Goal: Contribute content: Contribute content

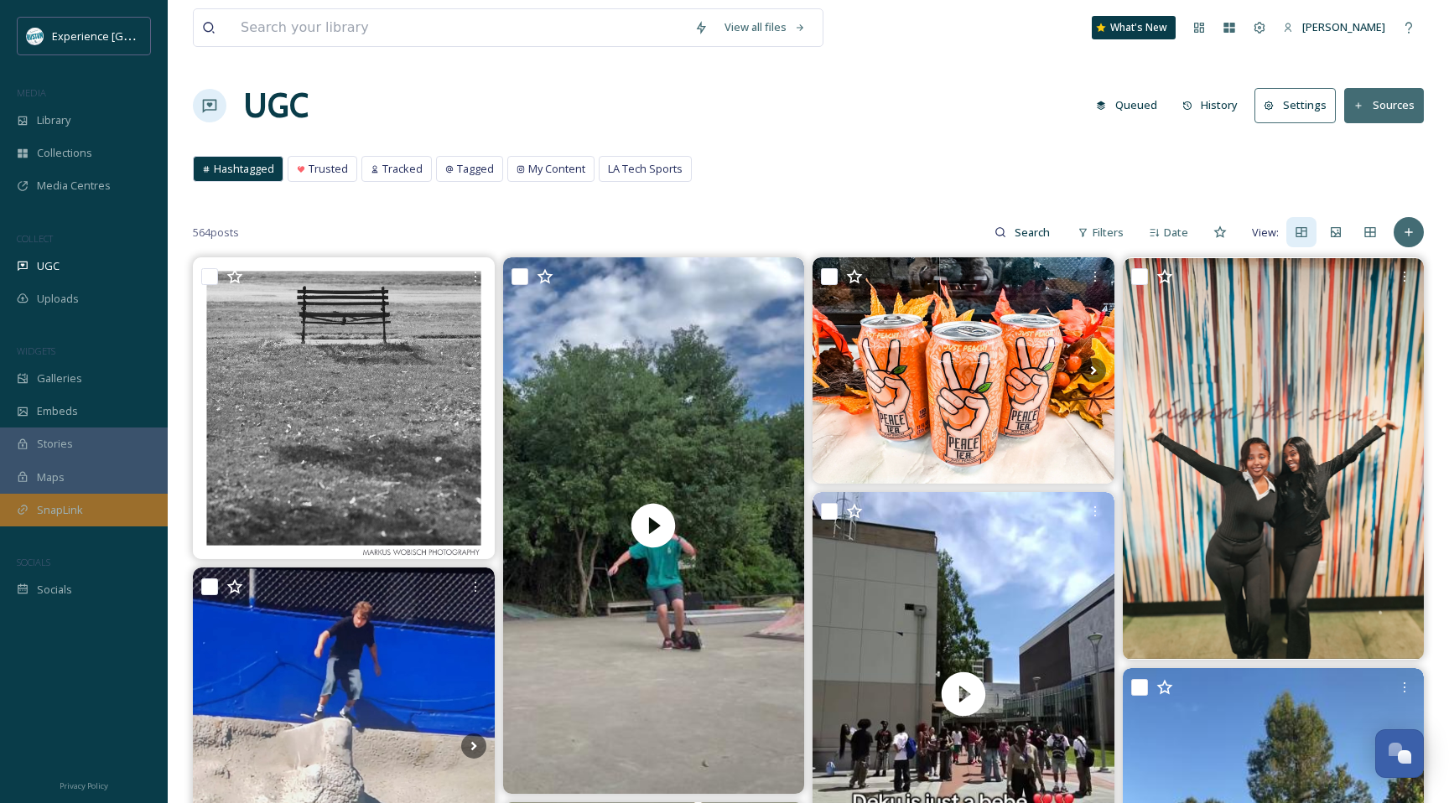
click at [125, 504] on div "SnapLink" at bounding box center [84, 510] width 168 height 33
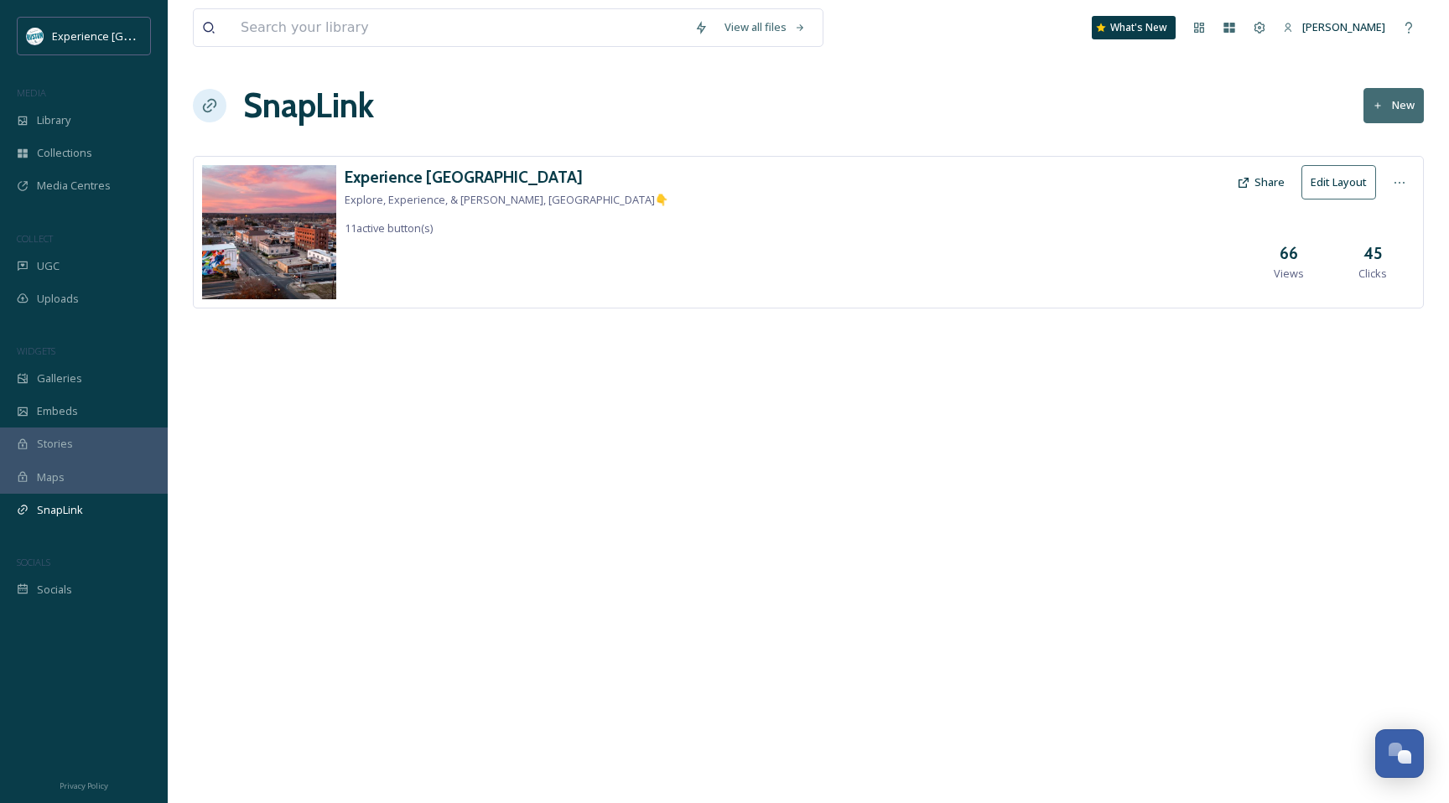
click at [662, 199] on div "Experience Ruston Explore, Experience, & Enjoy Ruston, LA👇 11 active button(s) …" at bounding box center [808, 232] width 1231 height 153
click at [1325, 182] on button "Edit Layout" at bounding box center [1339, 182] width 75 height 34
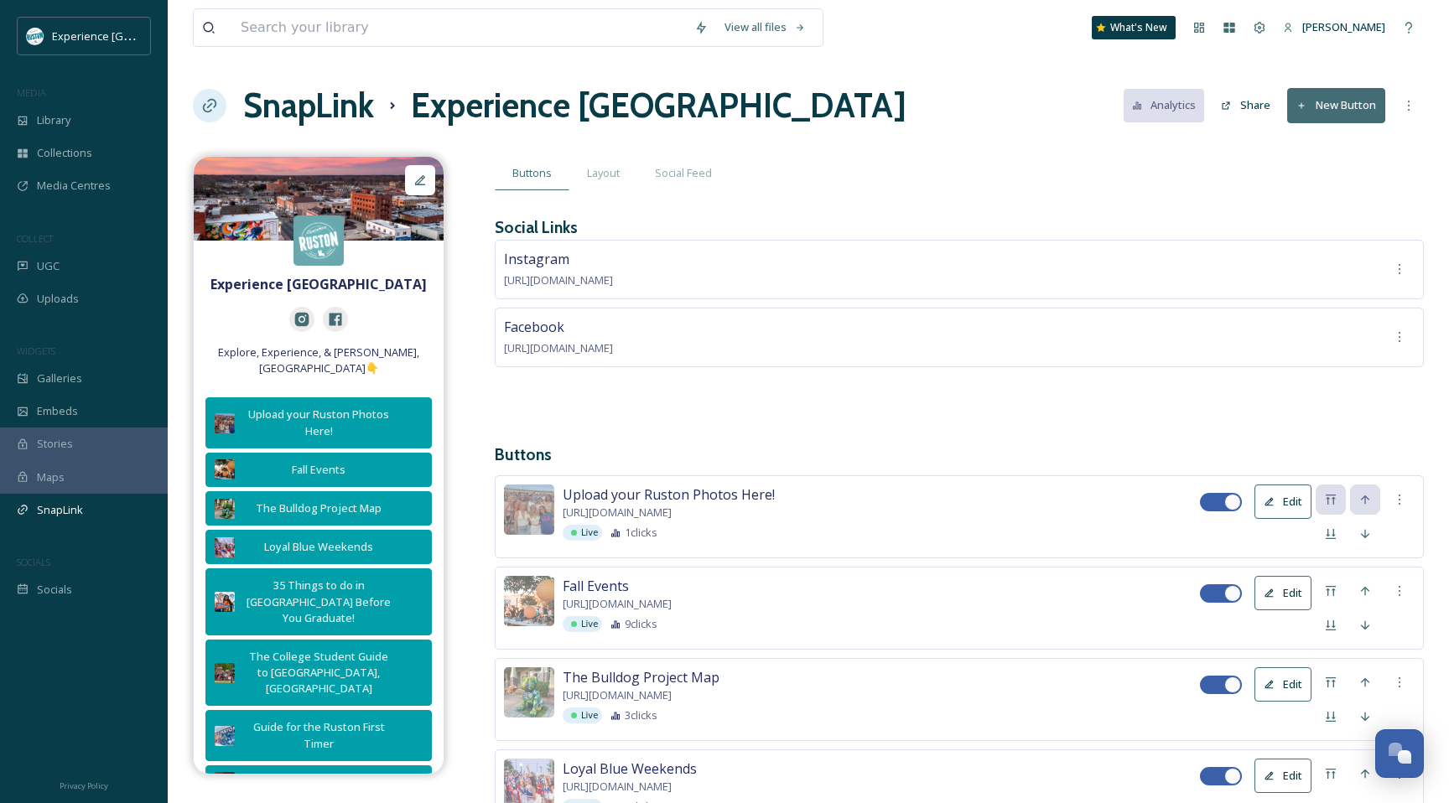
scroll to position [20, 0]
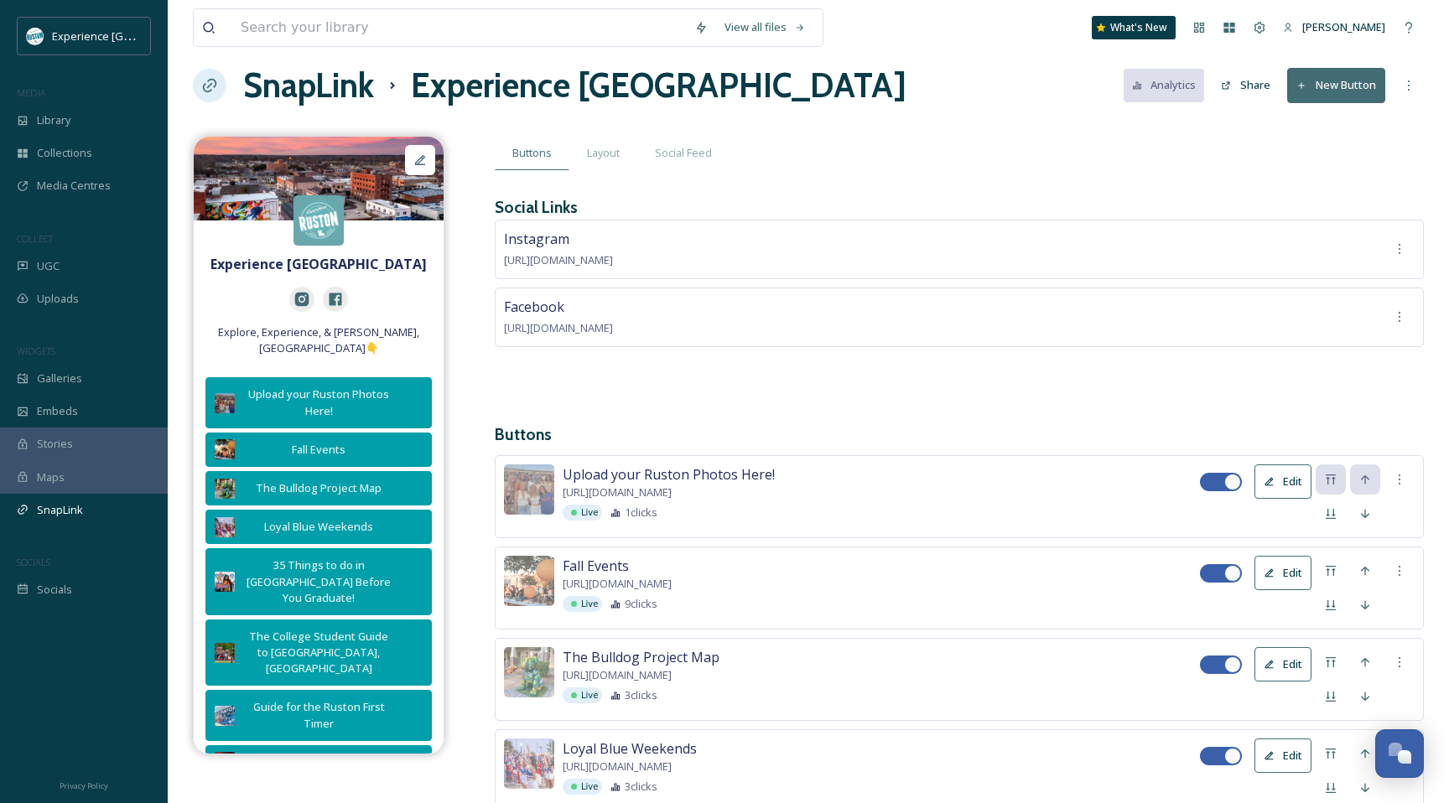
click at [1308, 84] on button "New Button" at bounding box center [1336, 85] width 98 height 34
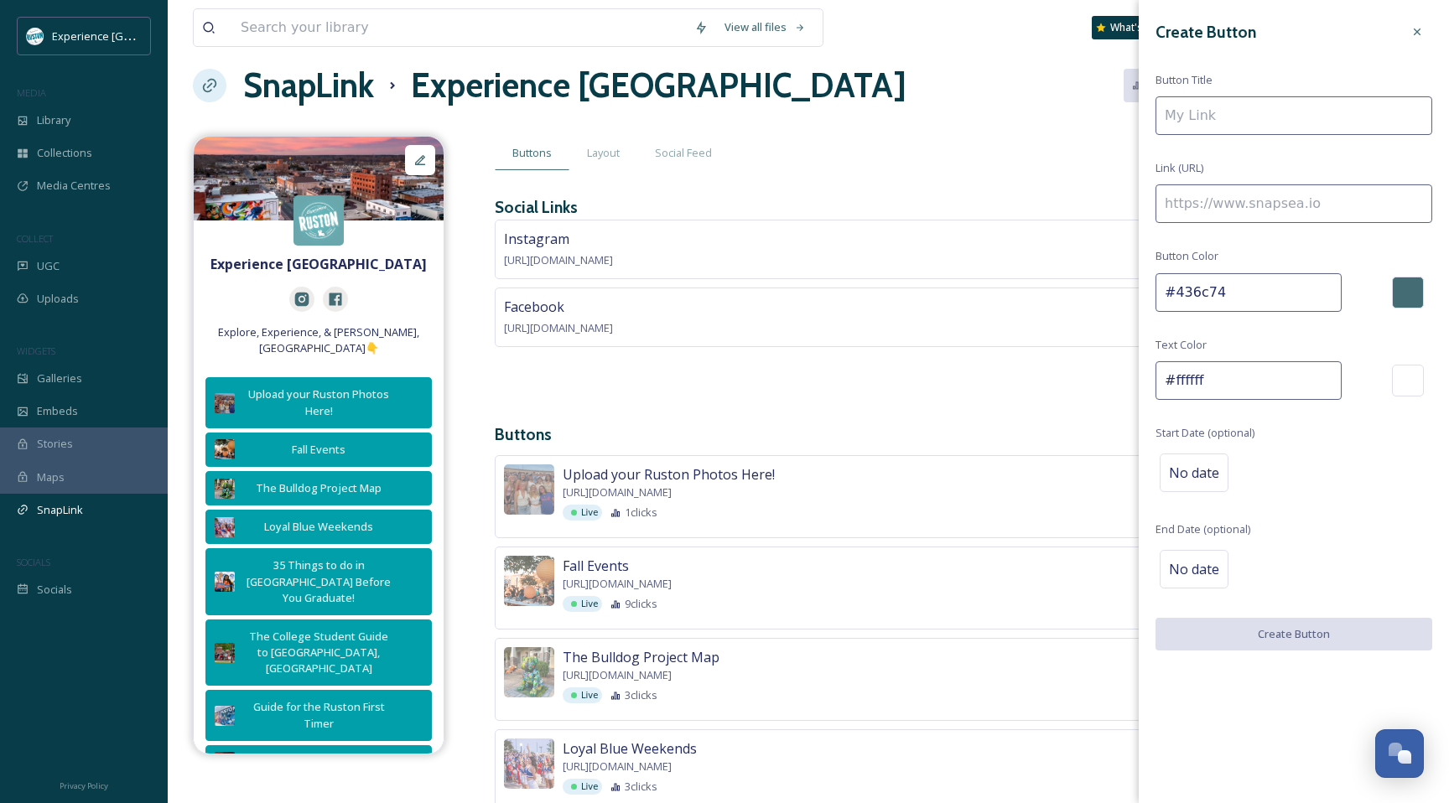
click at [1282, 117] on input at bounding box center [1294, 115] width 277 height 39
click at [1239, 192] on input "To enrich screen reader interactions, please activate Accessibility in Grammarl…" at bounding box center [1294, 203] width 277 height 39
paste input "https://@cochrenmusic"
click at [1244, 207] on input "https://@cochrenmusic" at bounding box center [1294, 203] width 277 height 39
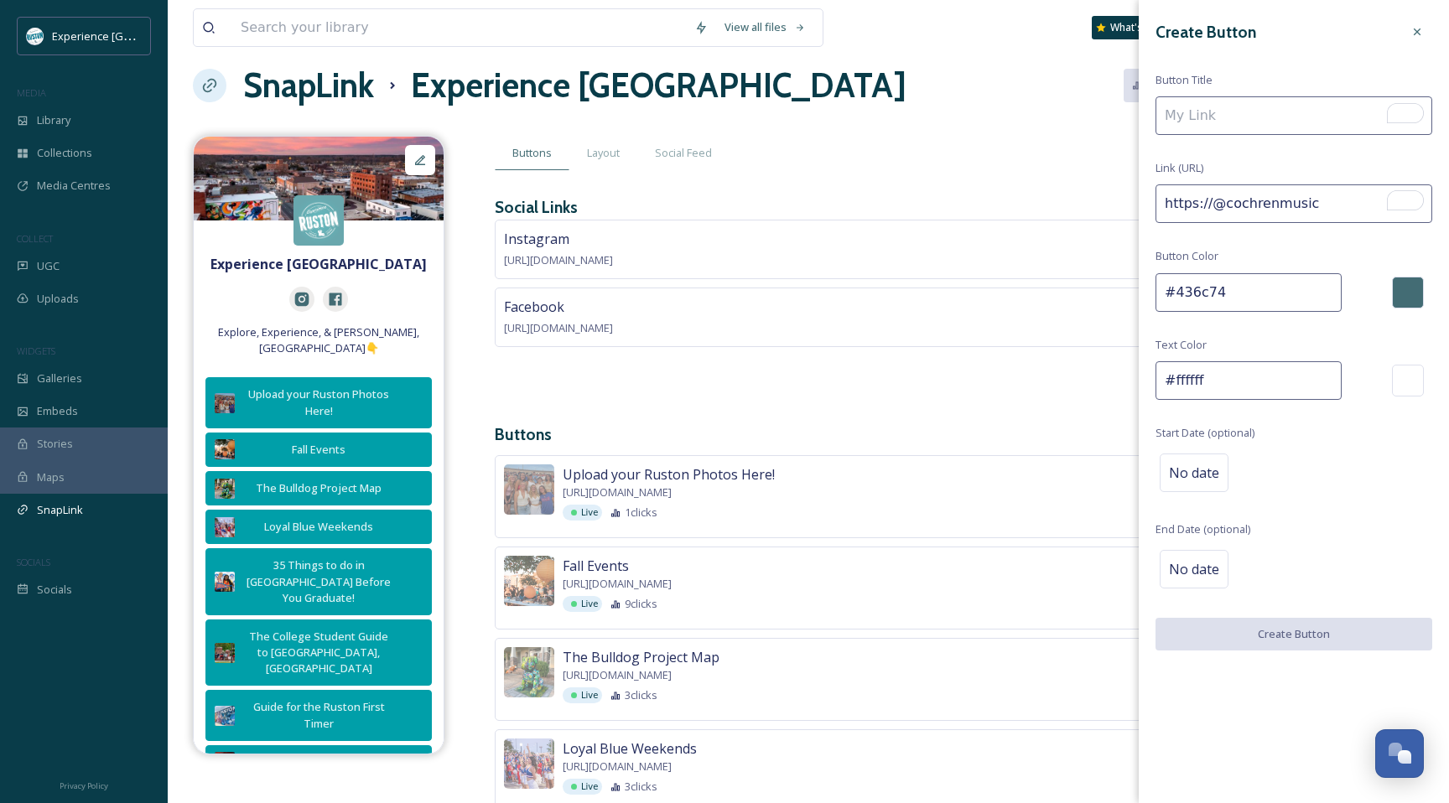
click at [1244, 207] on input "https://@cochrenmusic" at bounding box center [1294, 203] width 277 height 39
drag, startPoint x: 1234, startPoint y: 200, endPoint x: 1152, endPoint y: 199, distance: 82.2
click at [1152, 199] on div "Create Button Button Title Link (URL) https:// Button Color #436c74 Text Color …" at bounding box center [1294, 334] width 310 height 668
paste input "prod3.agileticketing.net/websales/pages/info.aspx?evtinfo=935657~b5c818d7-831b-…"
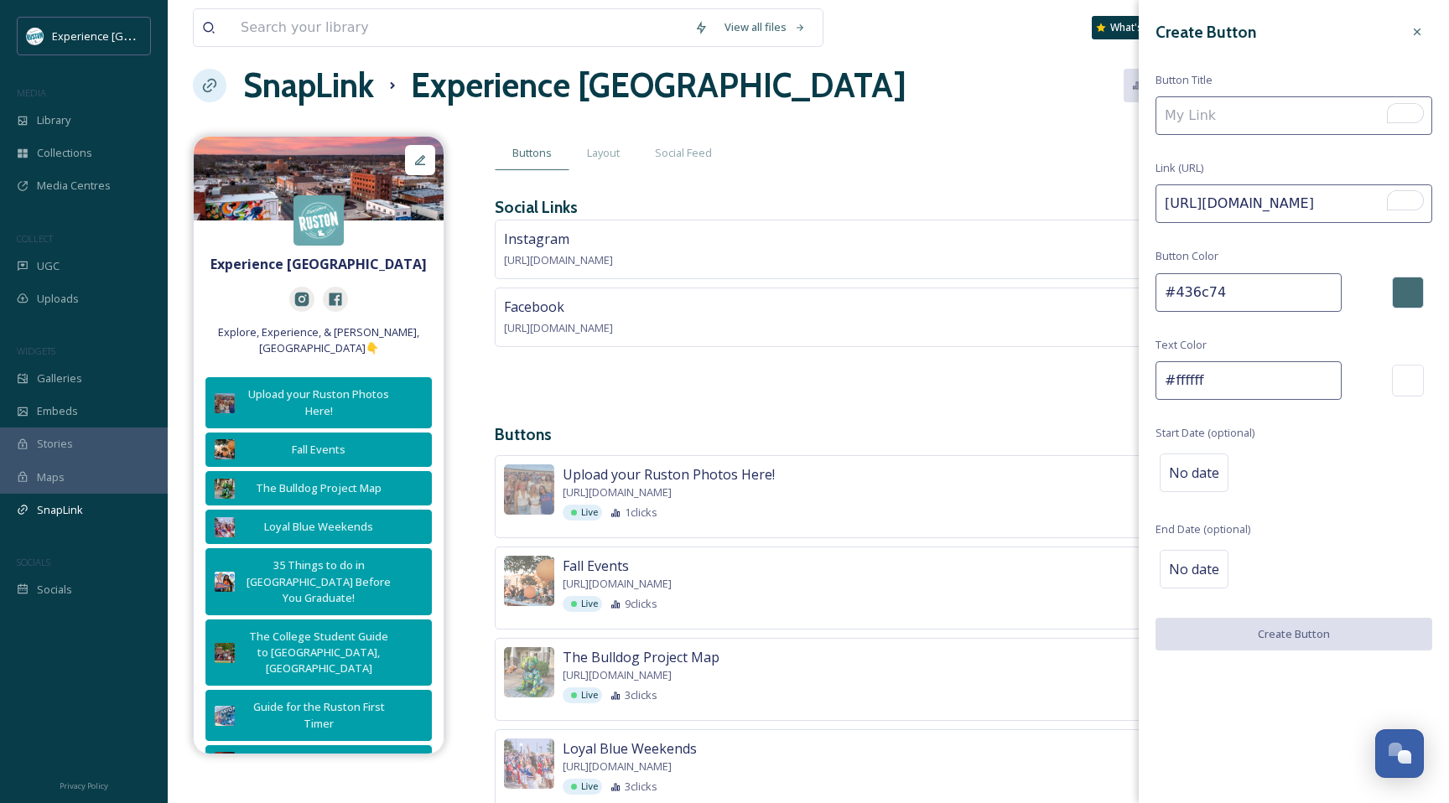
type input "[URL][DOMAIN_NAME]"
click at [1235, 121] on input "To enrich screen reader interactions, please activate Accessibility in Grammarl…" at bounding box center [1294, 115] width 277 height 39
type input "C"
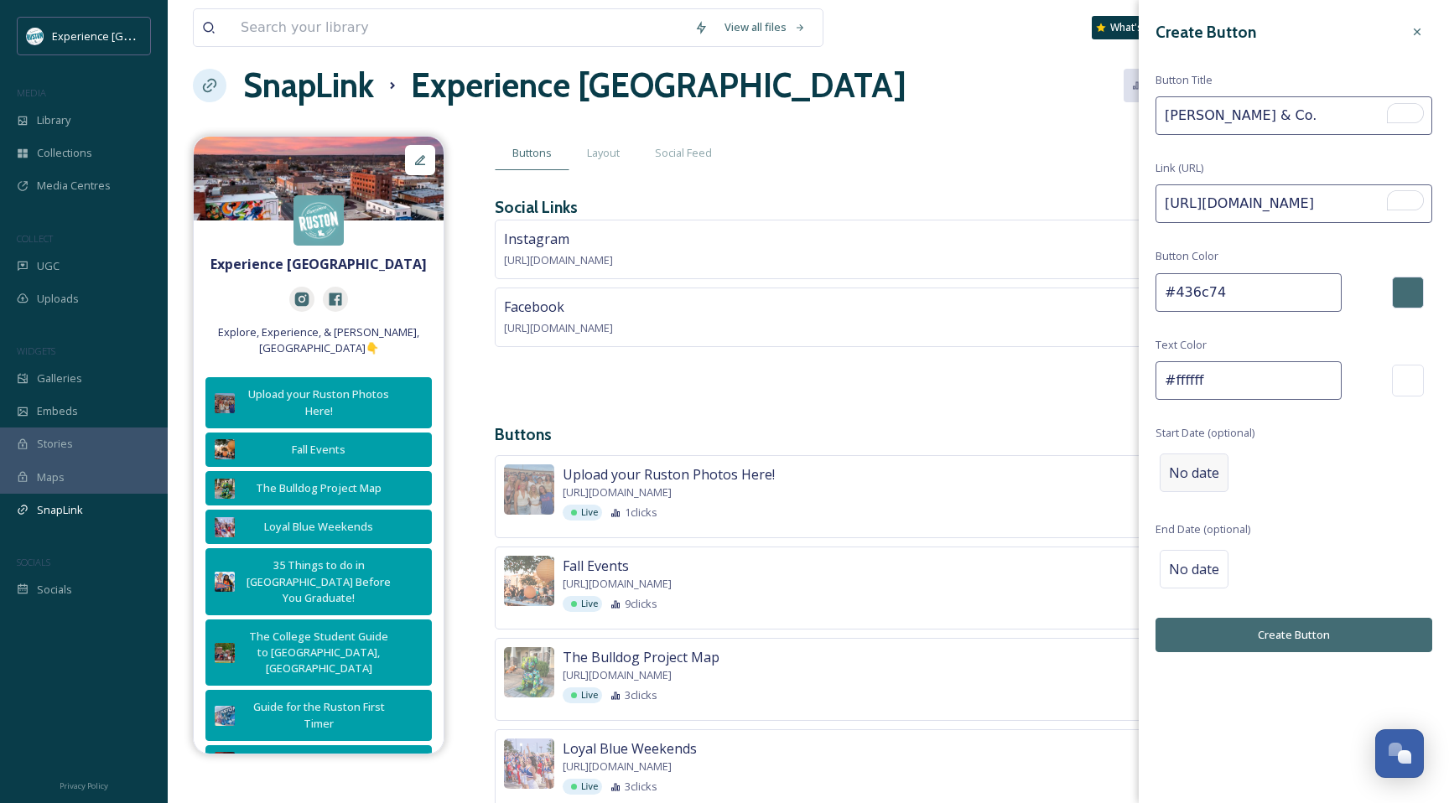
type input "[PERSON_NAME] & Co."
click at [1192, 480] on div "No date" at bounding box center [1194, 473] width 69 height 39
click at [1241, 481] on input "text" at bounding box center [1243, 472] width 167 height 37
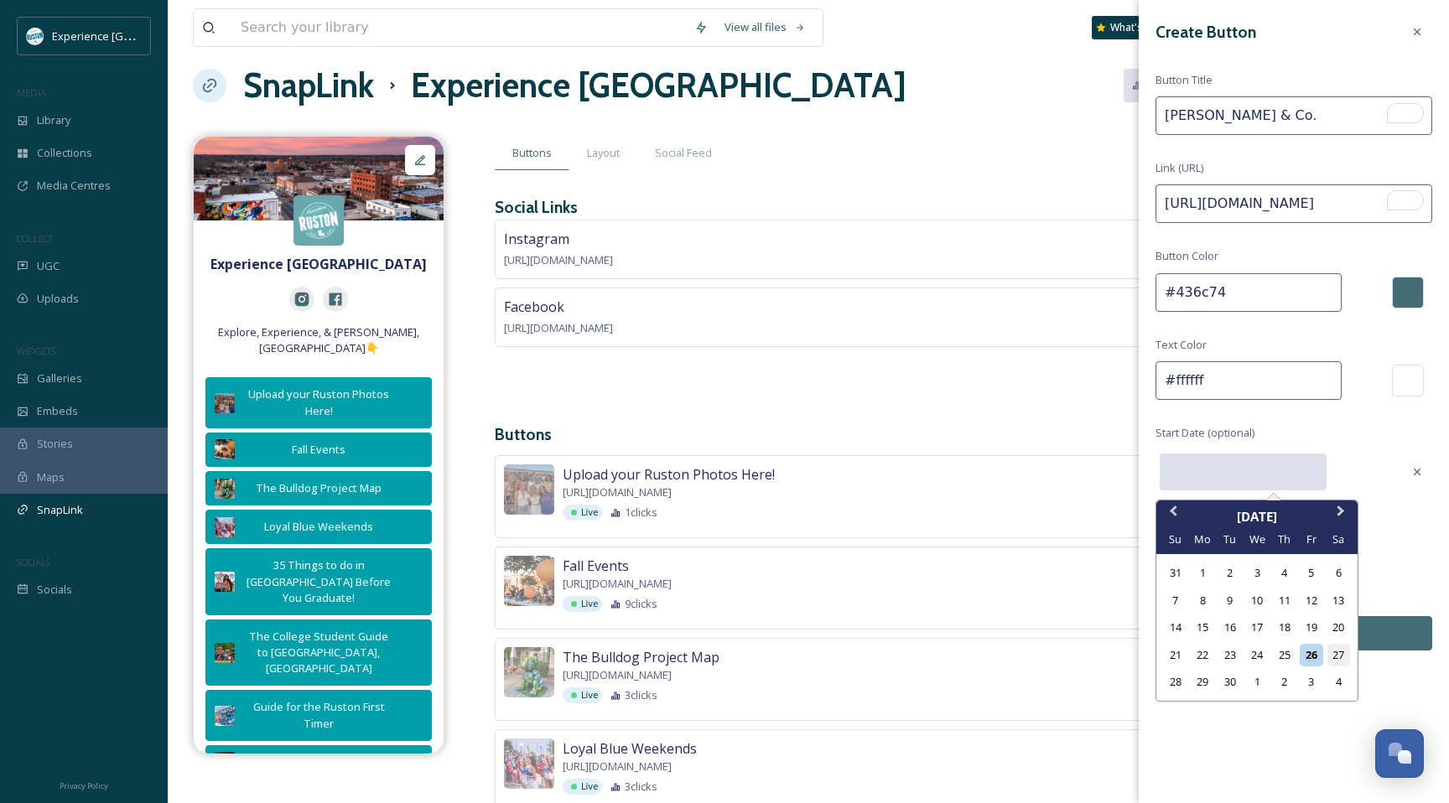
click at [1335, 650] on div "27" at bounding box center [1339, 655] width 23 height 23
type input "09/27/2025"
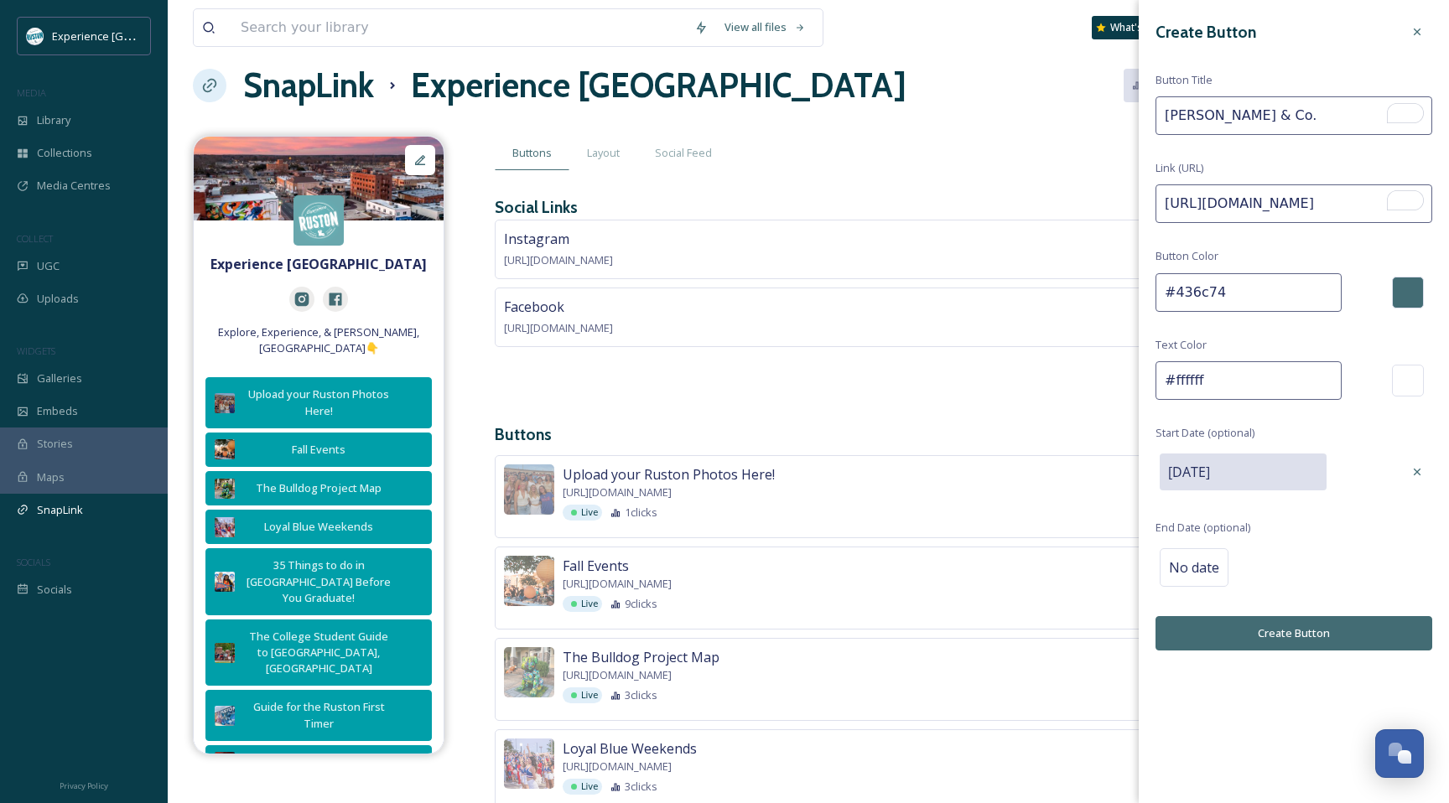
click at [1273, 469] on input "09/27/2025" at bounding box center [1243, 472] width 167 height 37
click at [1333, 460] on div "Selected date: Saturday, September 27th, 2025 09/27/2025" at bounding box center [1277, 471] width 242 height 45
click at [1209, 569] on span "No date" at bounding box center [1194, 568] width 50 height 20
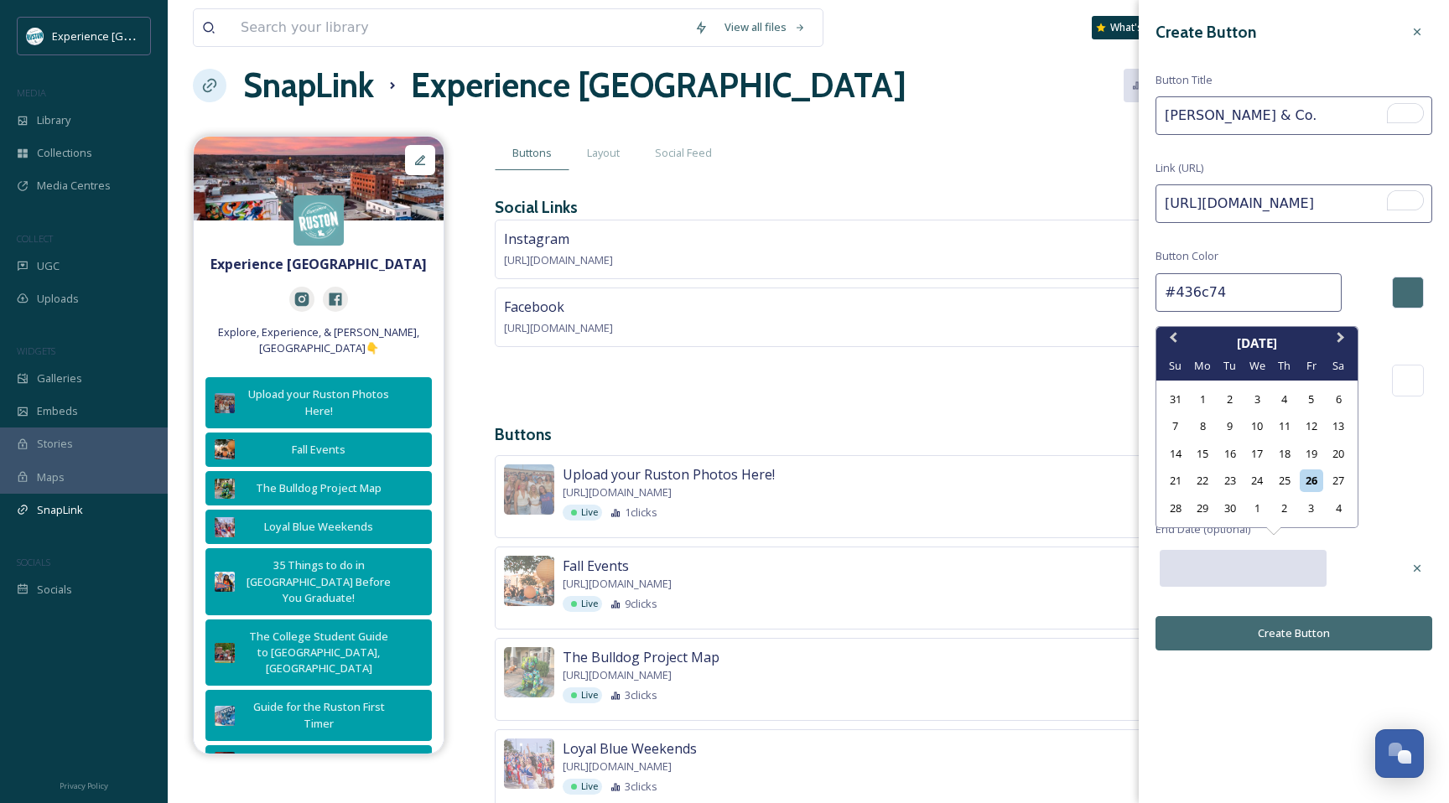
click at [1288, 575] on input "text" at bounding box center [1243, 568] width 167 height 37
click at [1281, 509] on div "2" at bounding box center [1284, 508] width 23 height 23
type input "10/02/2025"
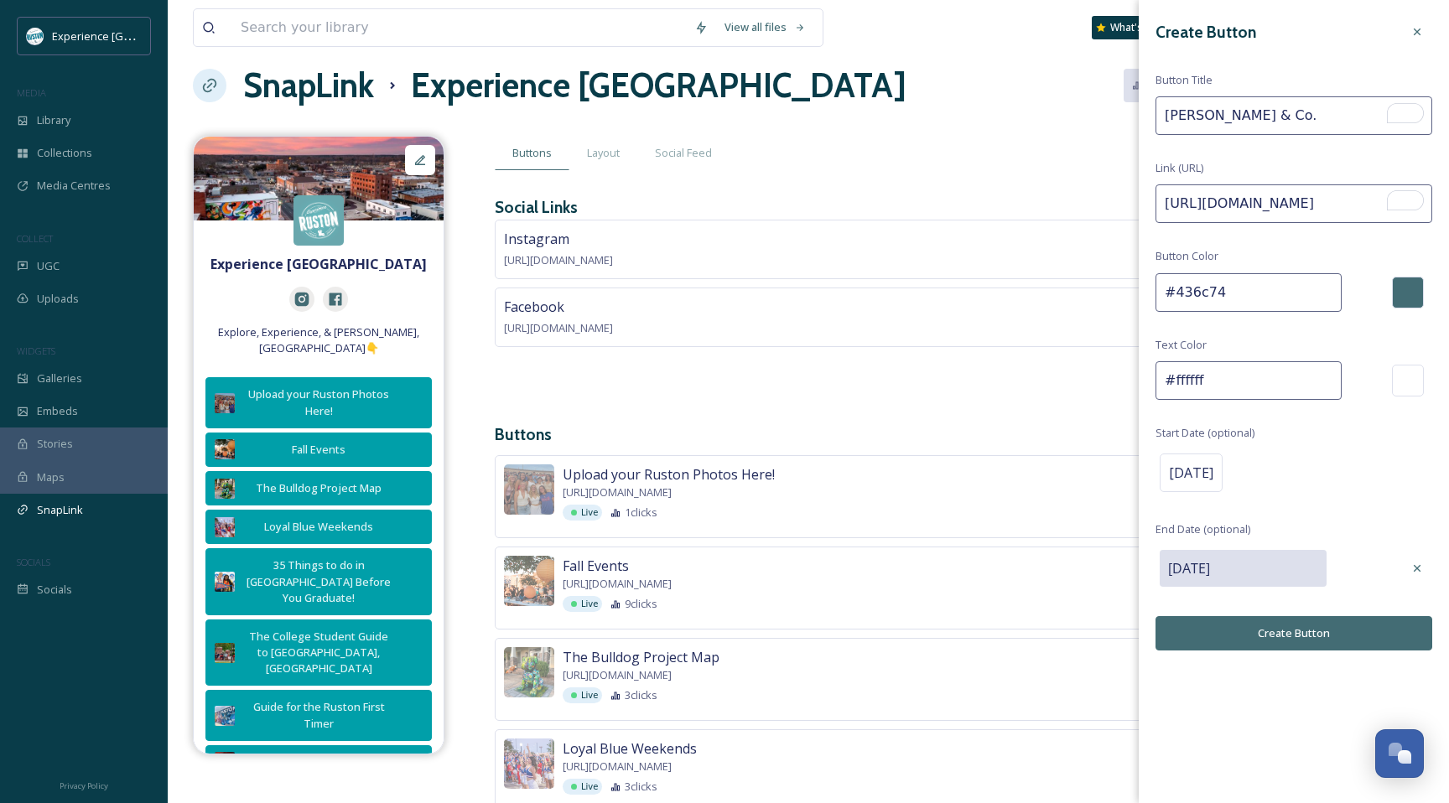
click at [1322, 628] on button "Create Button" at bounding box center [1294, 633] width 277 height 34
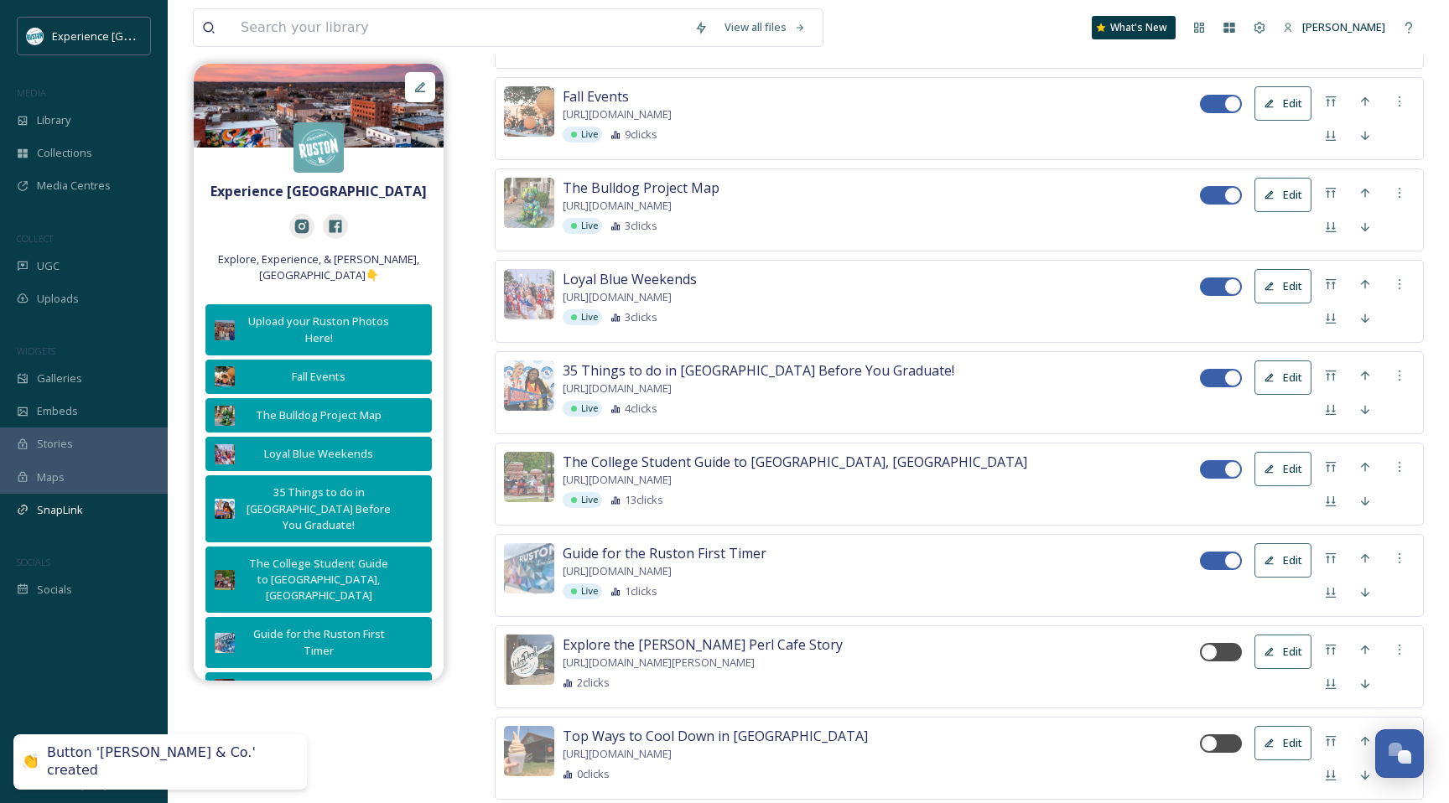
scroll to position [992, 0]
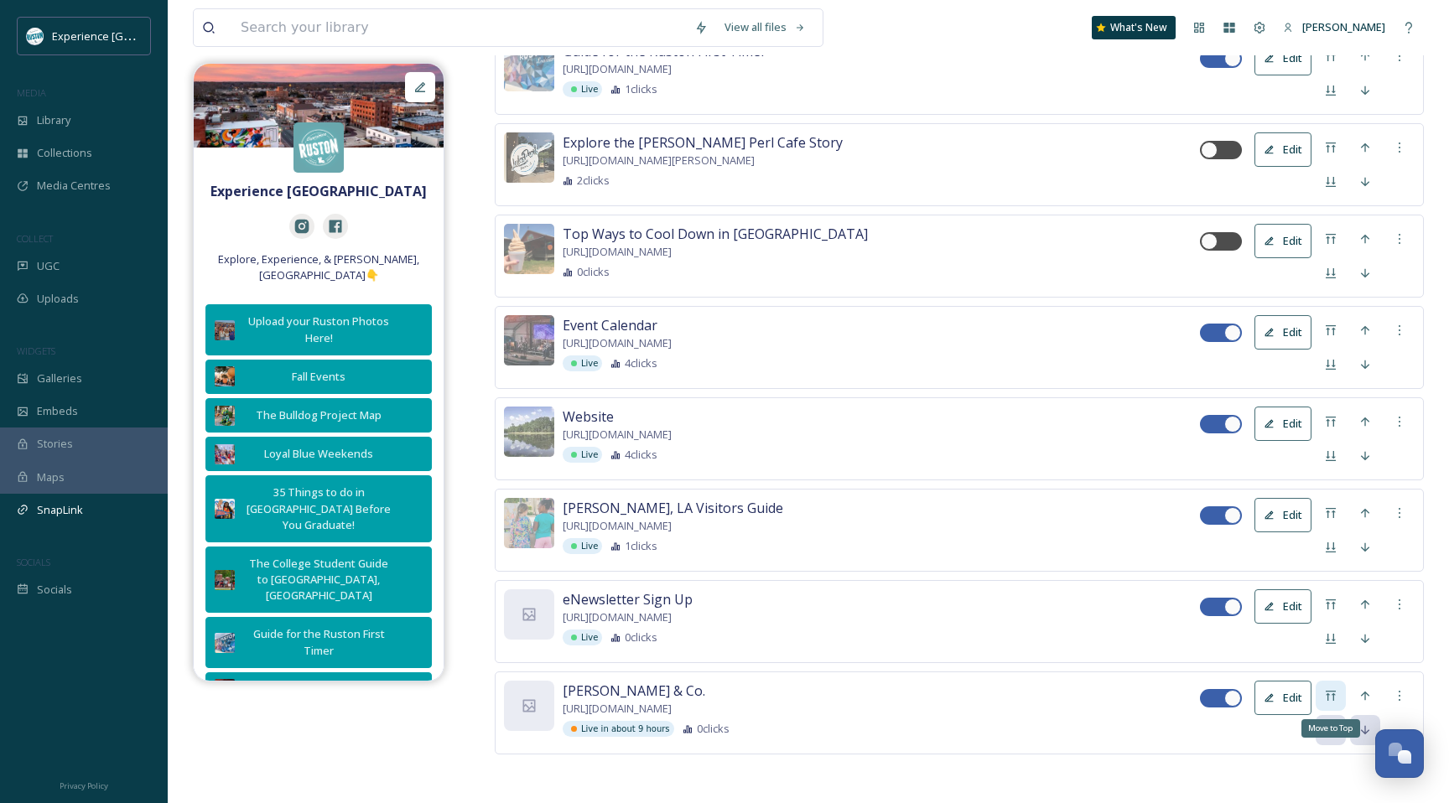
click at [1334, 699] on icon at bounding box center [1330, 695] width 13 height 13
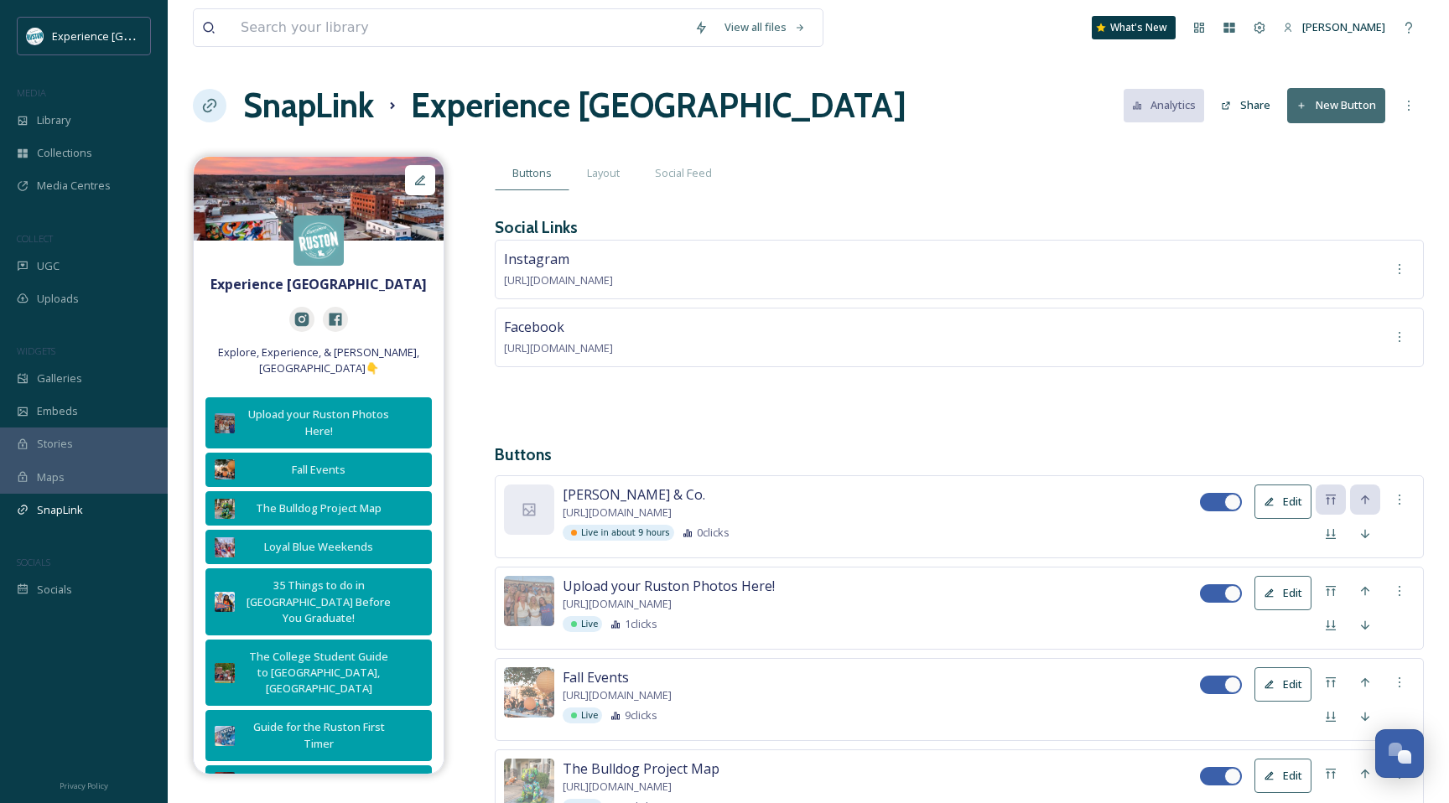
click at [1279, 585] on button "Edit" at bounding box center [1283, 593] width 57 height 34
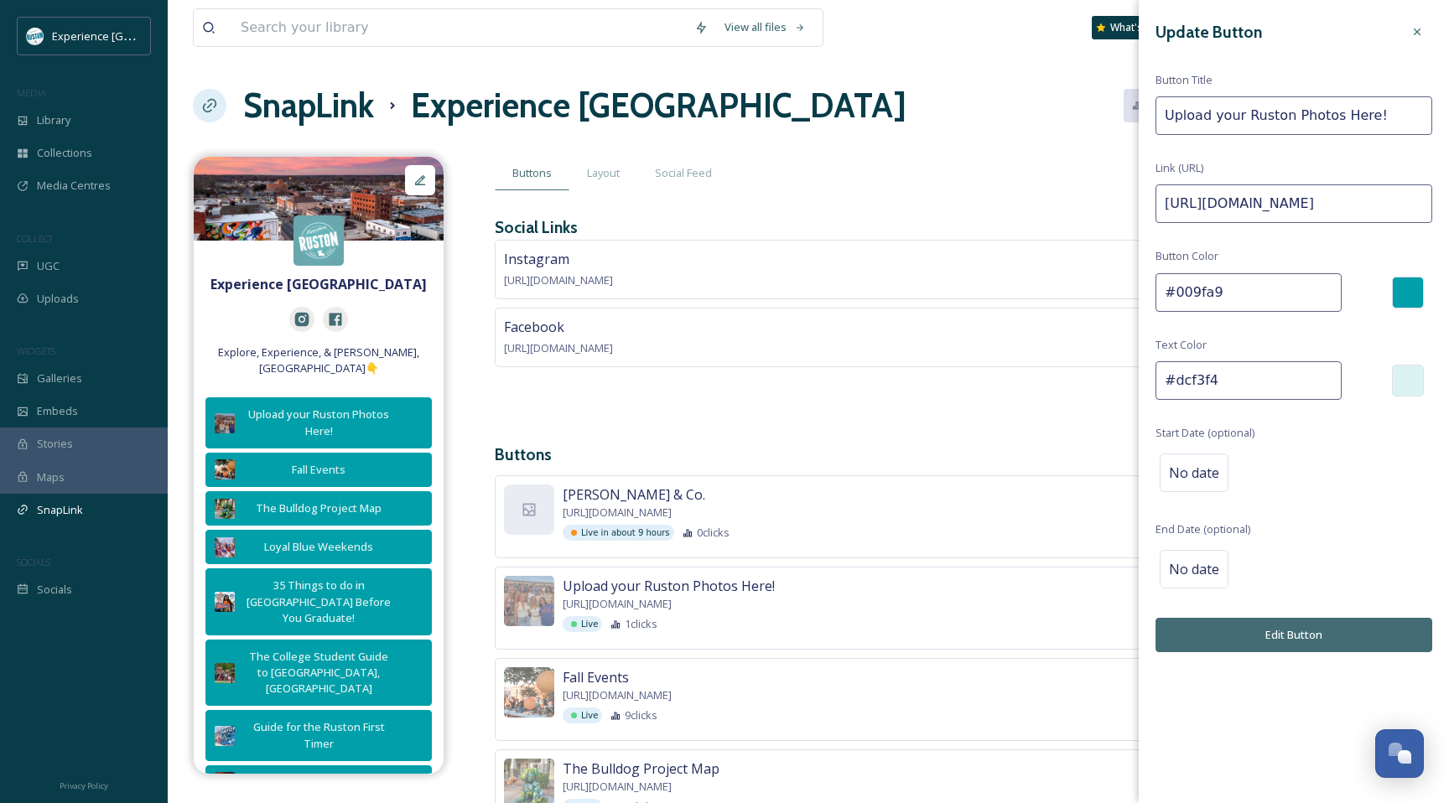
click at [1193, 291] on input "#009fa9" at bounding box center [1249, 292] width 186 height 39
click at [1271, 639] on button "Edit Button" at bounding box center [1294, 635] width 277 height 34
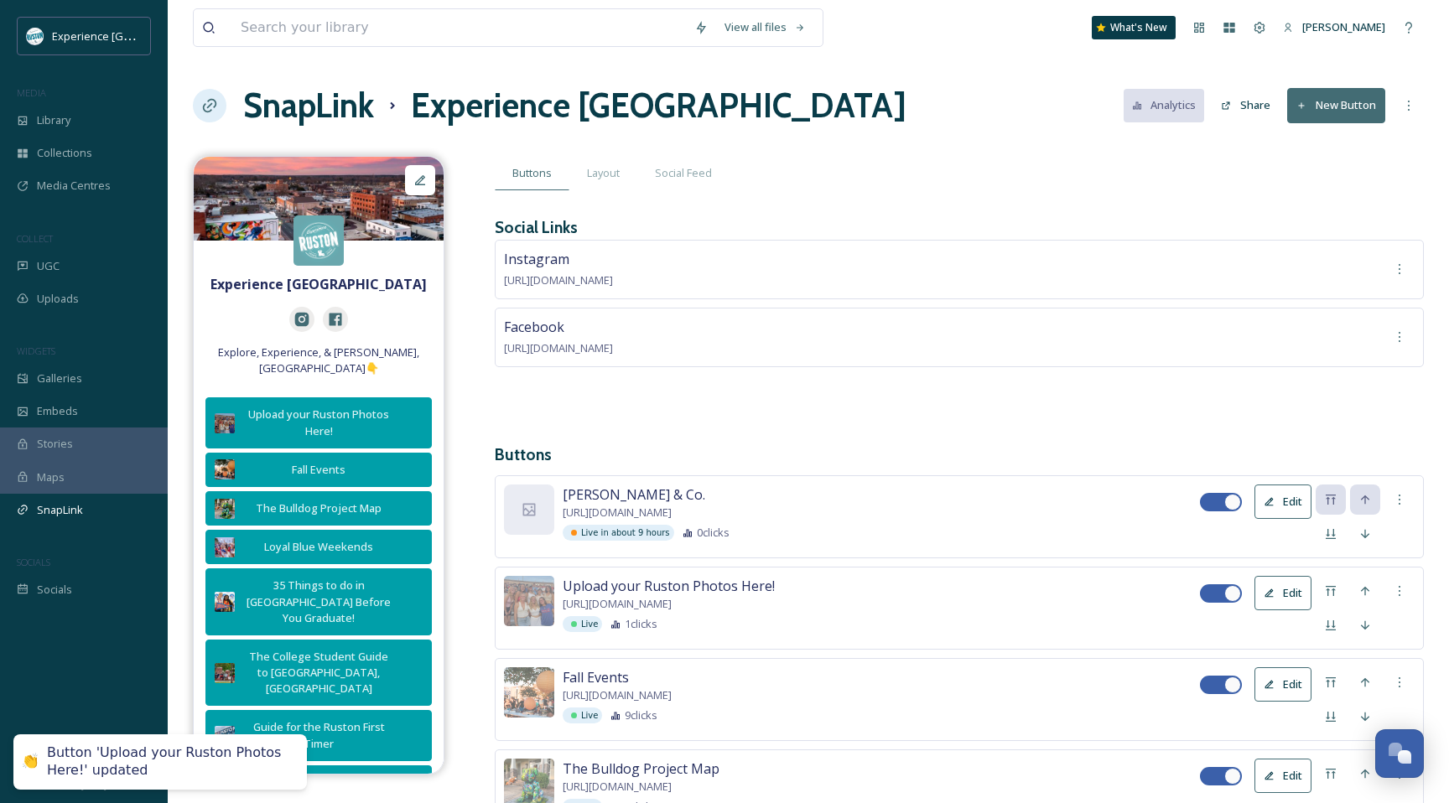
click at [1285, 498] on button "Edit" at bounding box center [1283, 502] width 57 height 34
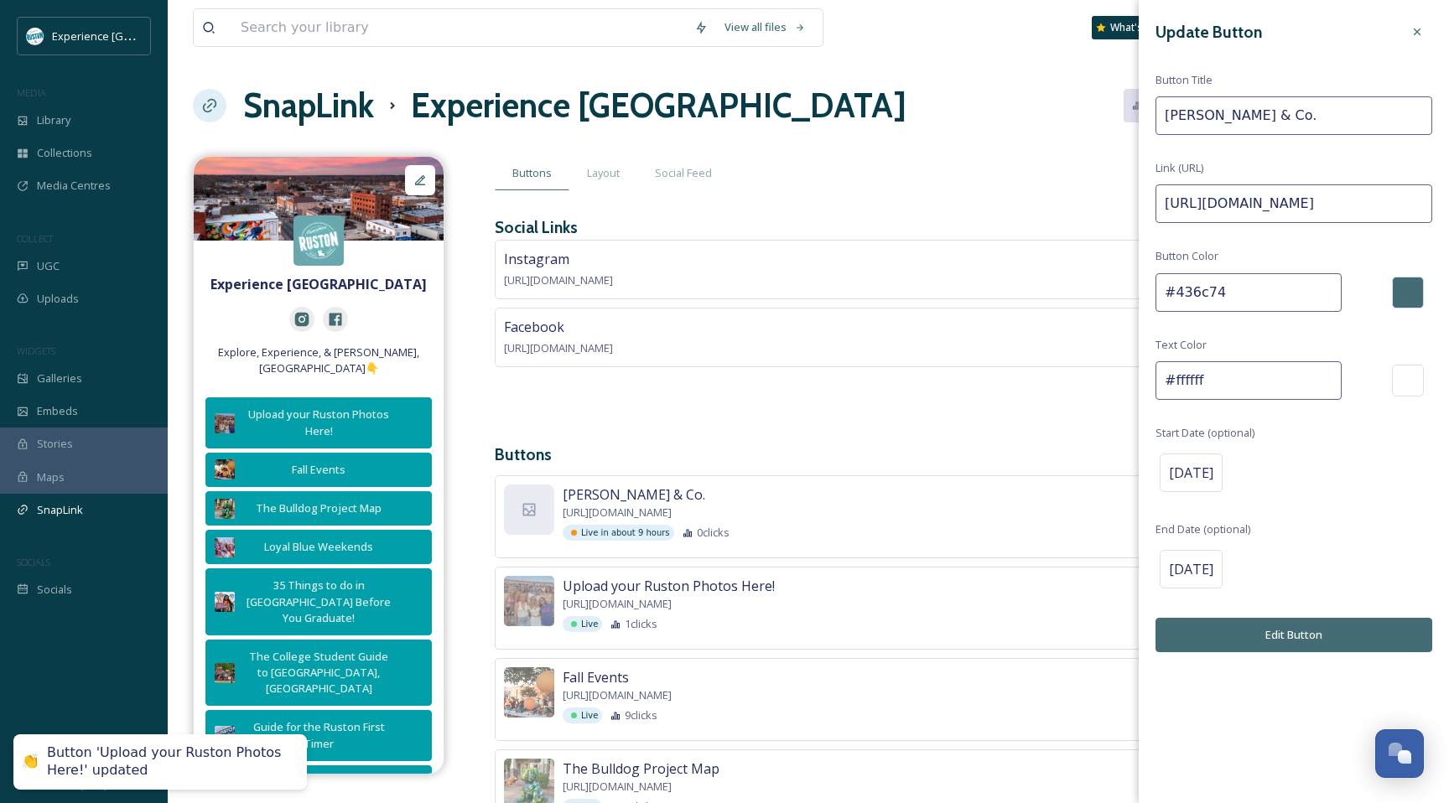
click at [1196, 294] on input "#436c74" at bounding box center [1249, 292] width 186 height 39
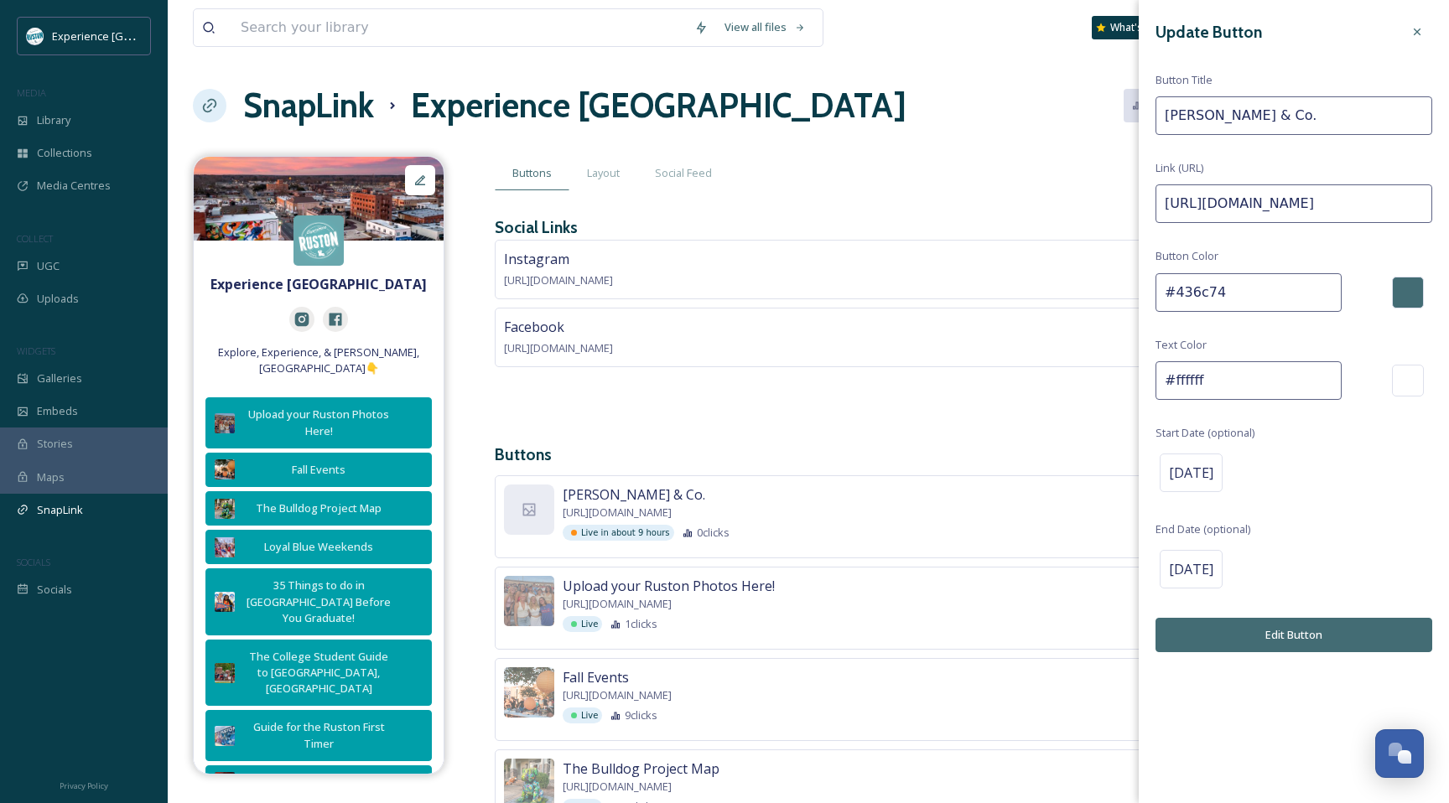
click at [1196, 294] on input "#436c74" at bounding box center [1249, 292] width 186 height 39
paste input "009fa9"
type input "#009fa9"
click at [1281, 636] on button "Edit Button" at bounding box center [1294, 635] width 277 height 34
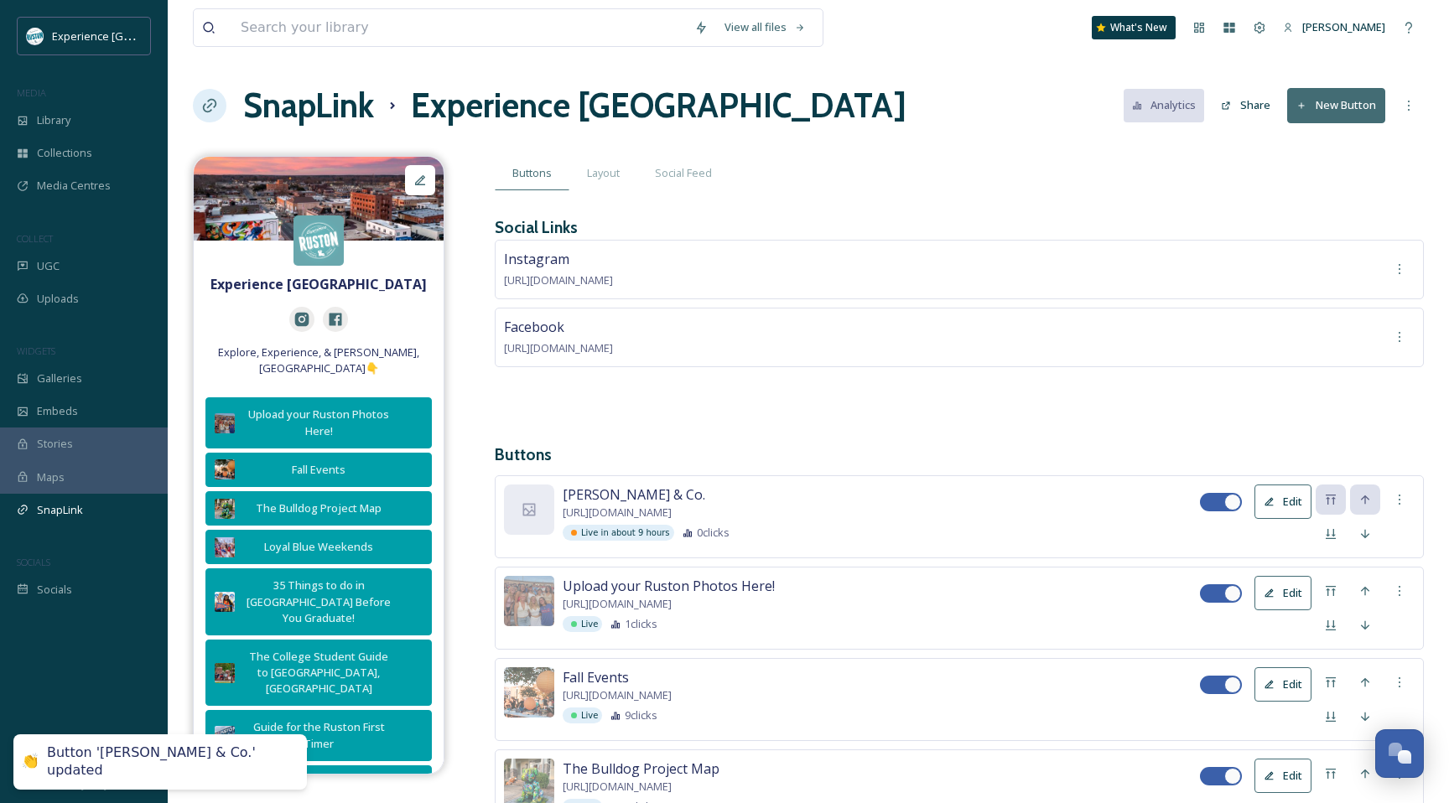
click at [1283, 585] on button "Edit" at bounding box center [1283, 593] width 57 height 34
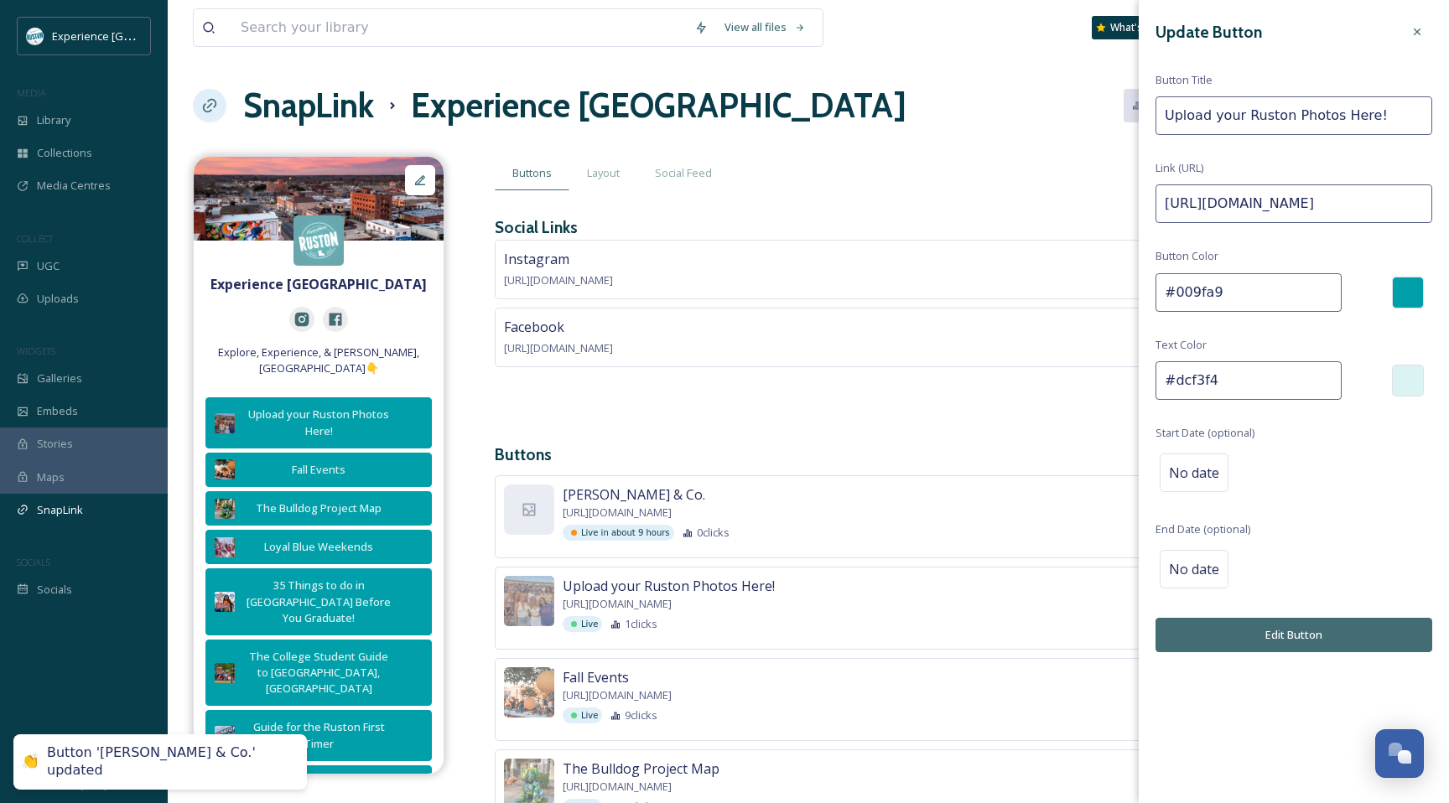
click at [1246, 384] on input "#dcf3f4" at bounding box center [1249, 380] width 186 height 39
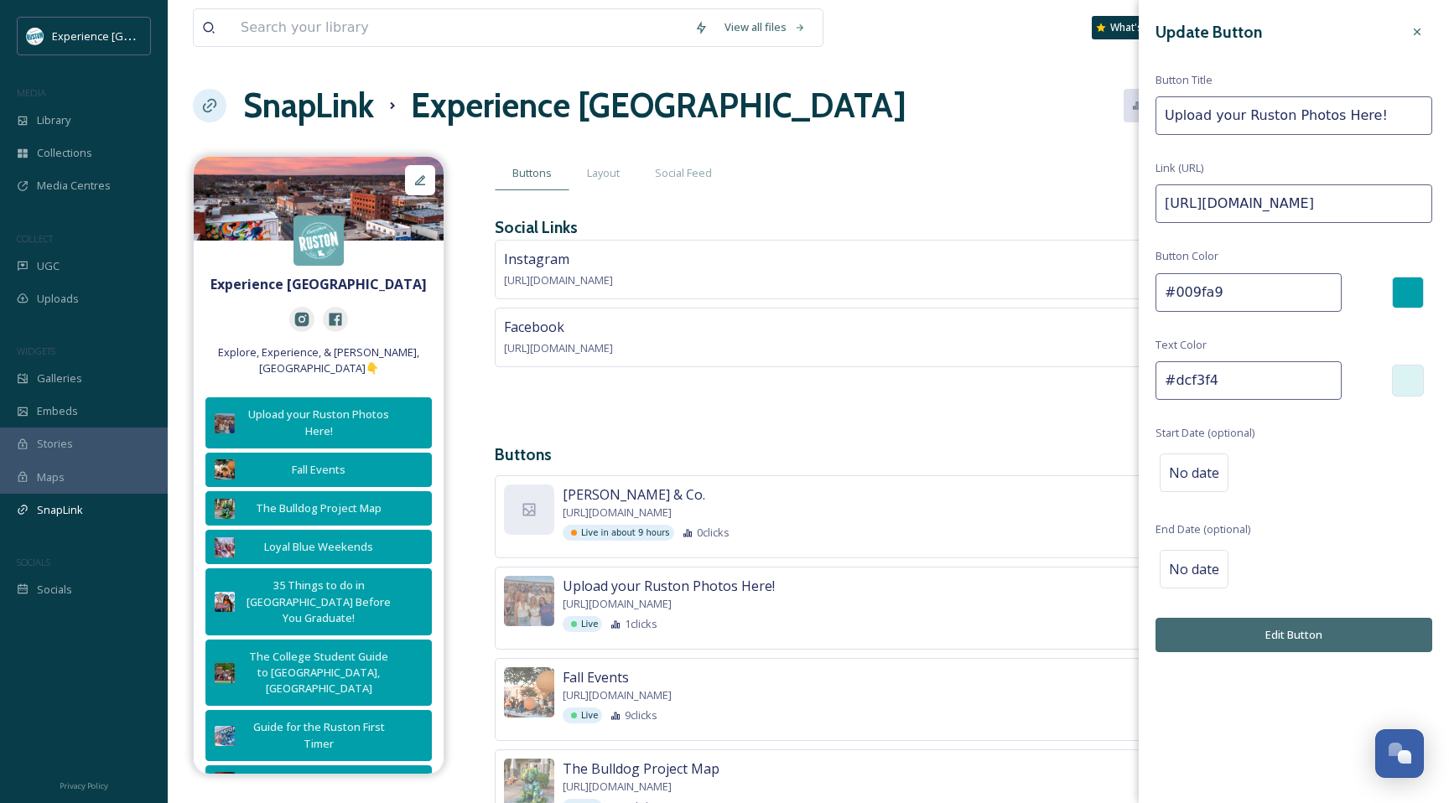
paste input "009fa9"
type input "#dcf3f4"
click at [1250, 631] on button "Edit Button" at bounding box center [1294, 635] width 277 height 34
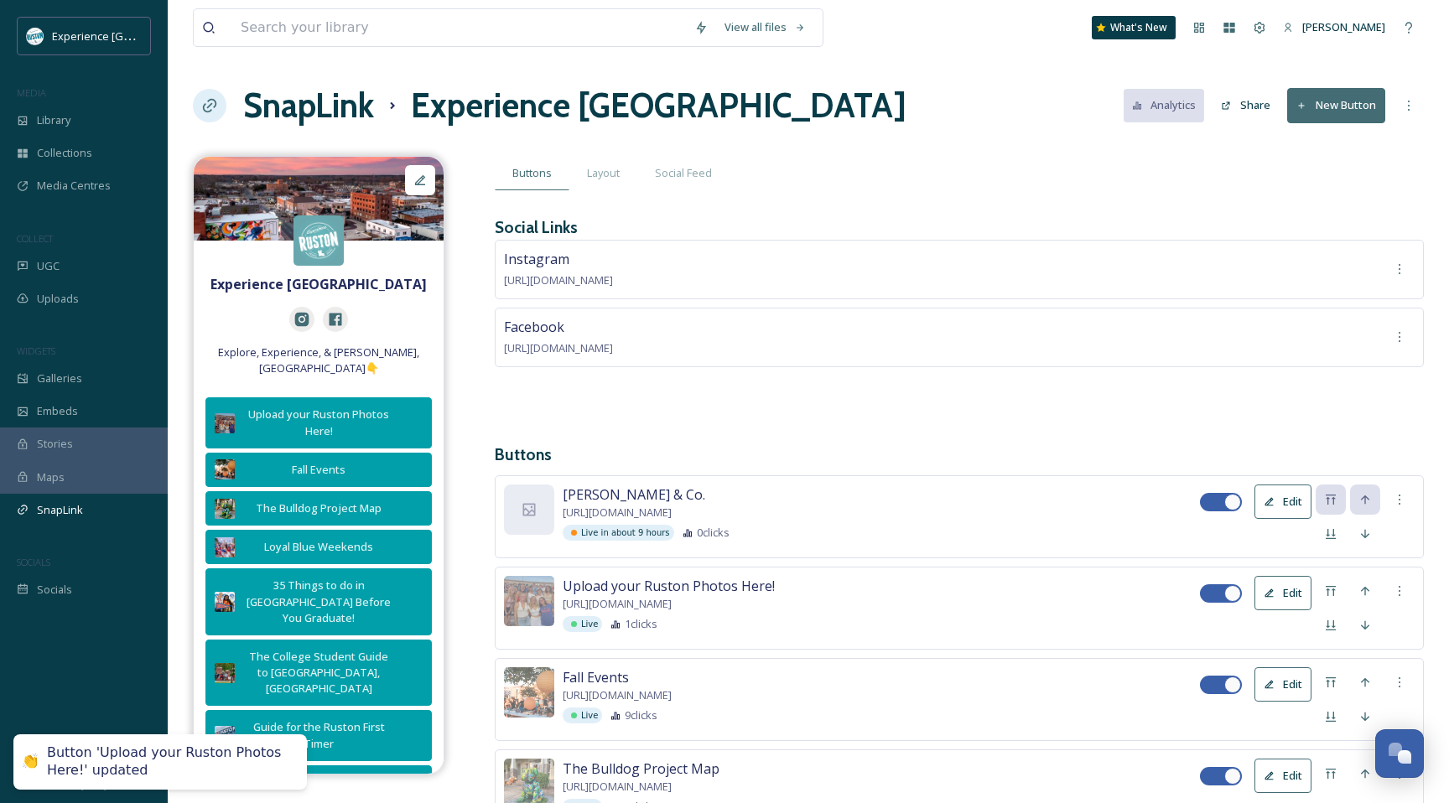
click at [1265, 505] on button "Edit" at bounding box center [1283, 502] width 57 height 34
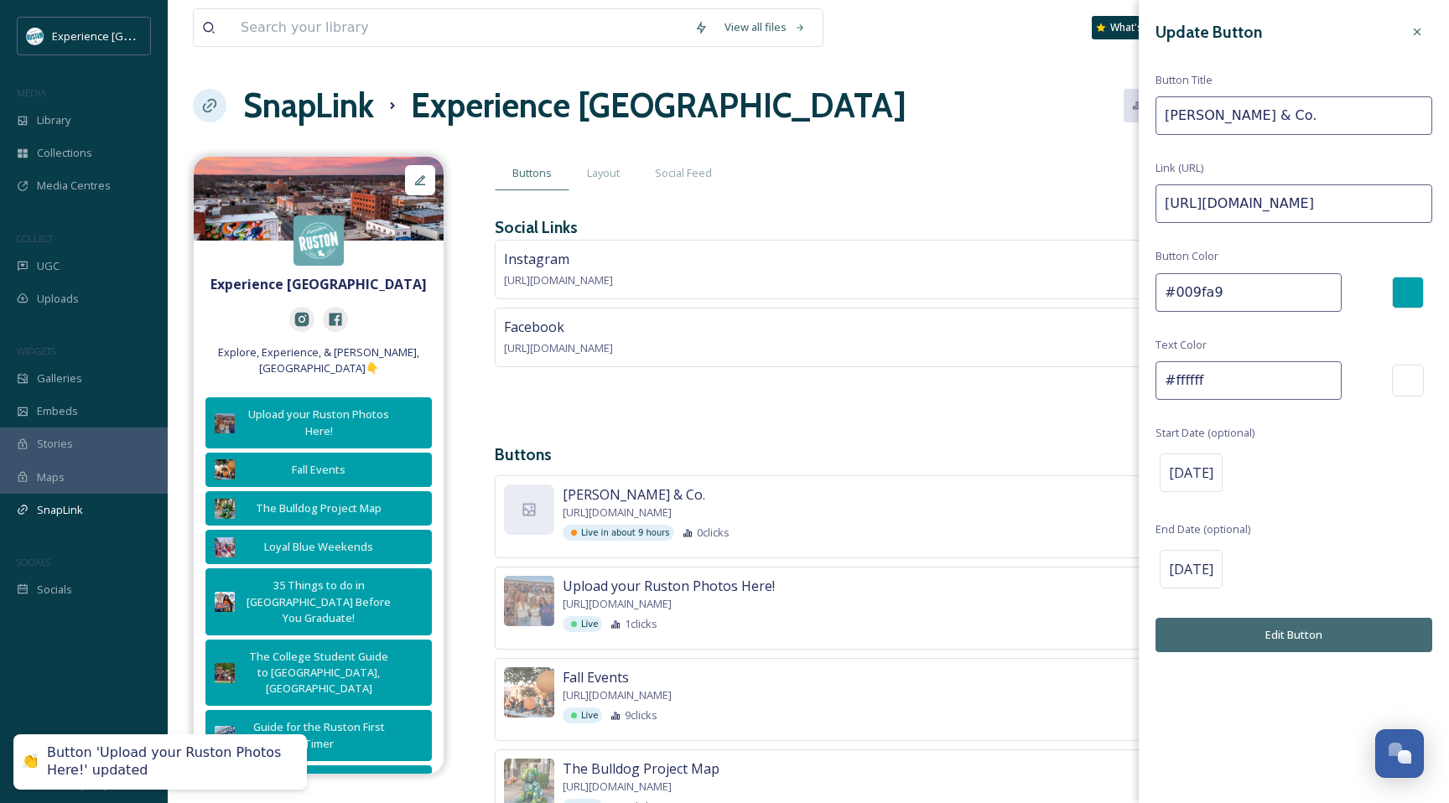
click at [1229, 384] on input "#ffffff" at bounding box center [1249, 380] width 186 height 39
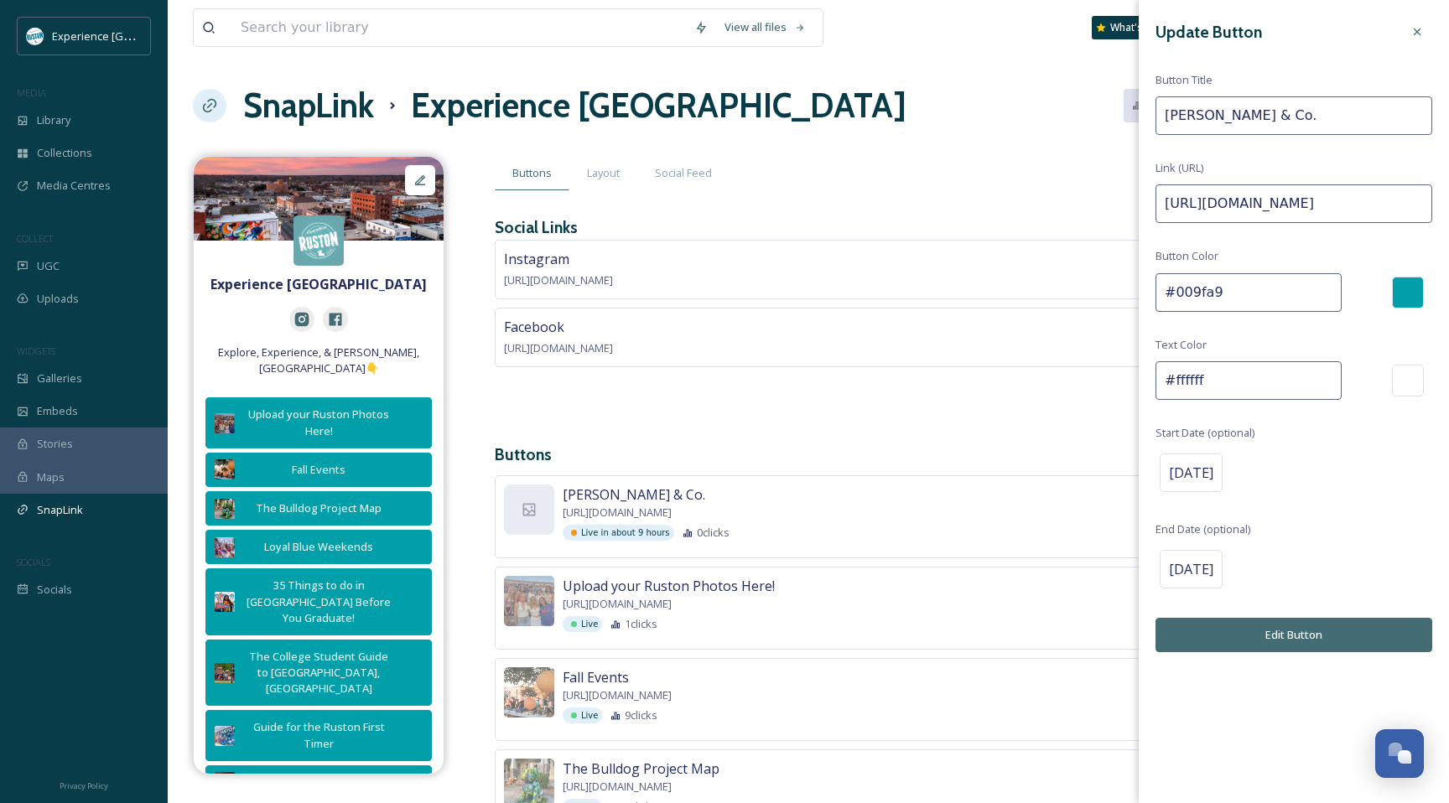
paste input "#dcf3f4"
click at [1236, 631] on button "Edit Button" at bounding box center [1294, 635] width 277 height 34
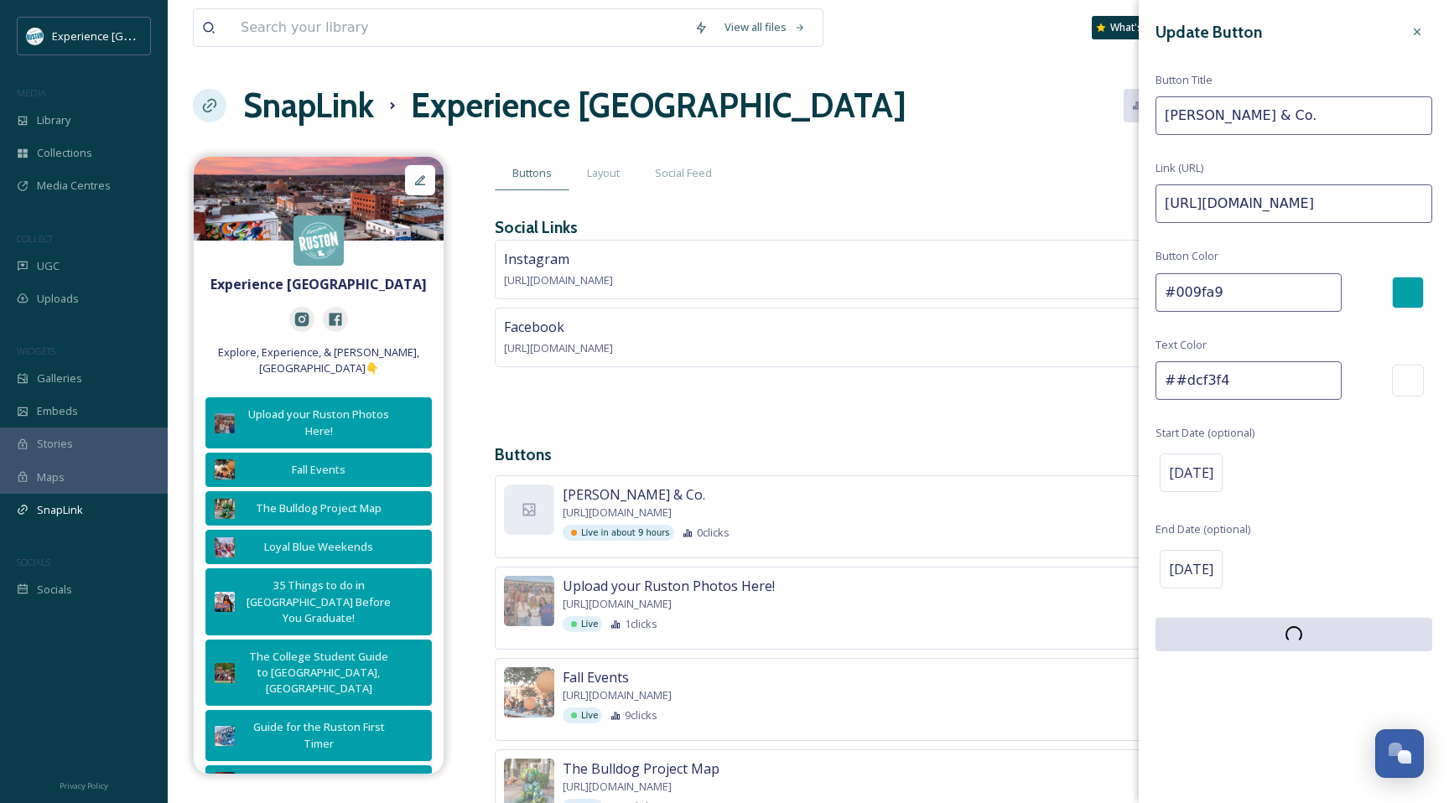
click at [1176, 386] on input "##dcf3f4" at bounding box center [1249, 380] width 186 height 39
type input "#dcf3f4"
click at [1257, 381] on input "#dcf3f4" at bounding box center [1249, 380] width 186 height 39
click at [1024, 345] on div "Facebook [URL][DOMAIN_NAME]" at bounding box center [959, 338] width 929 height 60
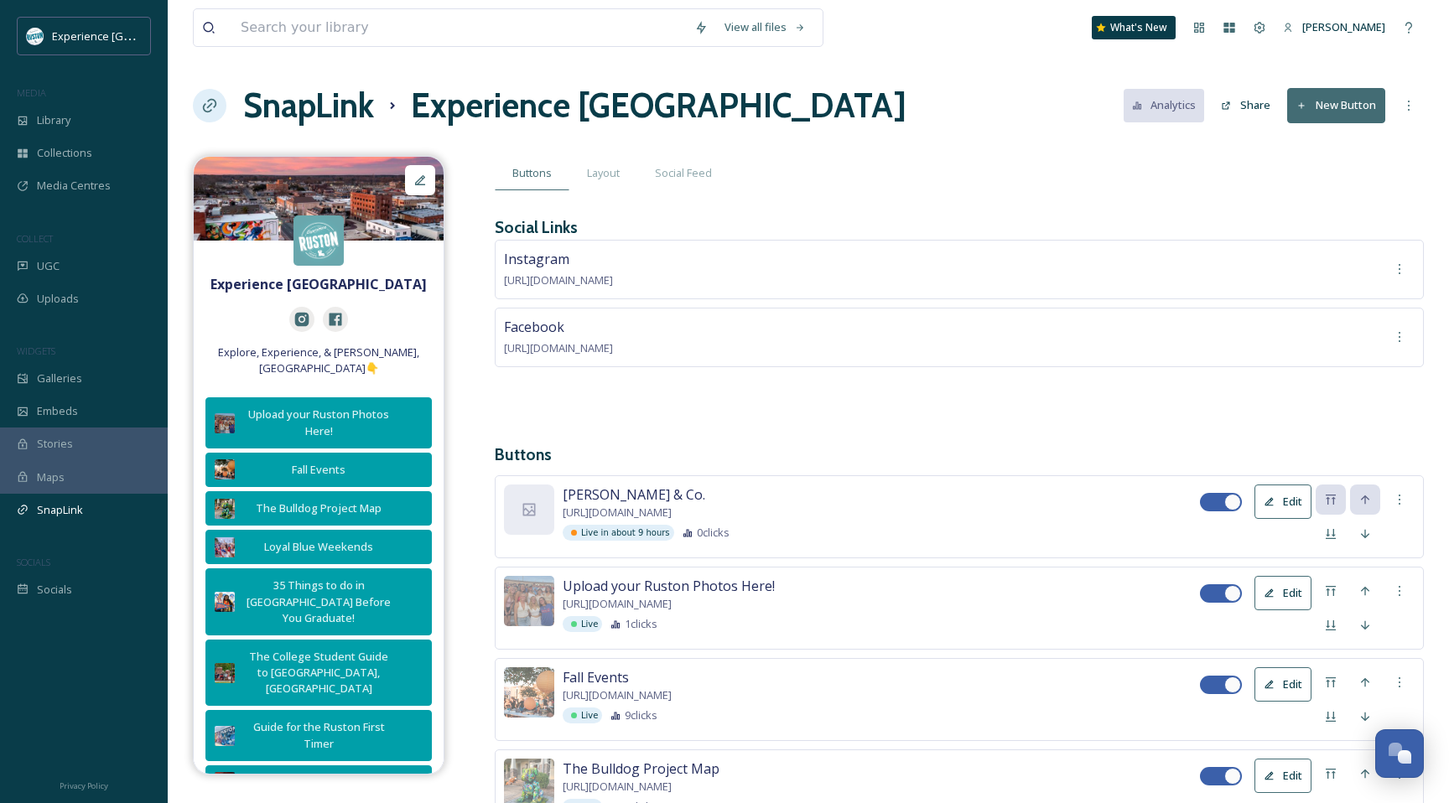
click at [772, 501] on div "Cochren & Co. https://prod3.agileticketing.net/websales/pages/info.aspx?evtinfo…" at bounding box center [881, 513] width 637 height 56
click at [1224, 499] on div at bounding box center [1221, 502] width 42 height 18
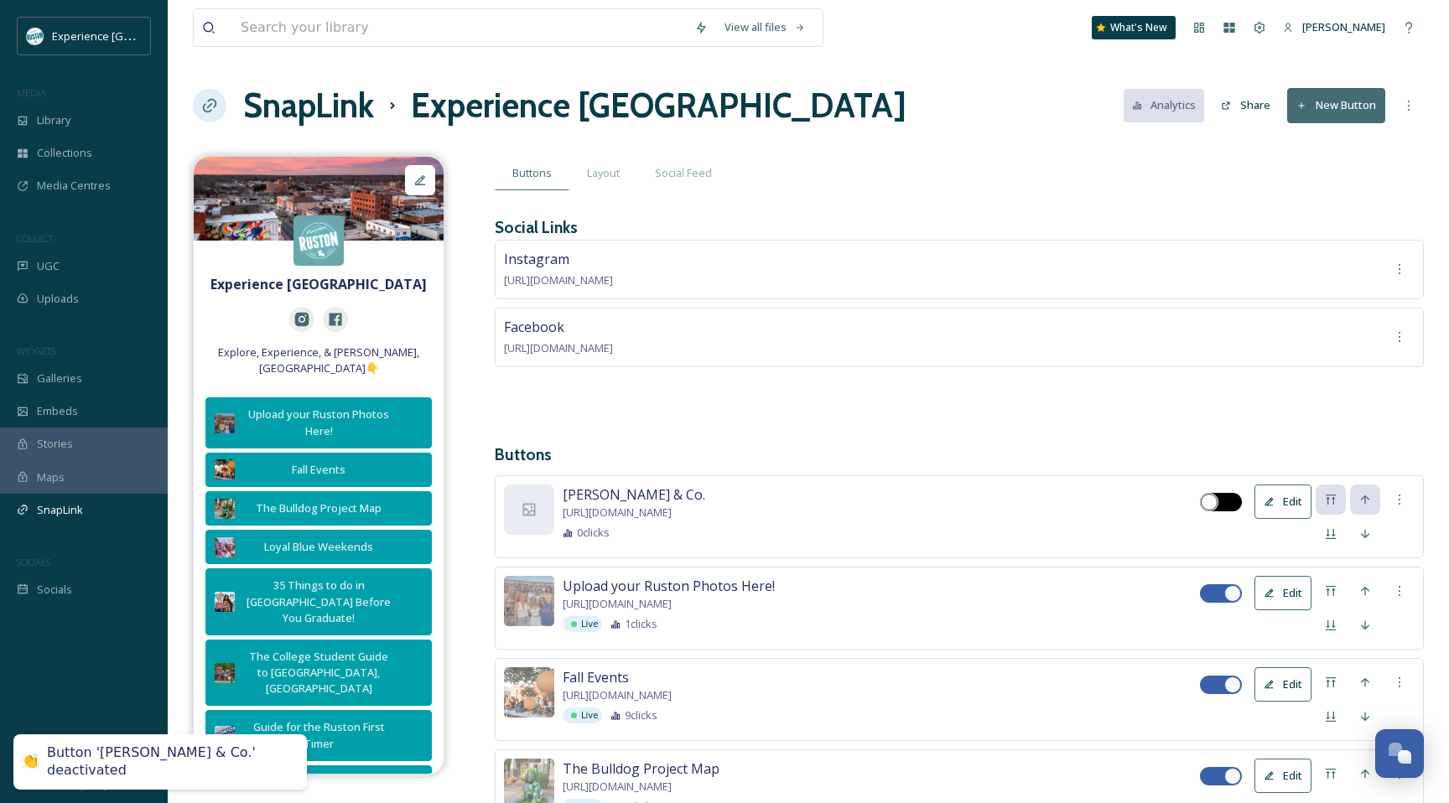
checkbox input "true"
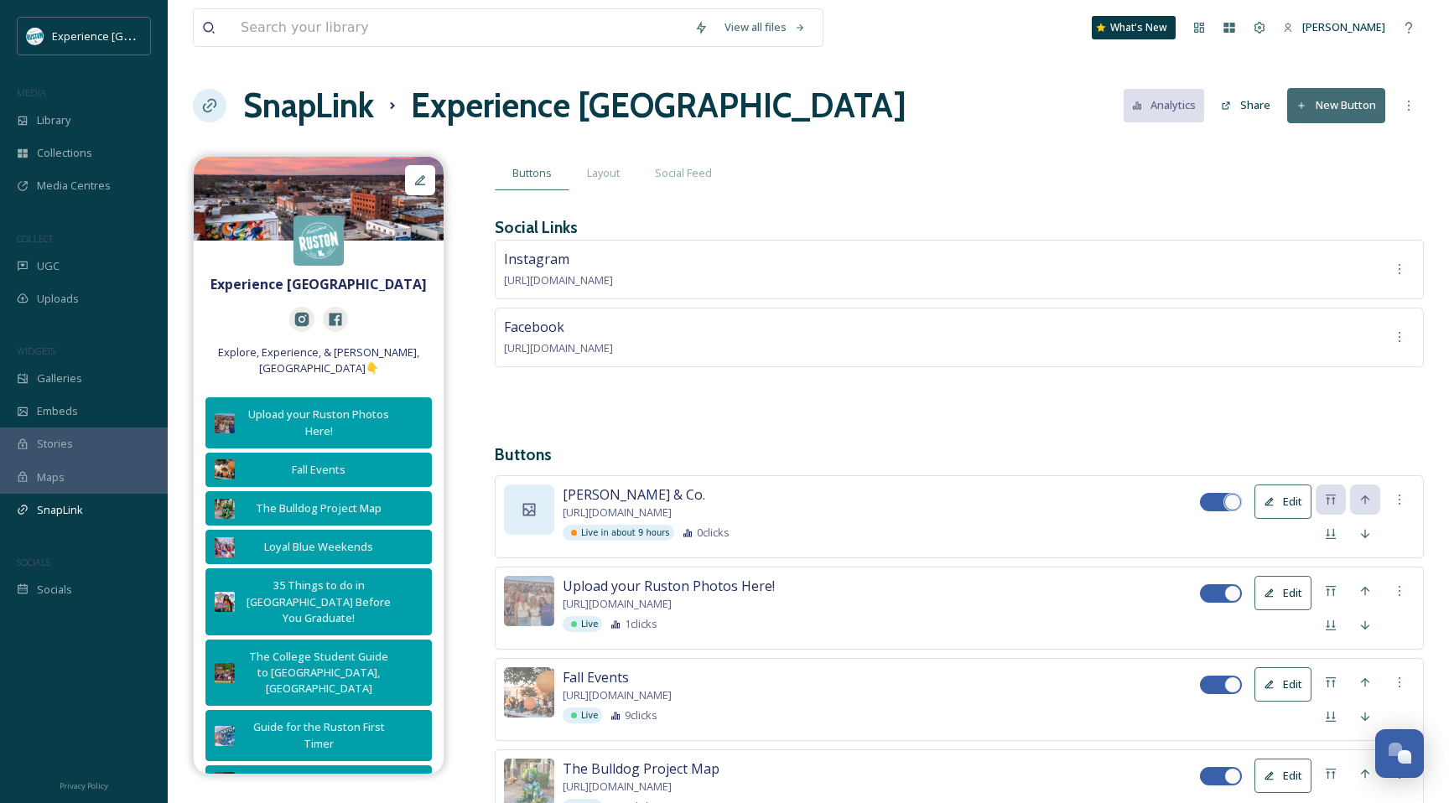
click at [538, 507] on div at bounding box center [529, 510] width 50 height 50
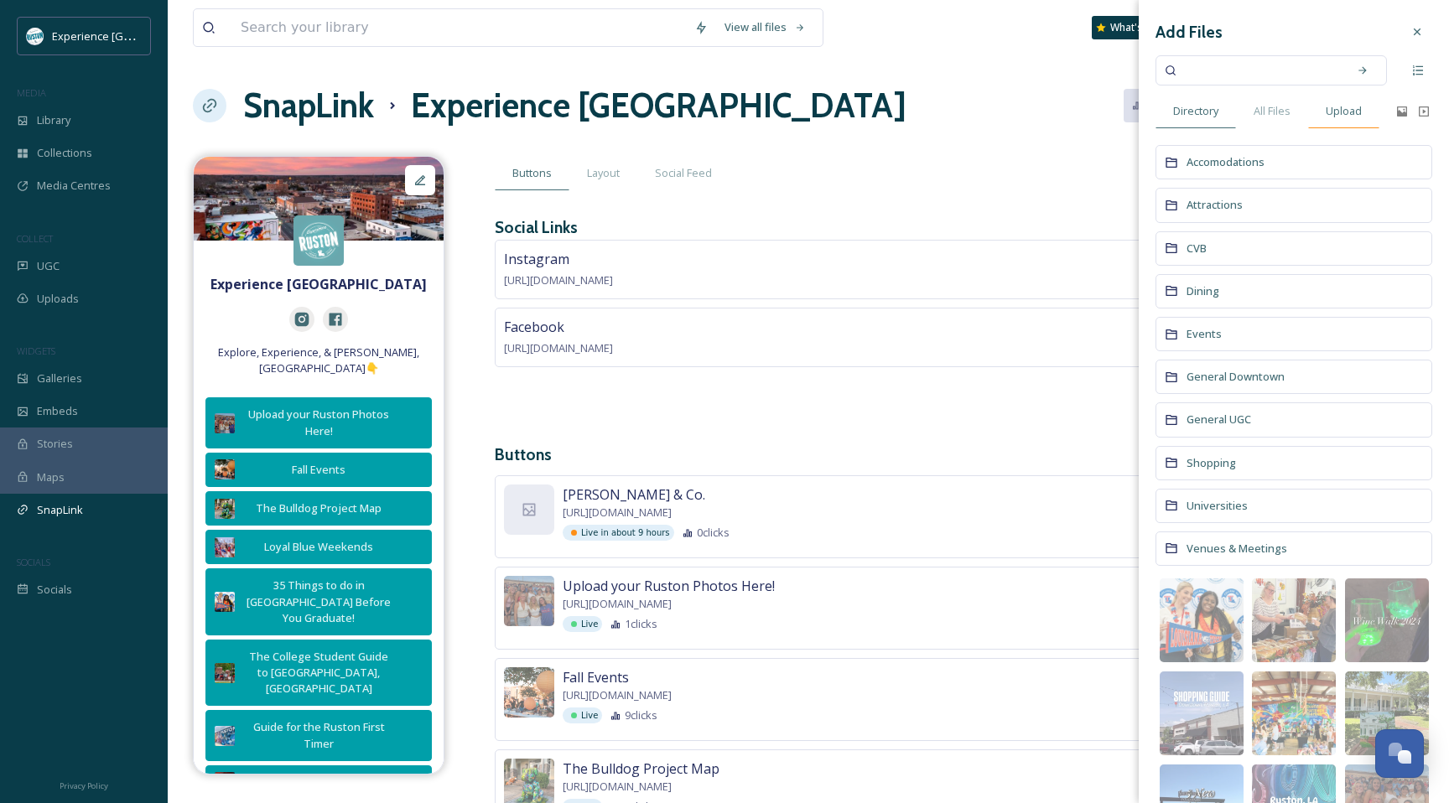
click at [1358, 114] on span "Upload" at bounding box center [1344, 111] width 36 height 16
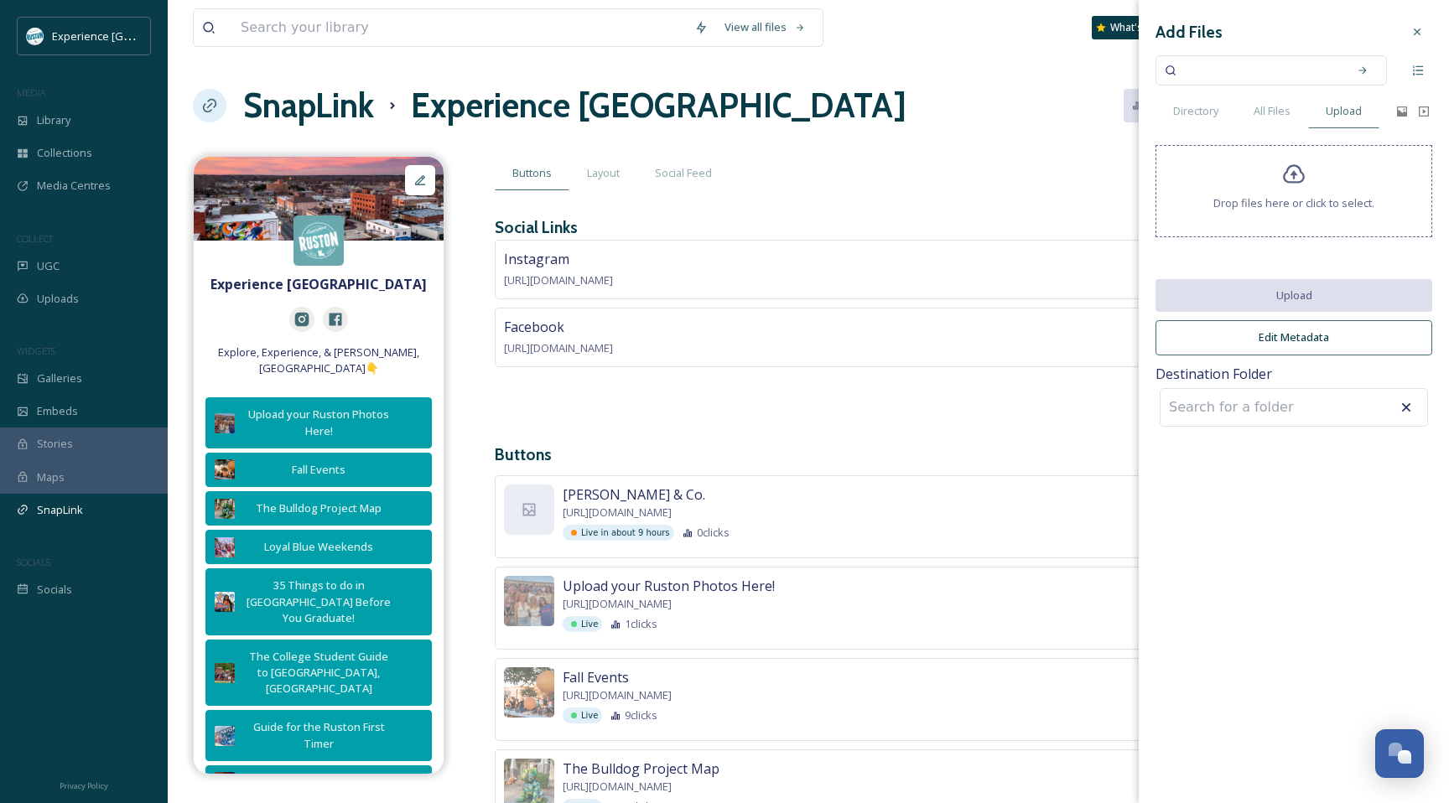
click at [1321, 209] on span "Drop files here or click to select." at bounding box center [1293, 203] width 161 height 16
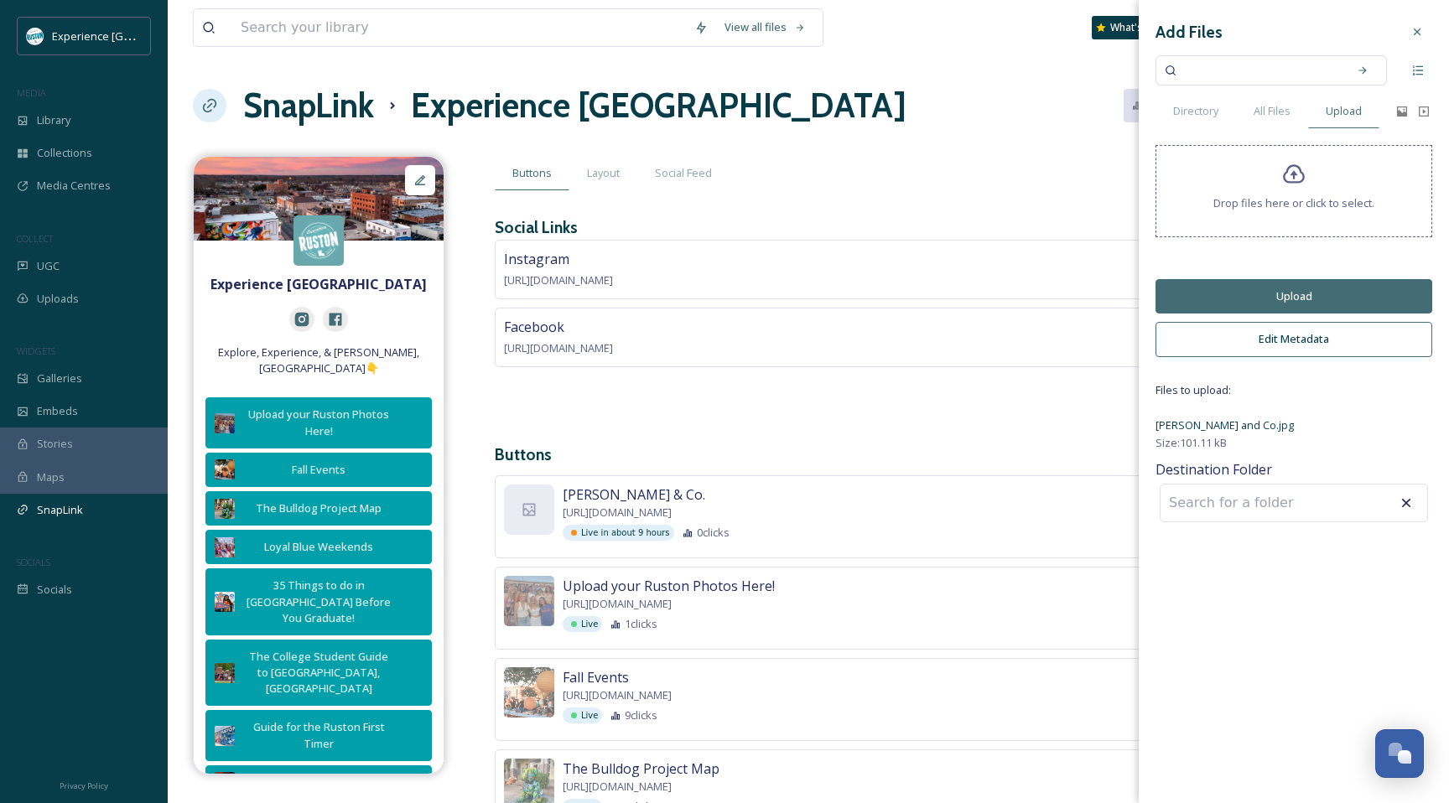
click at [1233, 303] on button "Upload" at bounding box center [1294, 296] width 277 height 34
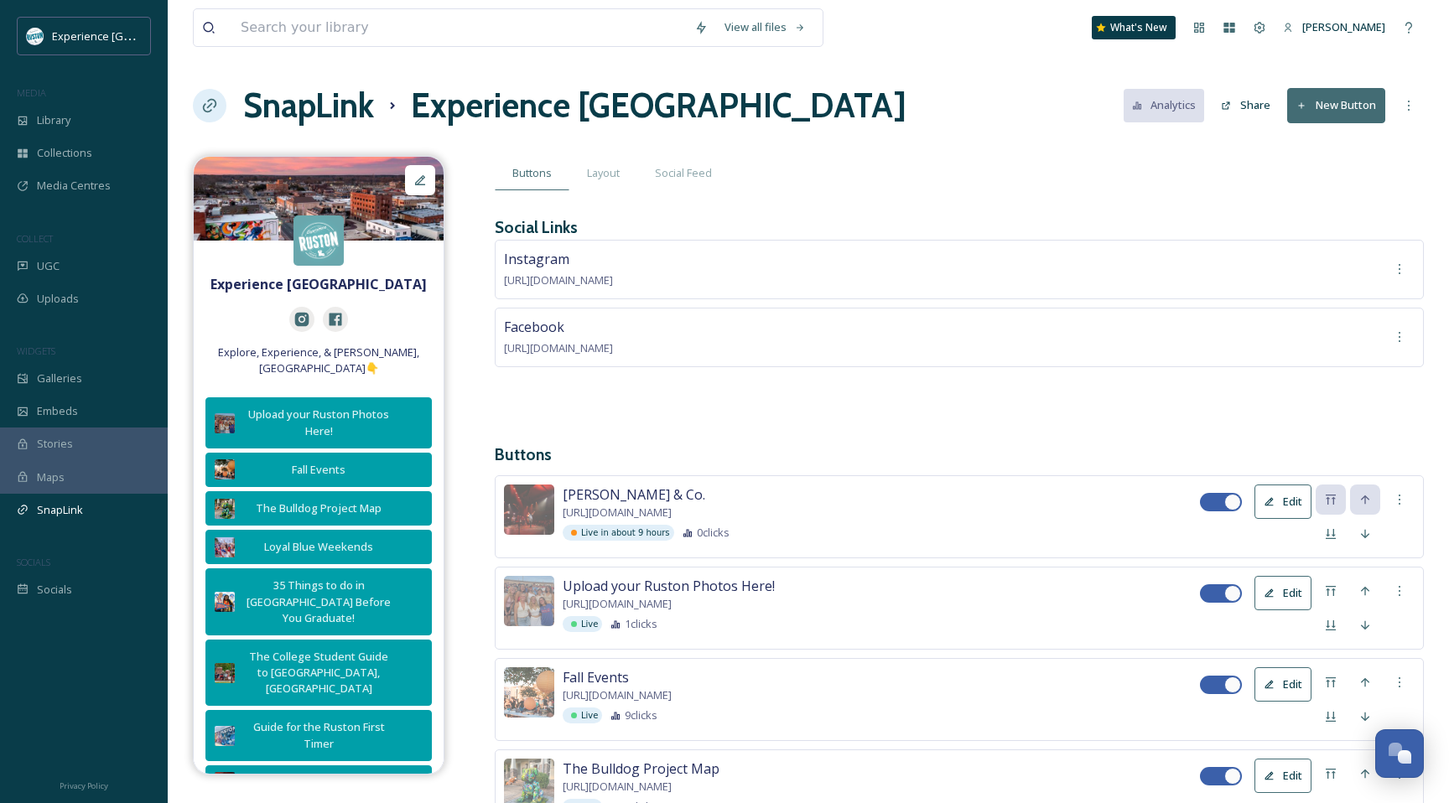
click at [924, 481] on div "Cochren & Co. https://prod3.agileticketing.net/websales/pages/info.aspx?evtinfo…" at bounding box center [959, 516] width 929 height 83
click at [1281, 503] on button "Edit" at bounding box center [1283, 502] width 57 height 34
click at [1000, 527] on div "Live in about 9 hours 0 clicks" at bounding box center [881, 533] width 637 height 16
click at [1291, 589] on button "Edit" at bounding box center [1283, 593] width 57 height 34
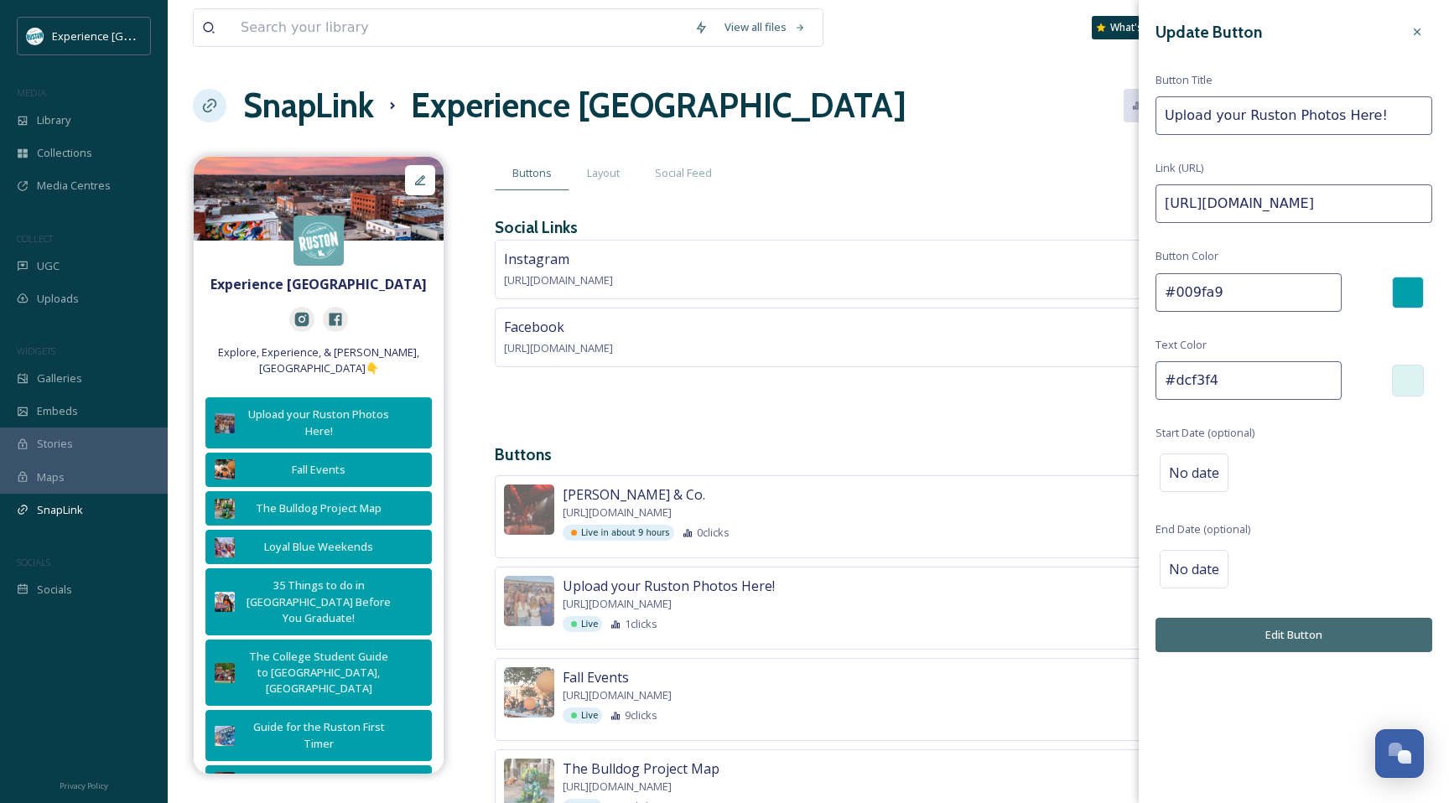
click at [1240, 372] on input "#dcf3f4" at bounding box center [1249, 380] width 186 height 39
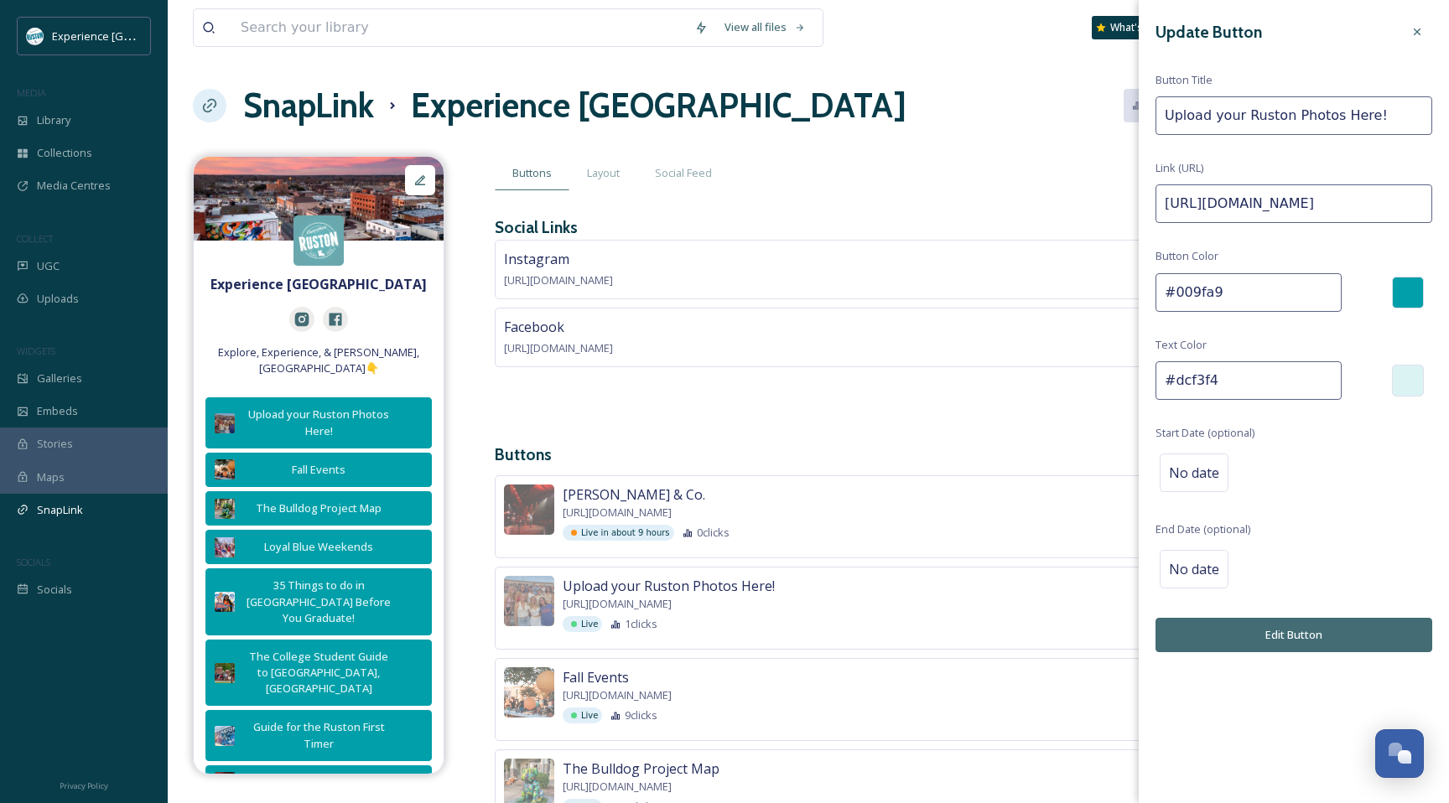
click at [1239, 632] on button "Edit Button" at bounding box center [1294, 635] width 277 height 34
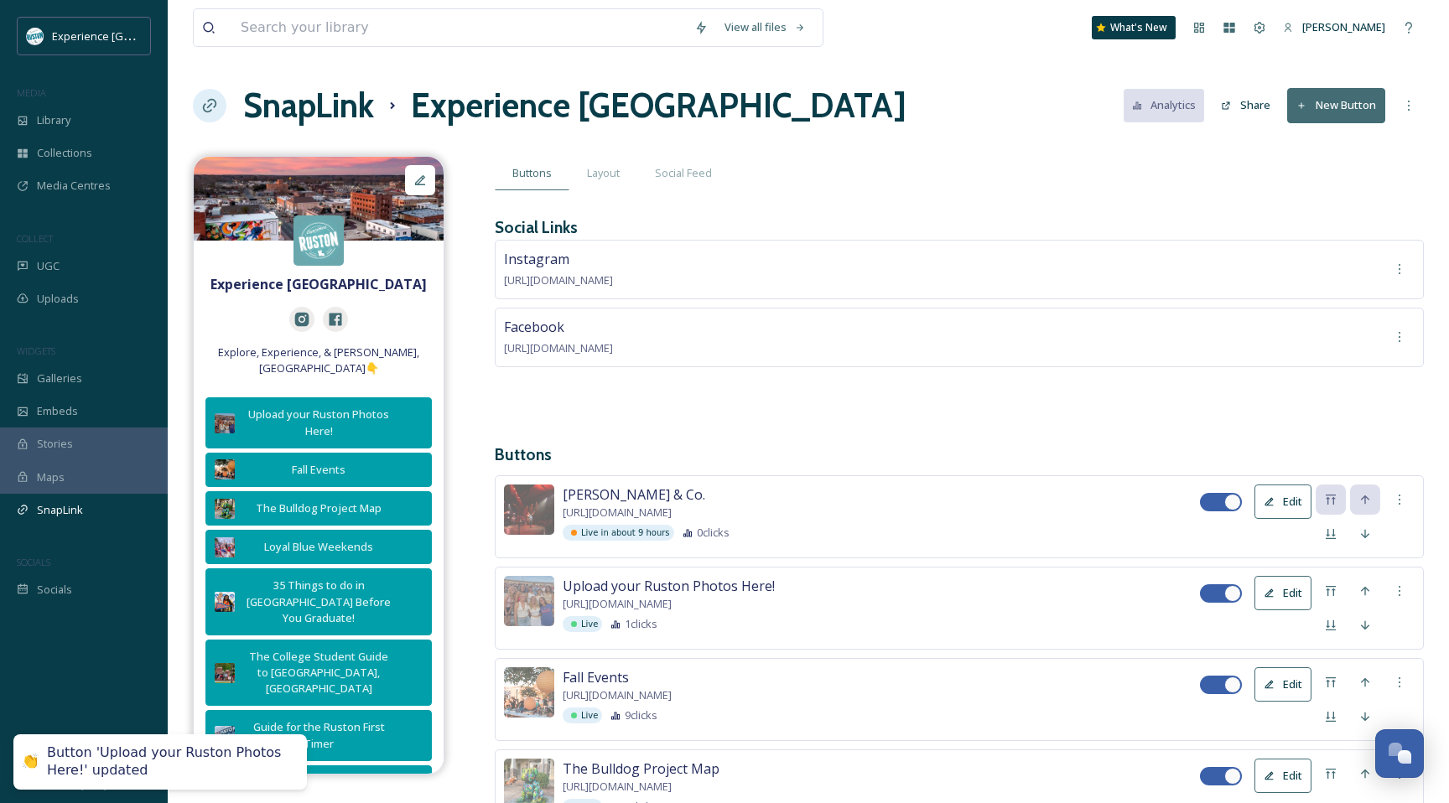
click at [1288, 501] on button "Edit" at bounding box center [1283, 502] width 57 height 34
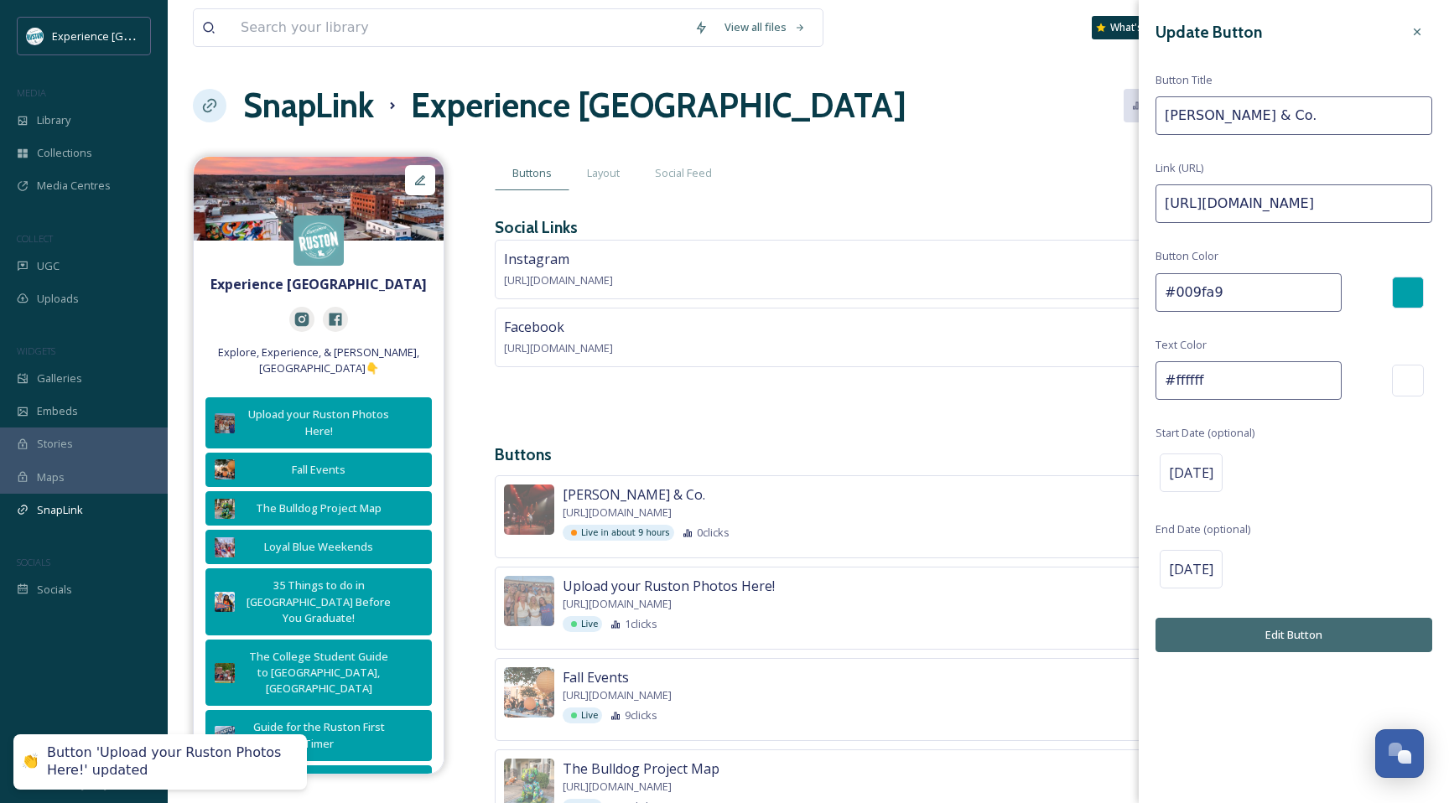
click at [1227, 390] on input "#ffffff" at bounding box center [1249, 380] width 186 height 39
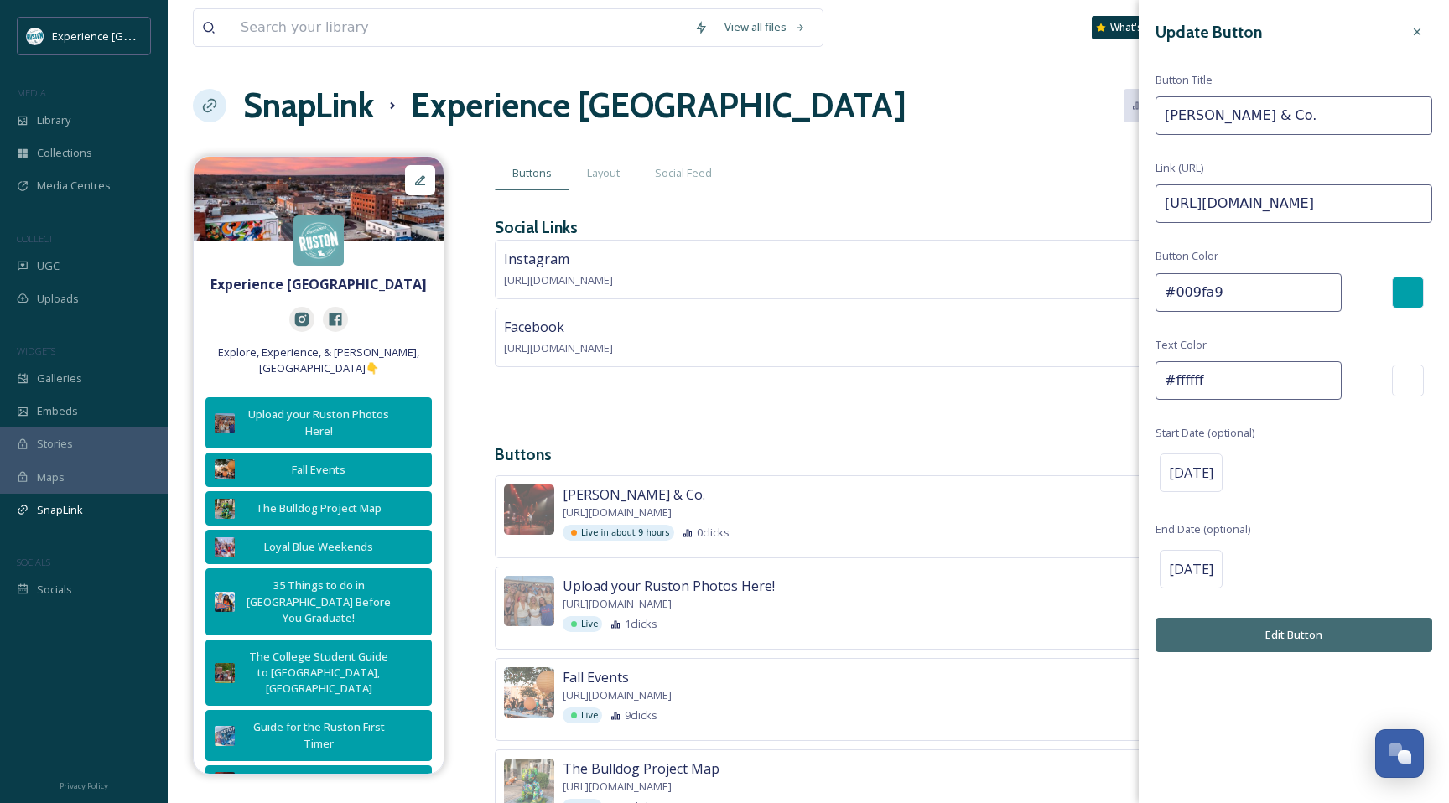
paste input "dcf3f4"
type input "#dcf3f4"
click at [1229, 630] on button "Edit Button" at bounding box center [1294, 635] width 277 height 34
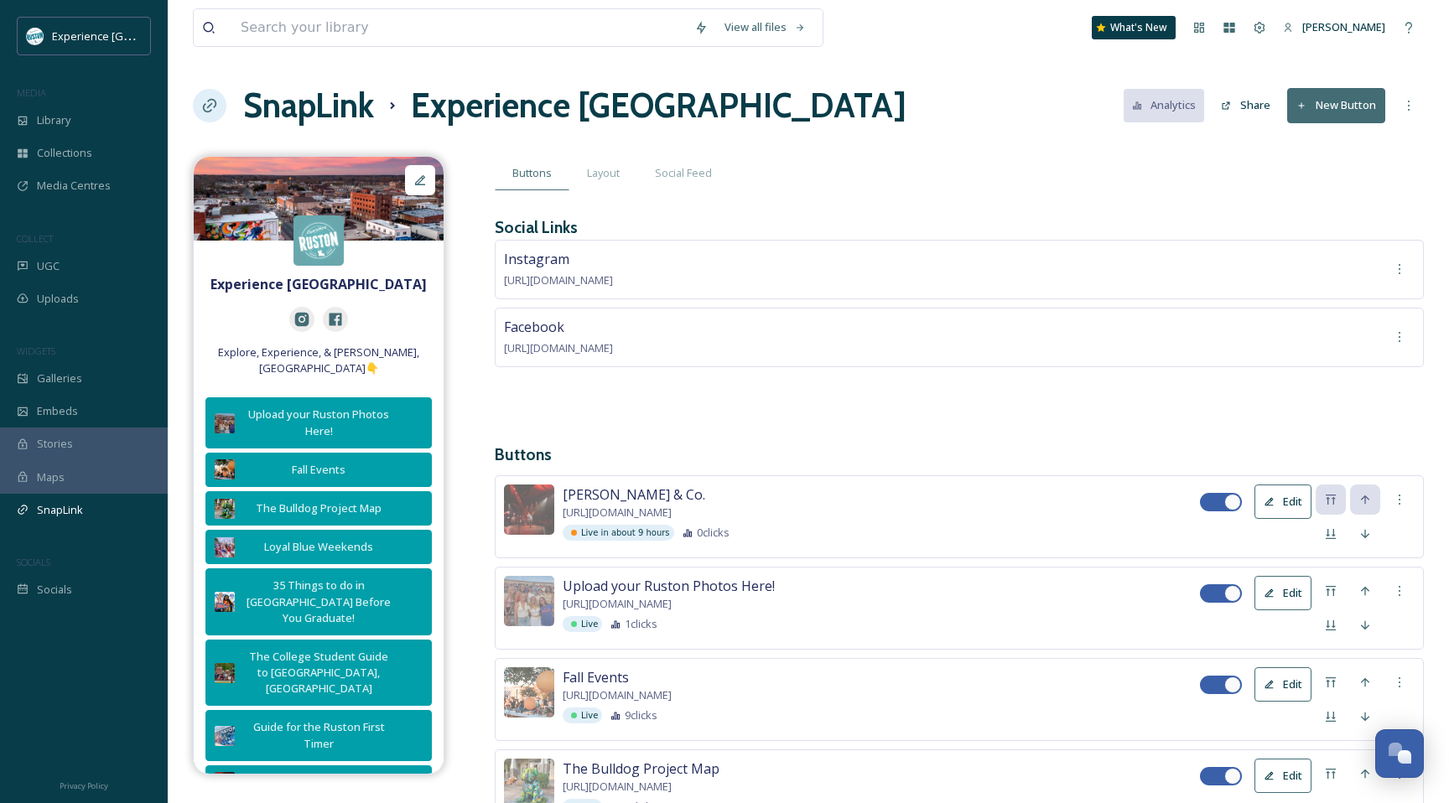
scroll to position [3, 0]
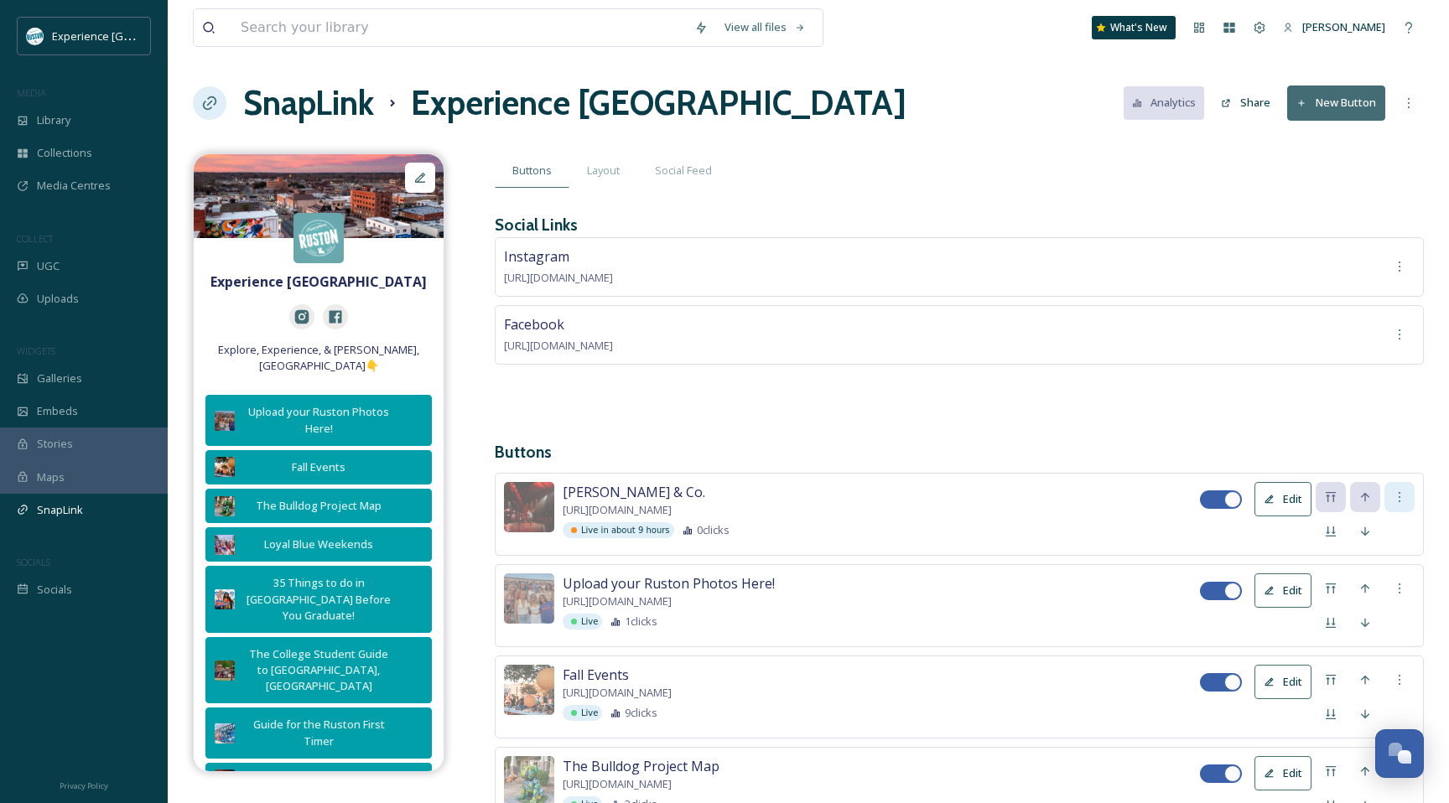
click at [1400, 502] on div at bounding box center [1400, 497] width 30 height 30
click at [1240, 442] on h3 "Buttons" at bounding box center [959, 452] width 929 height 24
click at [1319, 94] on button "New Button" at bounding box center [1336, 103] width 98 height 34
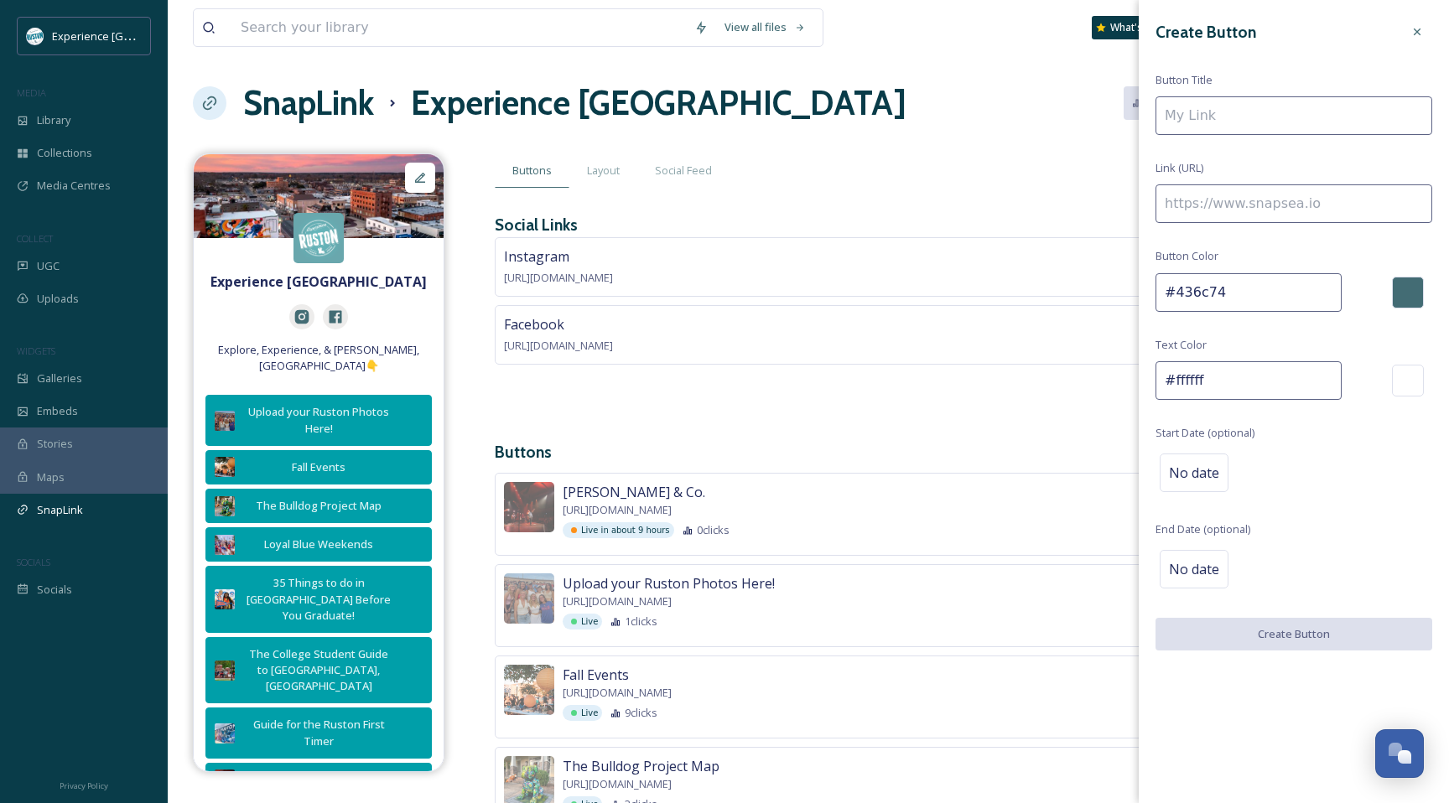
click at [1266, 123] on input at bounding box center [1294, 115] width 277 height 39
click at [1227, 201] on input at bounding box center [1294, 203] width 277 height 39
paste input "[URL][DOMAIN_NAME]"
type input "[URL][DOMAIN_NAME]"
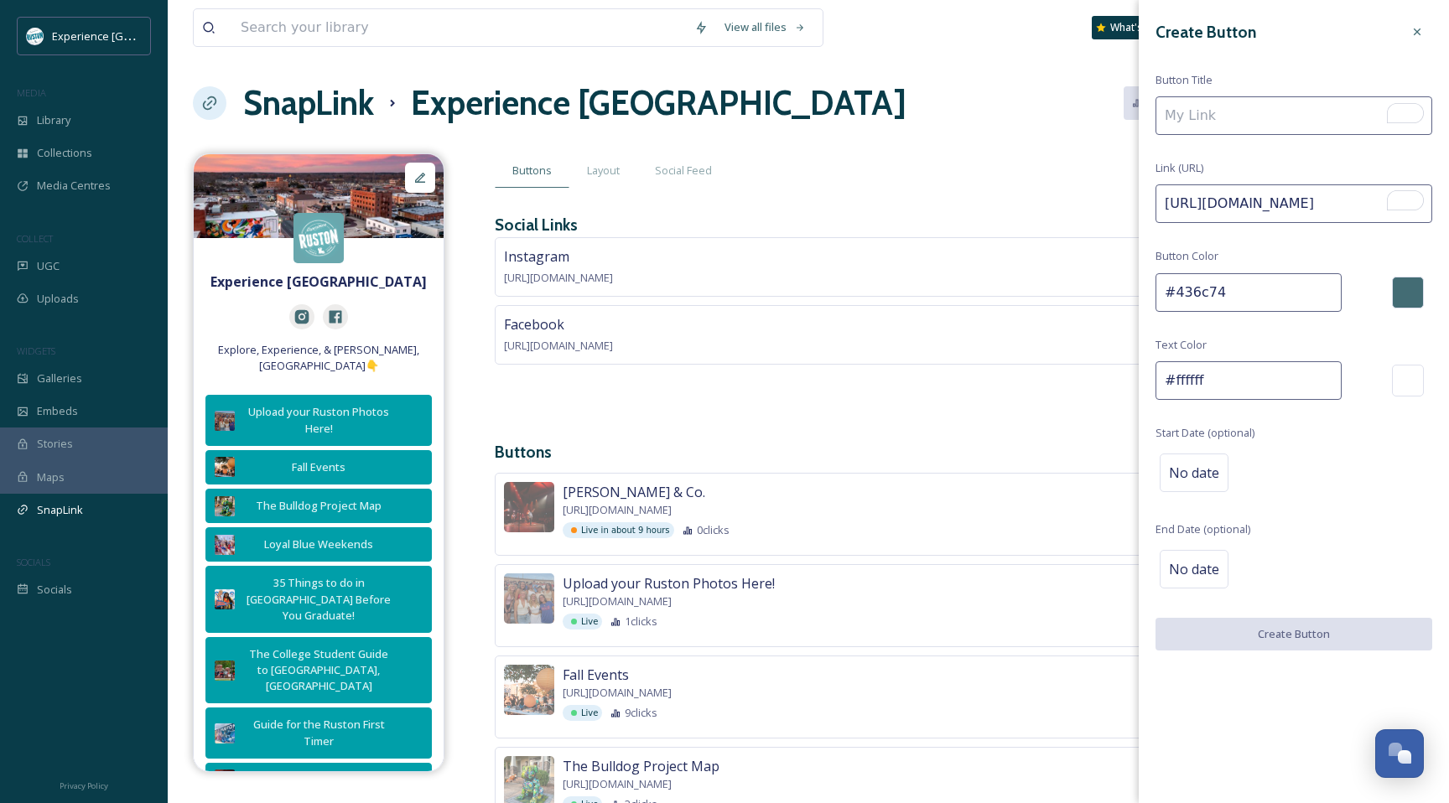
scroll to position [0, 0]
click at [1198, 128] on input "To enrich screen reader interactions, please activate Accessibility in Grammarl…" at bounding box center [1294, 115] width 277 height 39
click at [1220, 120] on input "To enrich screen reader interactions, please activate Accessibility in Grammarl…" at bounding box center [1294, 115] width 277 height 39
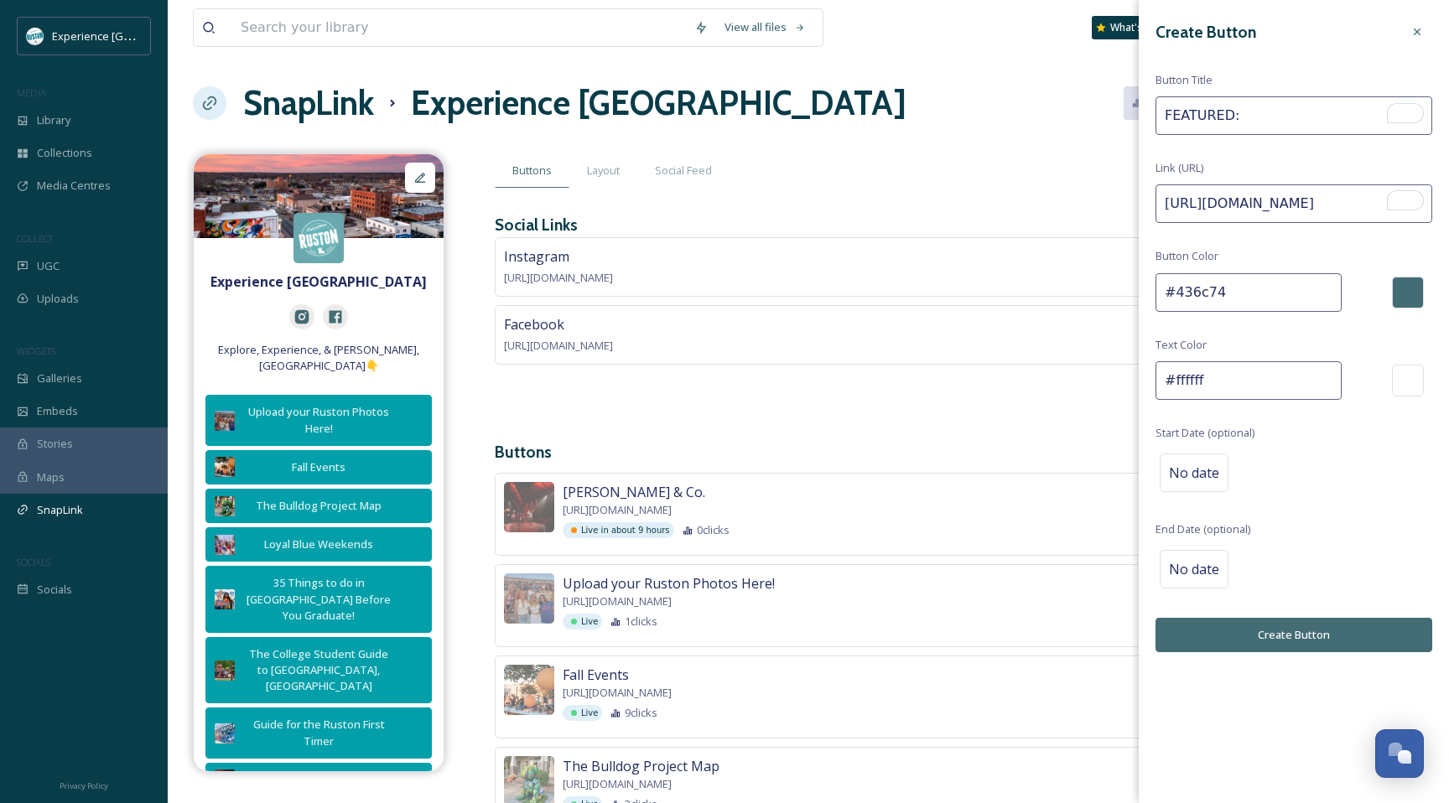
paste input "6 Southern Destinations for a Beautiful Fall Getaway"
type input "FEATURED: 6 Southern Destinations for a Beautiful Fall Getaway"
click at [1255, 642] on button "Create Button" at bounding box center [1294, 635] width 277 height 34
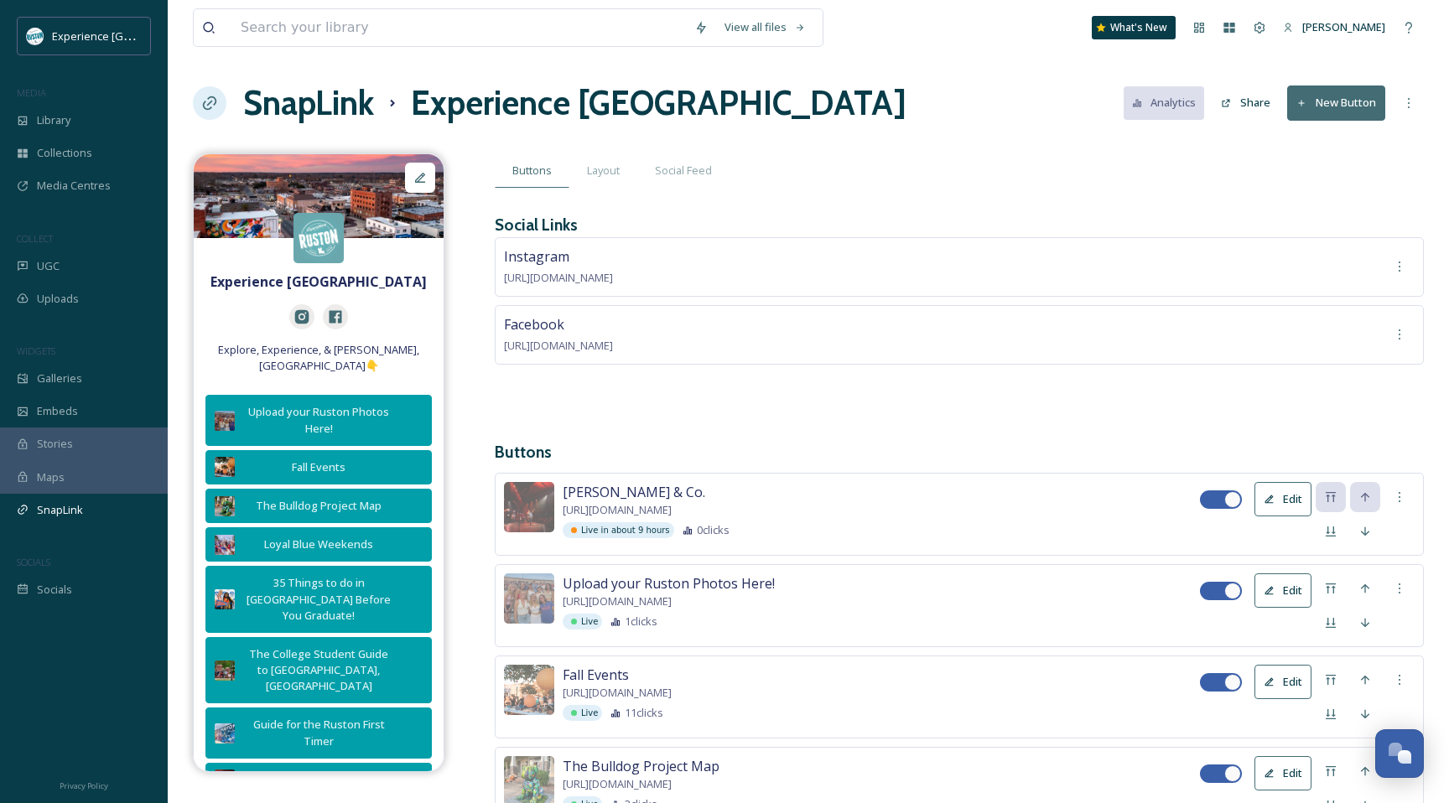
click at [1277, 581] on button "Edit" at bounding box center [1283, 591] width 57 height 34
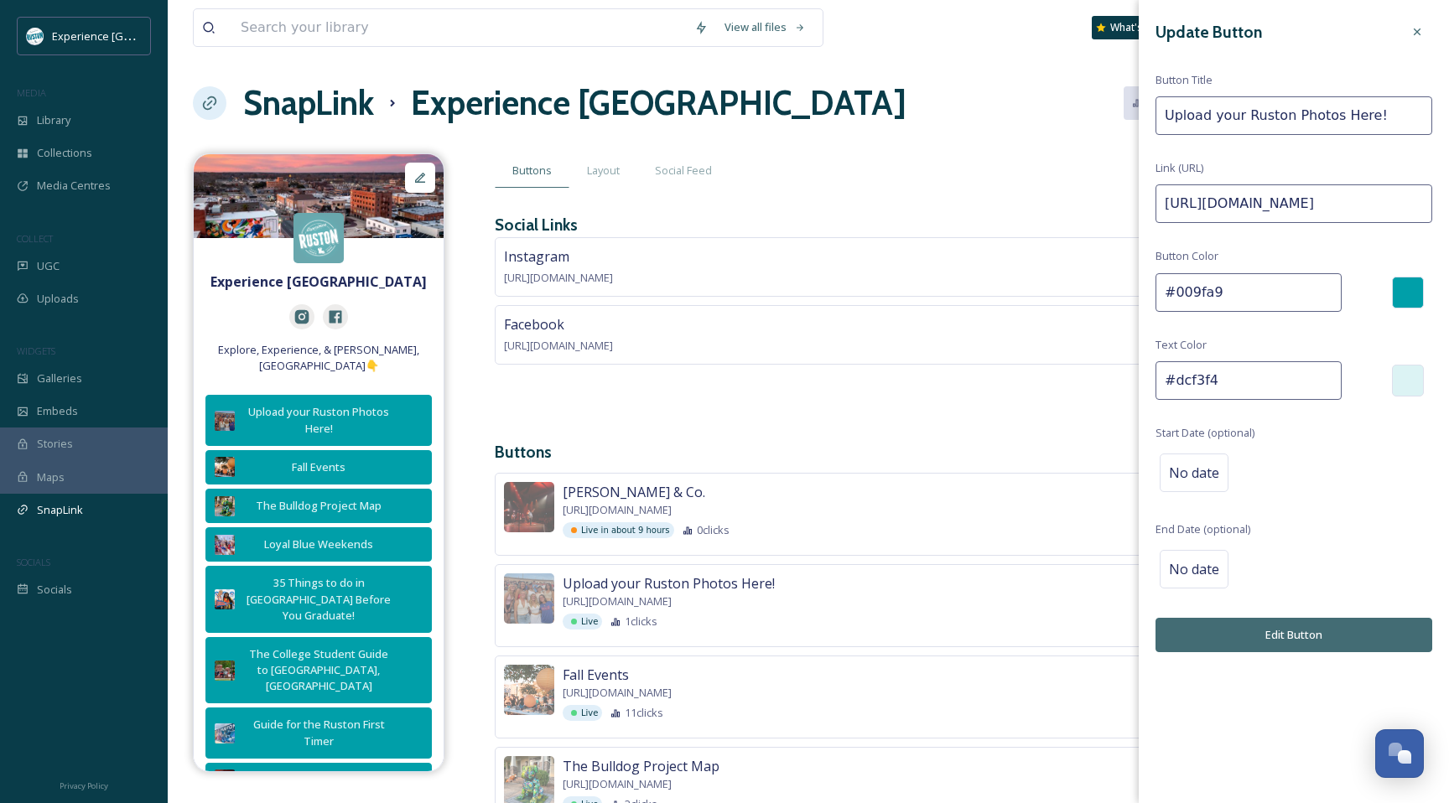
click at [1231, 278] on input "#009fa9" at bounding box center [1249, 292] width 186 height 39
click at [1233, 628] on button "Edit Button" at bounding box center [1294, 635] width 277 height 34
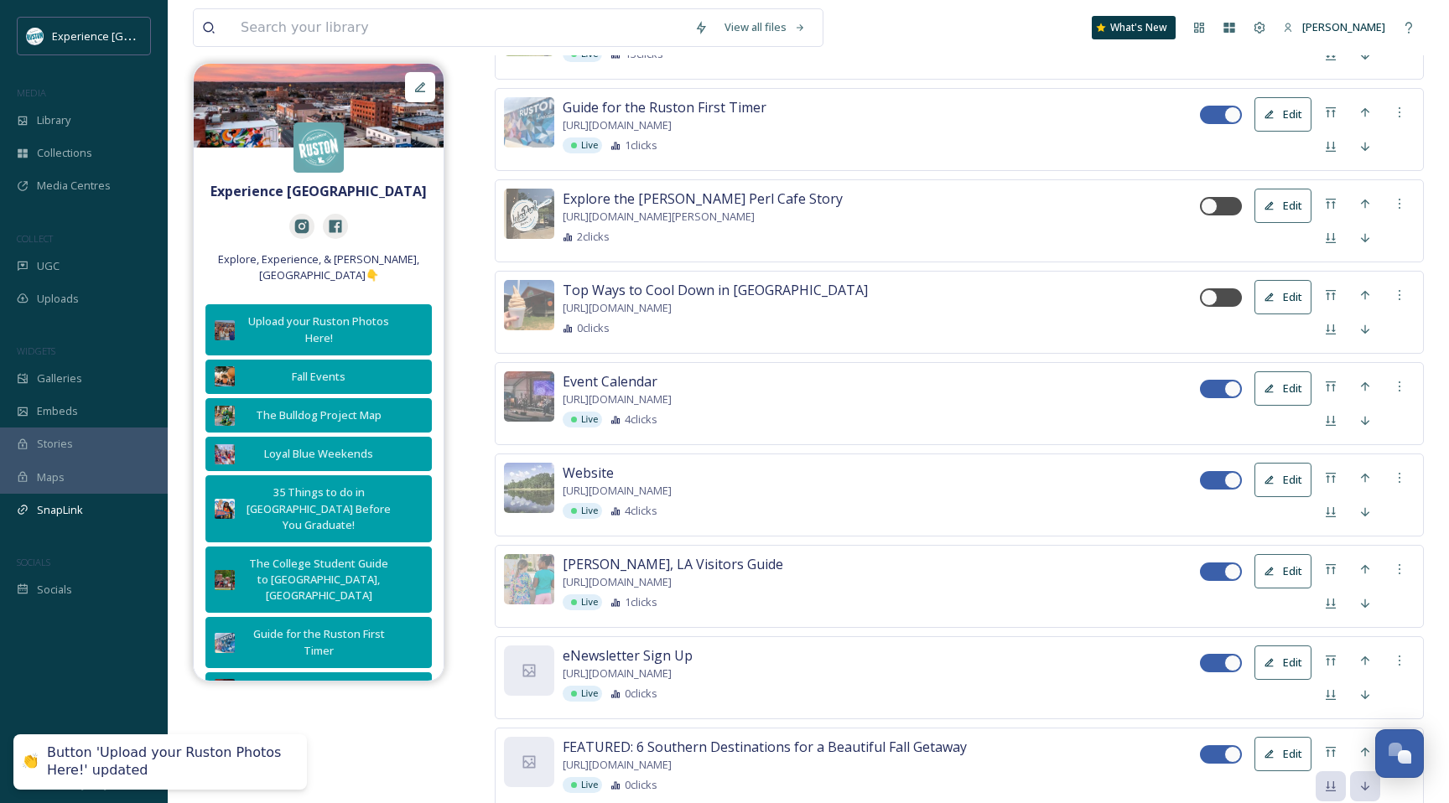
scroll to position [1083, 0]
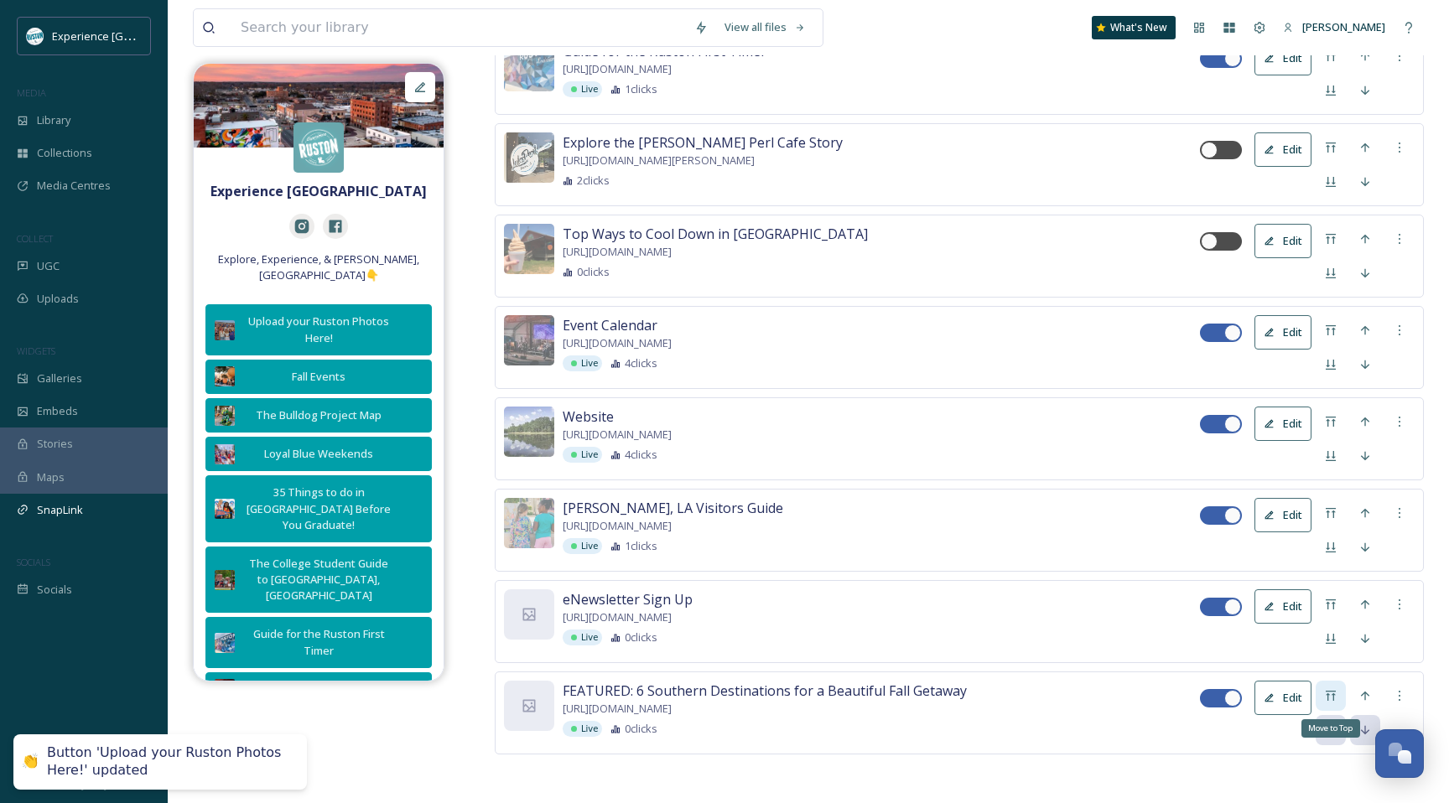
click at [1330, 694] on icon at bounding box center [1330, 695] width 13 height 13
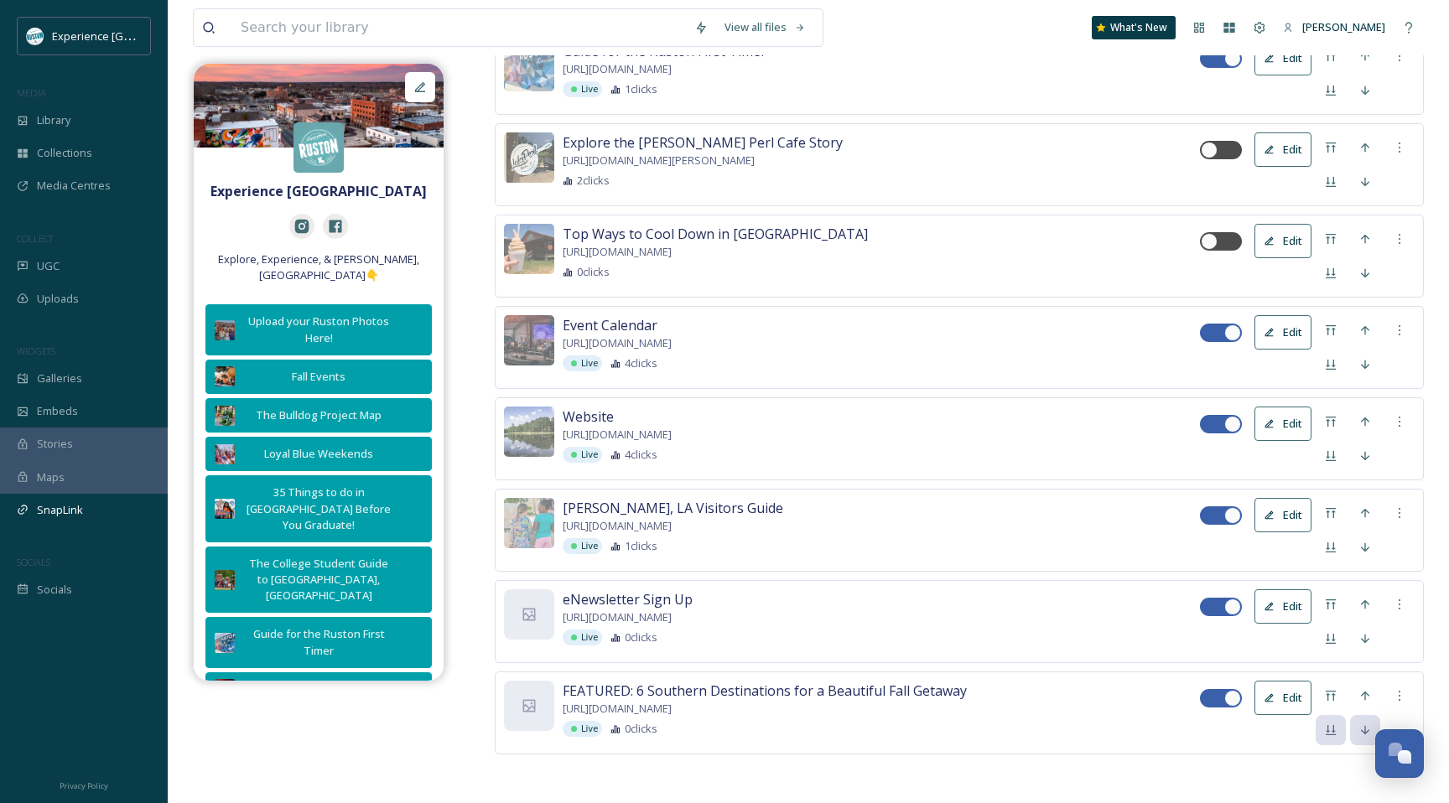
scroll to position [0, 0]
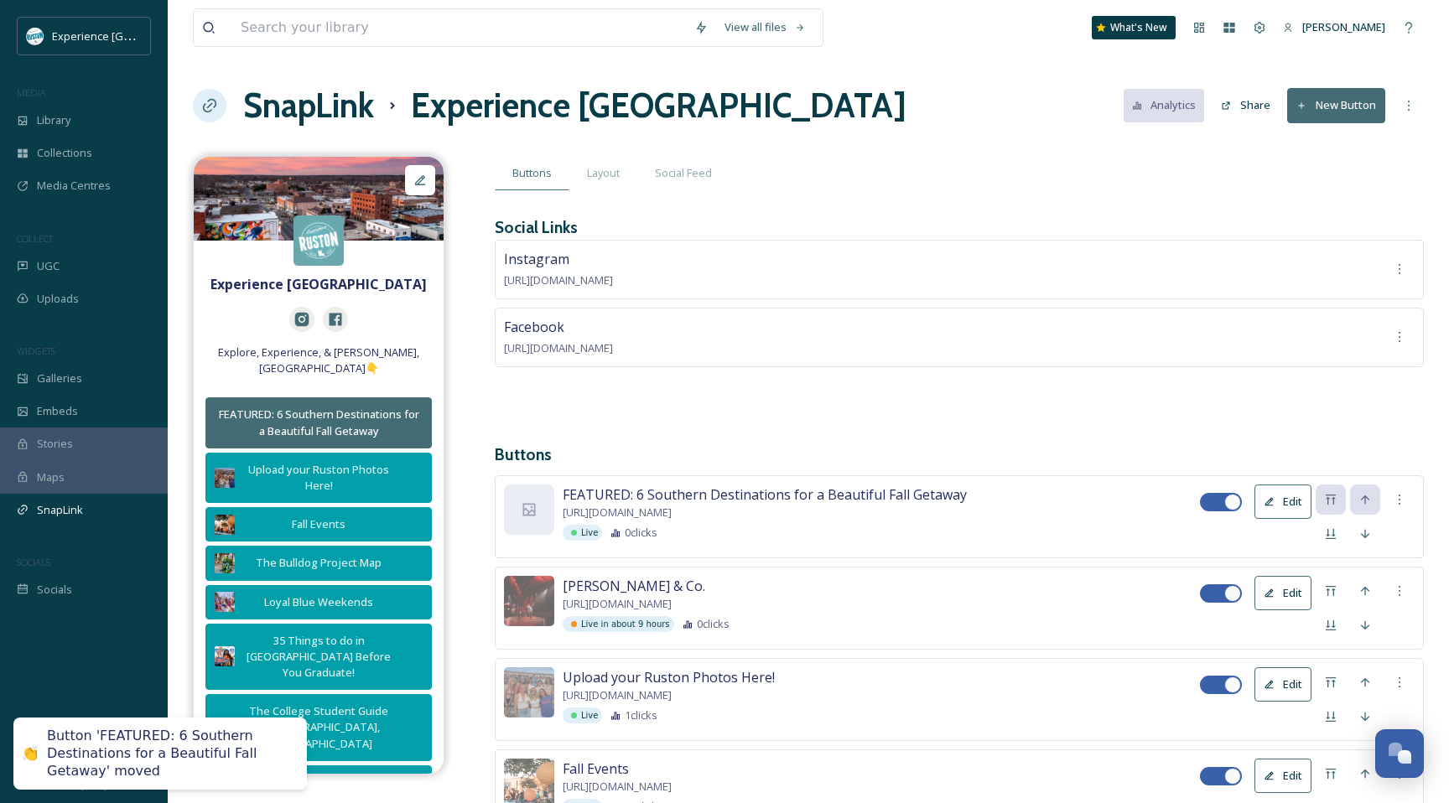
click at [1288, 497] on button "Edit" at bounding box center [1283, 502] width 57 height 34
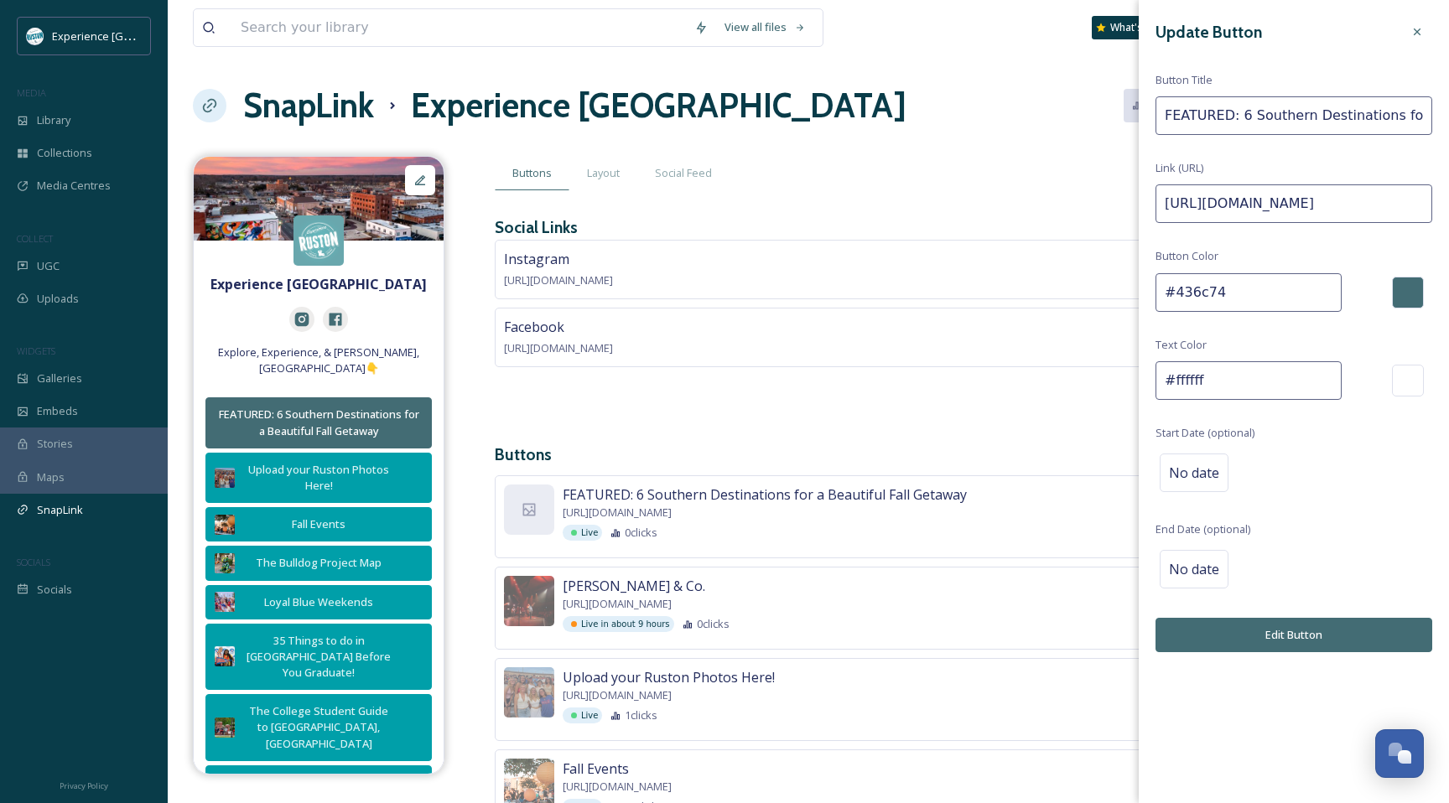
click at [1215, 283] on input "#436c74" at bounding box center [1249, 292] width 186 height 39
paste input "#009fa9"
click at [1173, 290] on input "##009fa9" at bounding box center [1249, 292] width 186 height 39
type input "#009fa9"
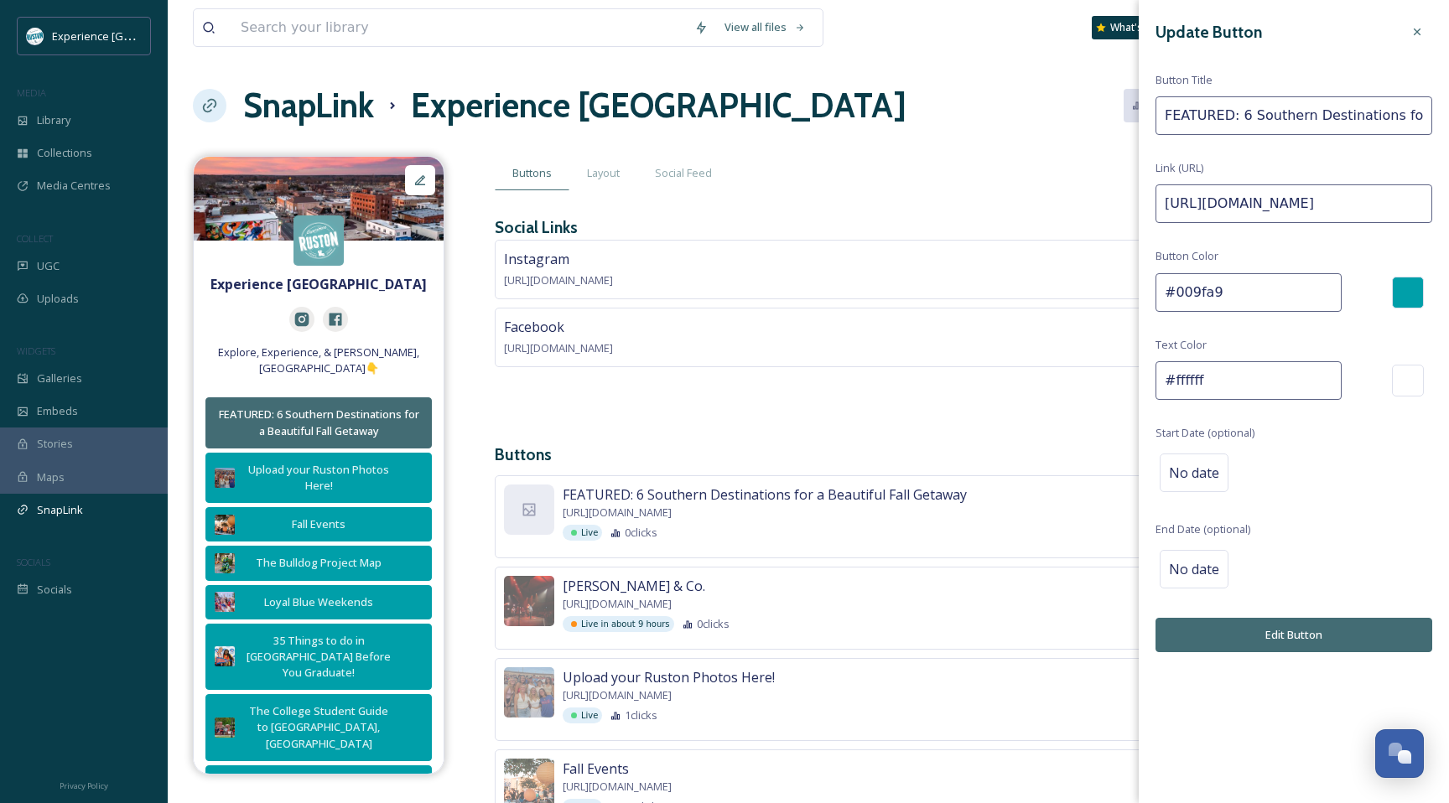
click at [1240, 627] on button "Edit Button" at bounding box center [1294, 635] width 277 height 34
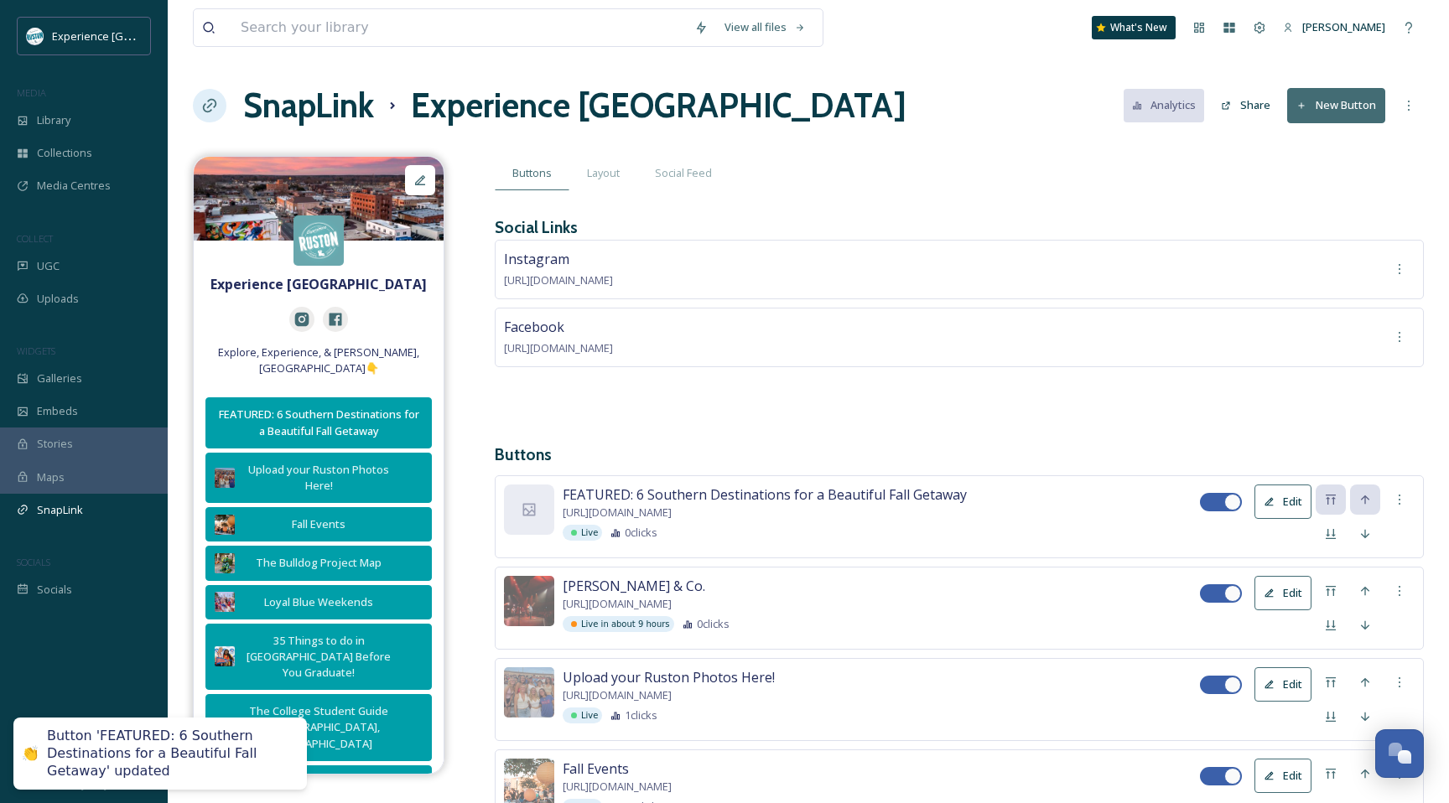
click at [1278, 583] on button "Edit" at bounding box center [1283, 593] width 57 height 34
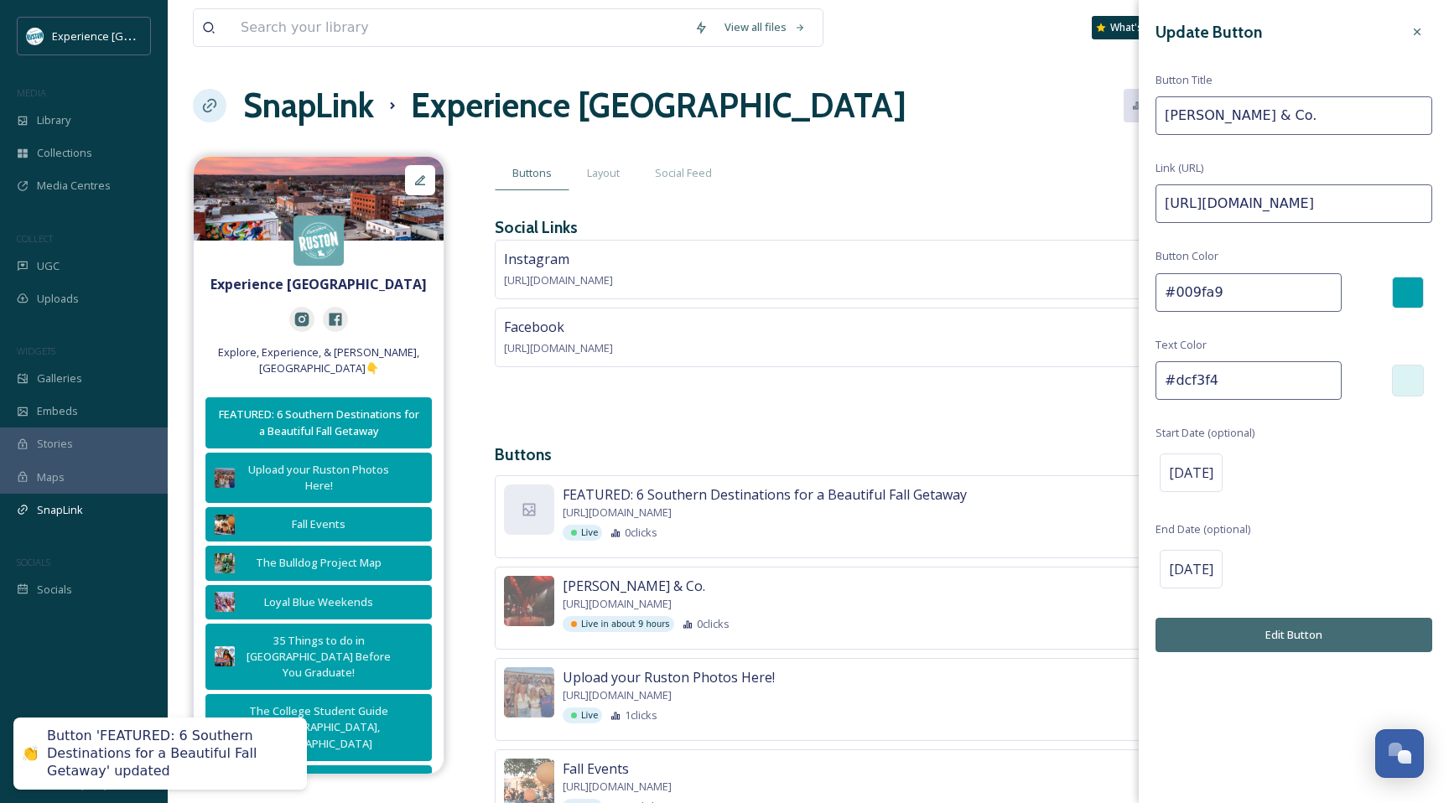
click at [1225, 372] on input "#dcf3f4" at bounding box center [1249, 380] width 186 height 39
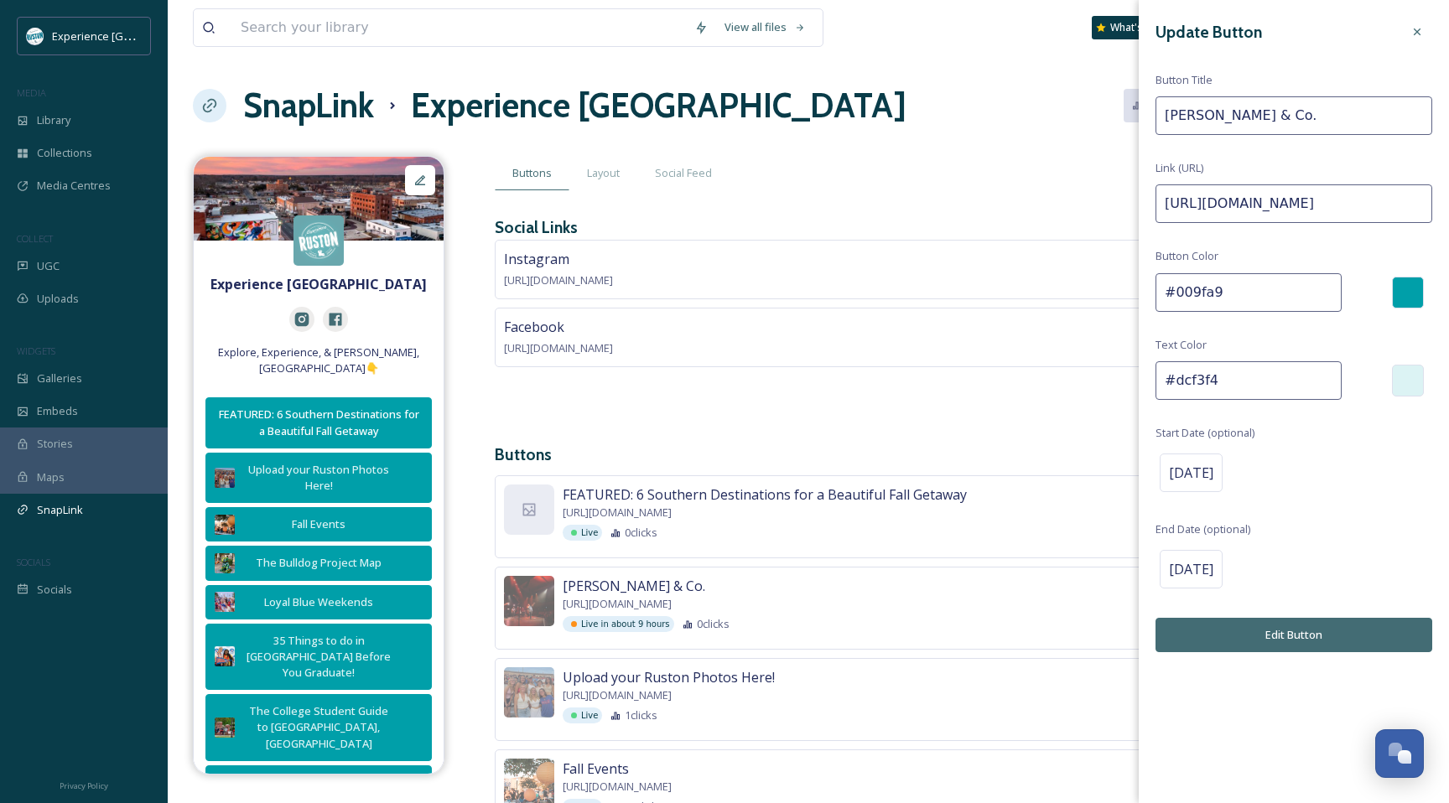
paste input "009fa9"
type input "#dcf3f4"
click at [1272, 621] on button "Edit Button" at bounding box center [1294, 635] width 277 height 34
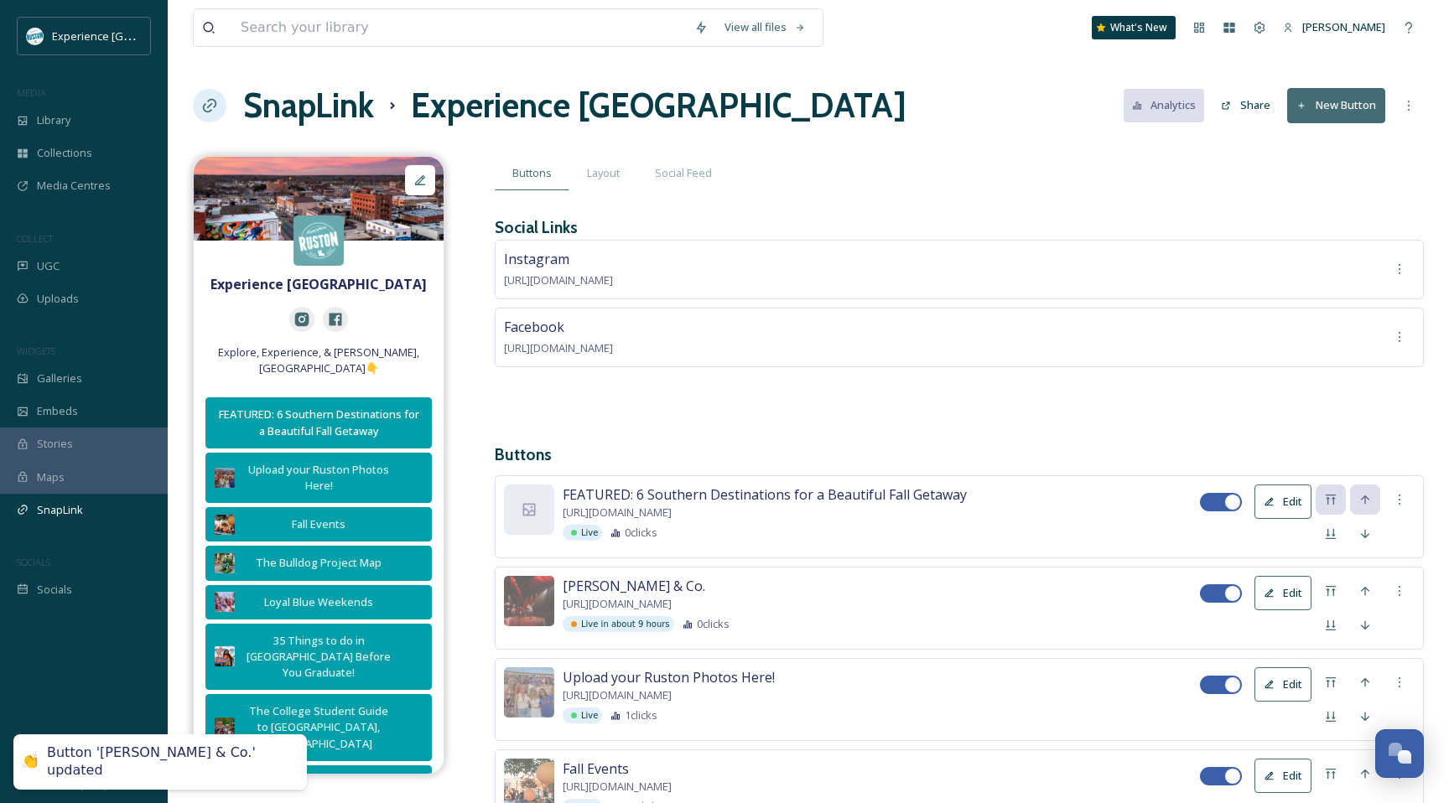
click at [1303, 501] on button "Edit" at bounding box center [1283, 502] width 57 height 34
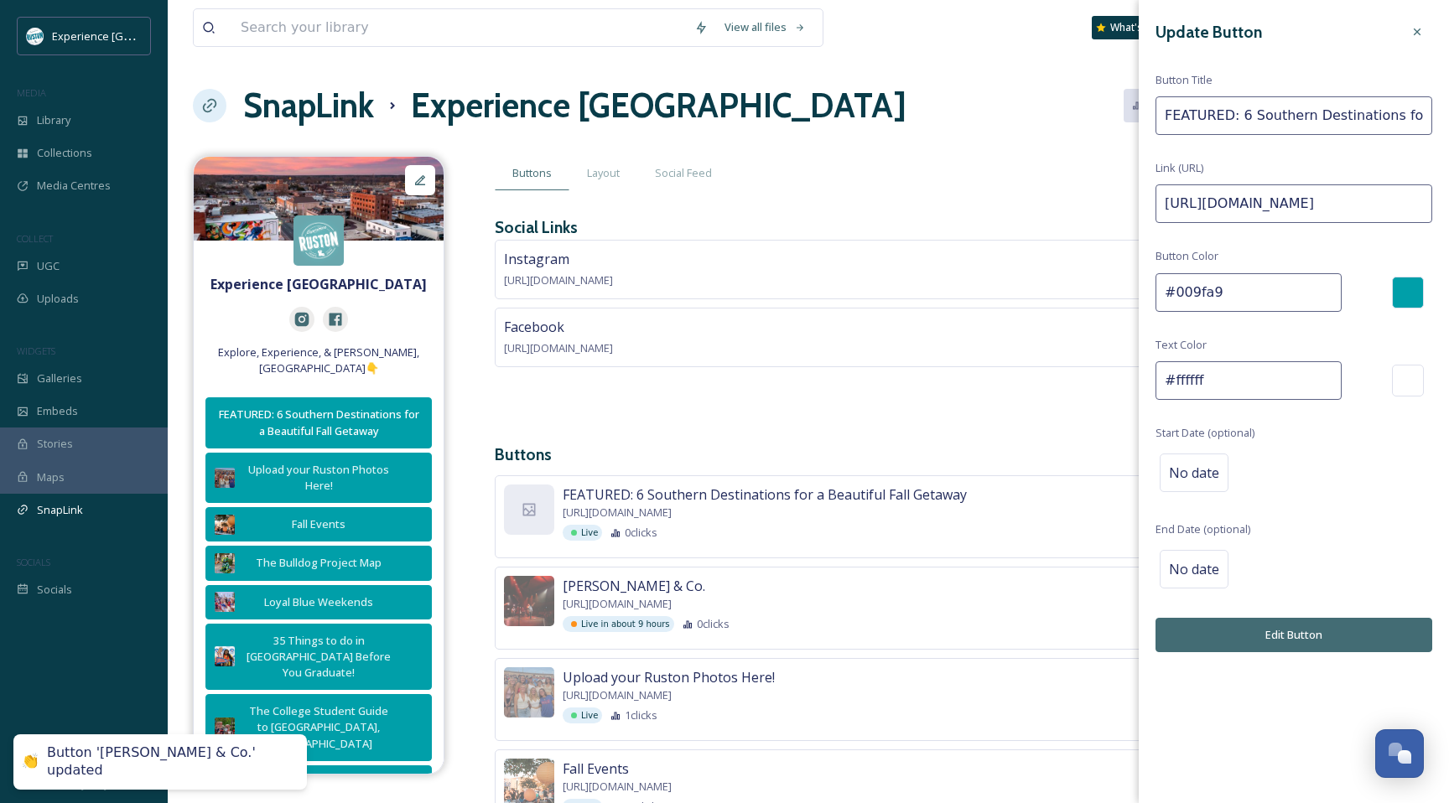
click at [1232, 376] on input "#ffffff" at bounding box center [1249, 380] width 186 height 39
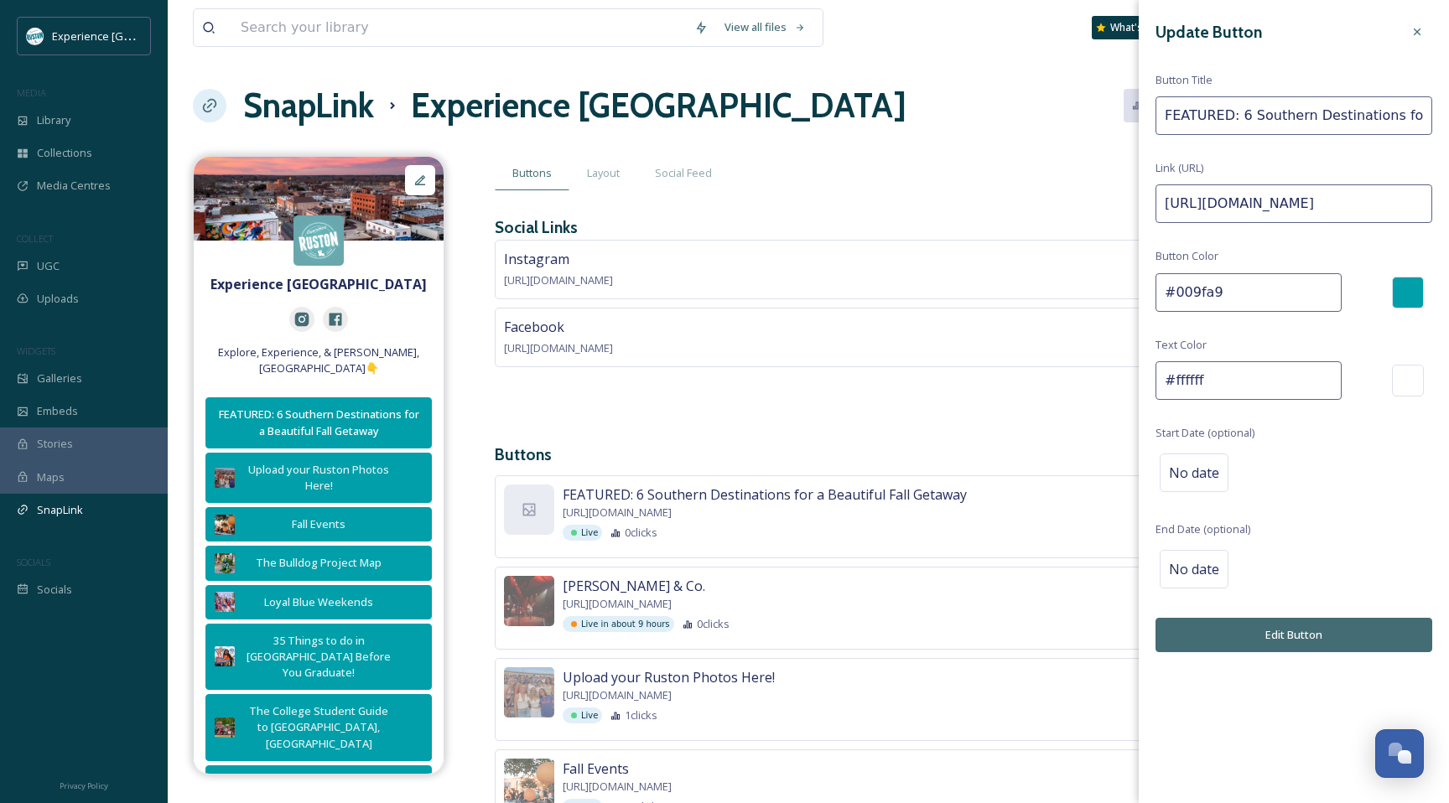
click at [1232, 376] on input "#ffffff" at bounding box center [1249, 380] width 186 height 39
paste input "dcf3f4"
type input "#dcf3f4"
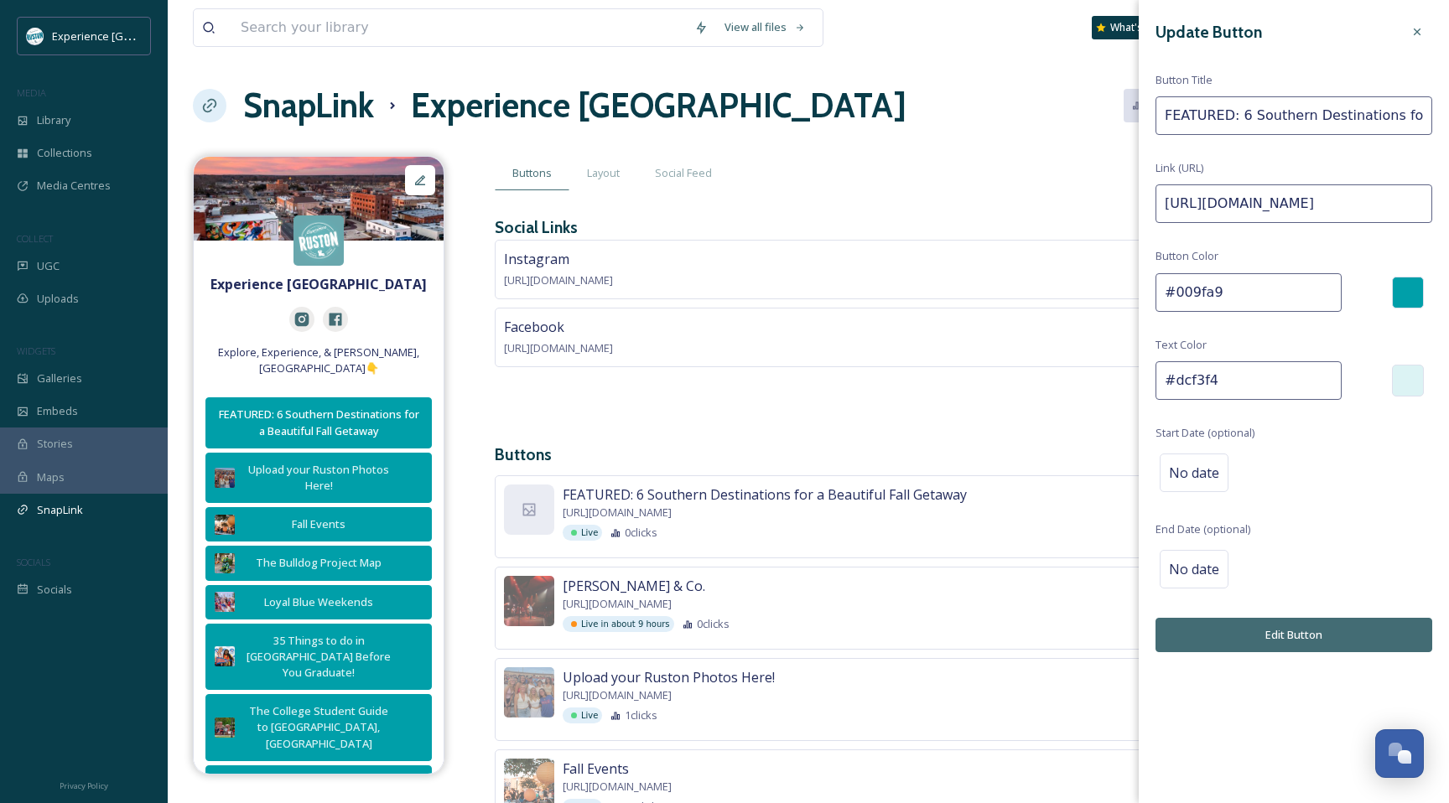
click at [1225, 636] on button "Edit Button" at bounding box center [1294, 635] width 277 height 34
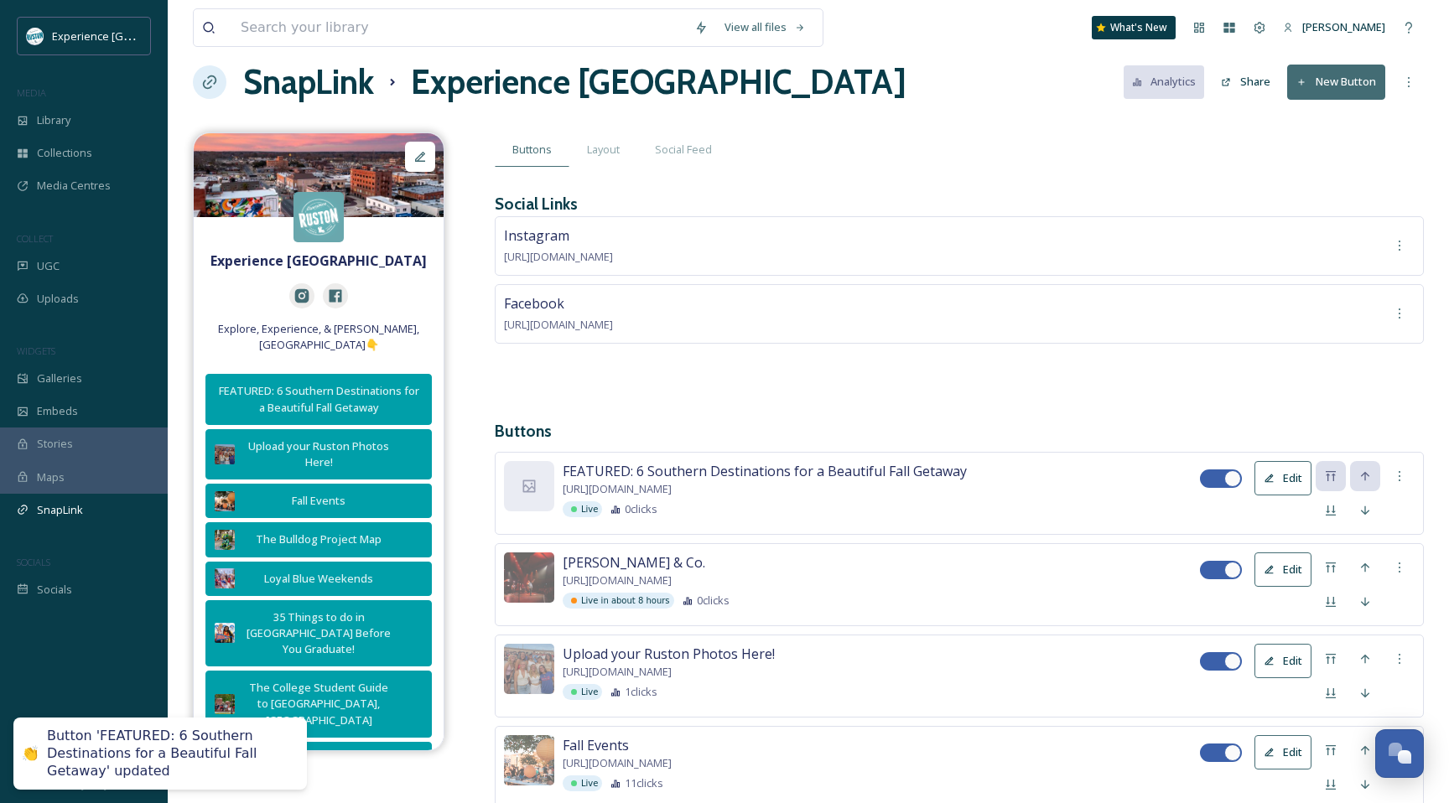
scroll to position [28, 0]
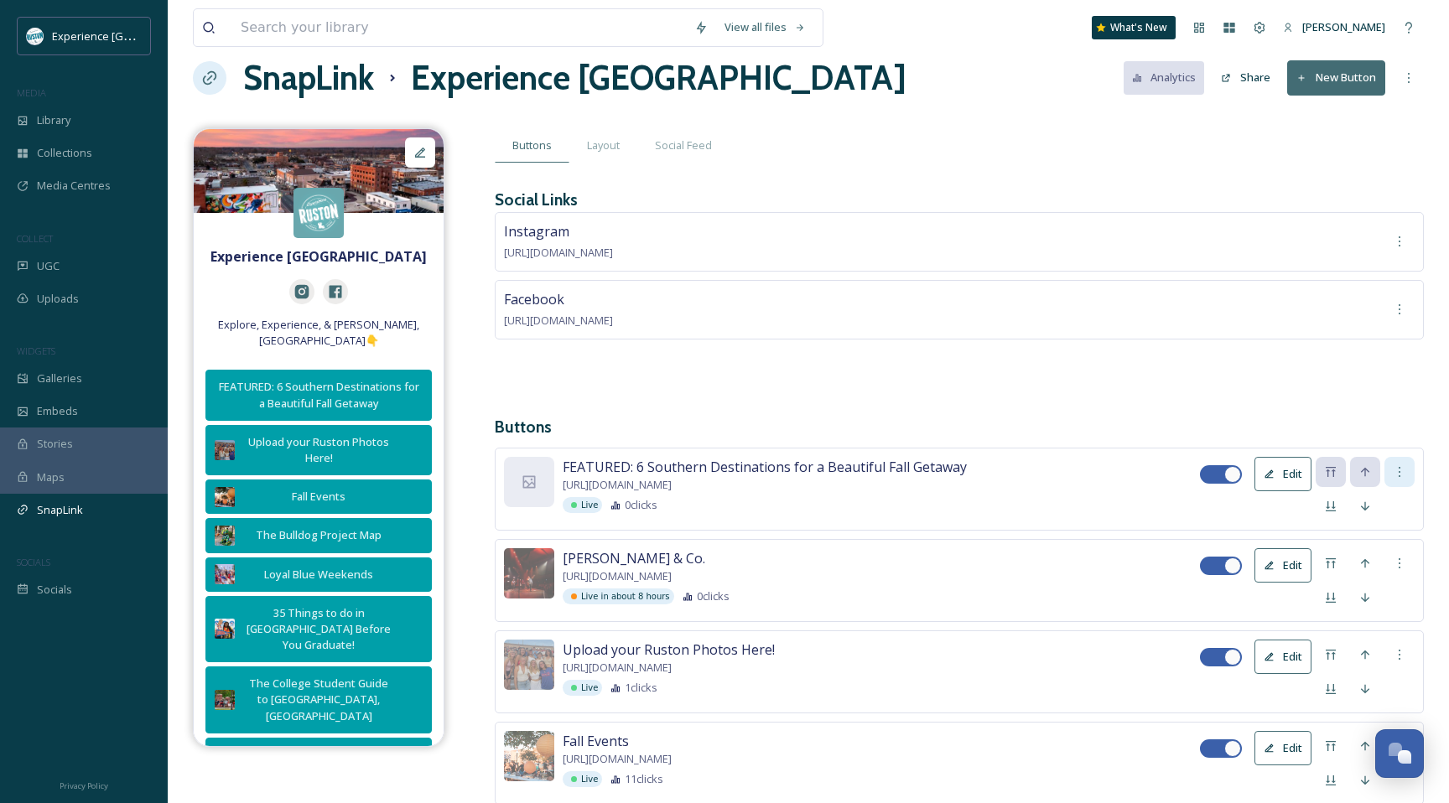
click at [1400, 474] on icon at bounding box center [1400, 472] width 2 height 10
click at [724, 472] on span "FEATURED: 6 Southern Destinations for a Beautiful Fall Getaway" at bounding box center [765, 467] width 404 height 20
click at [518, 486] on div at bounding box center [529, 482] width 50 height 50
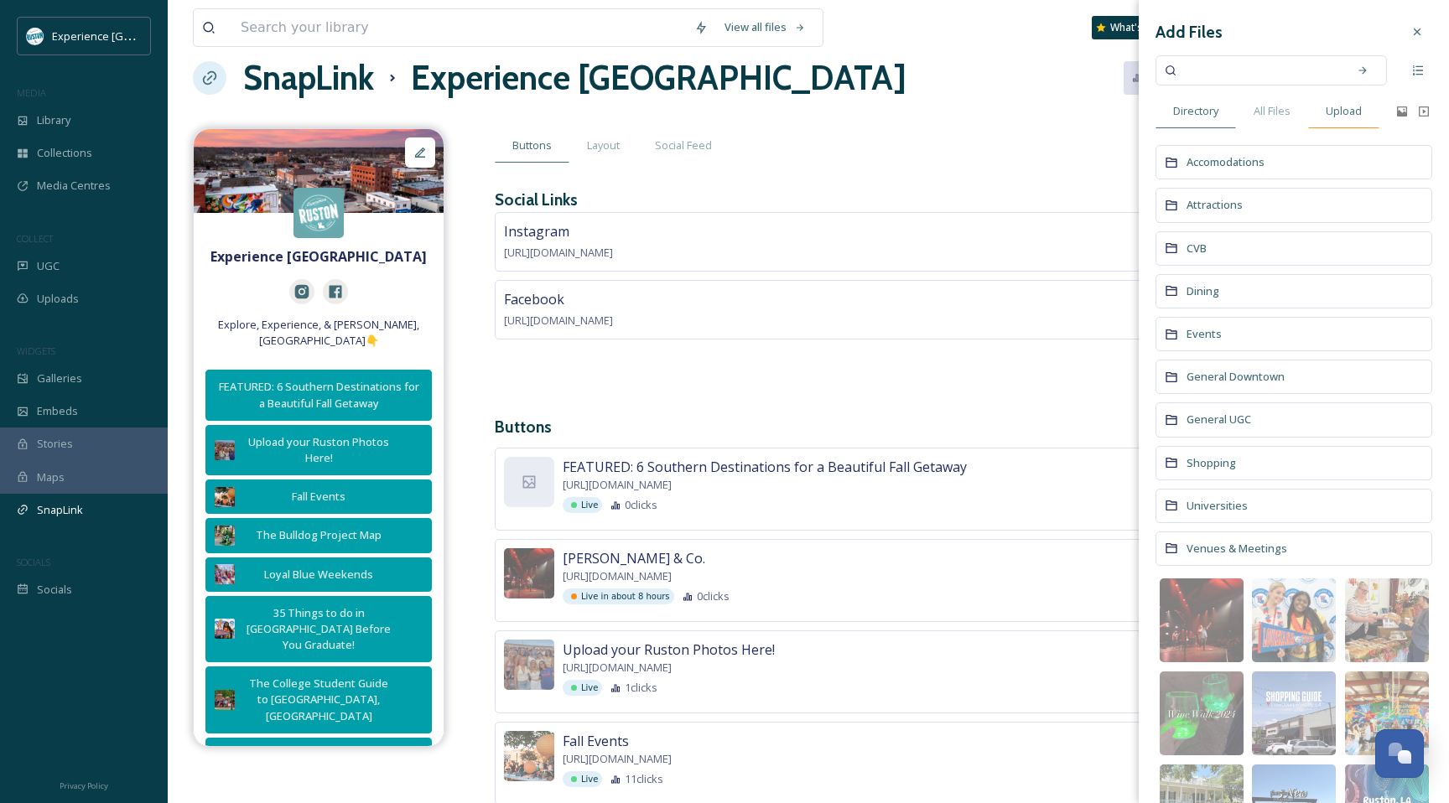
click at [1337, 111] on span "Upload" at bounding box center [1344, 111] width 36 height 16
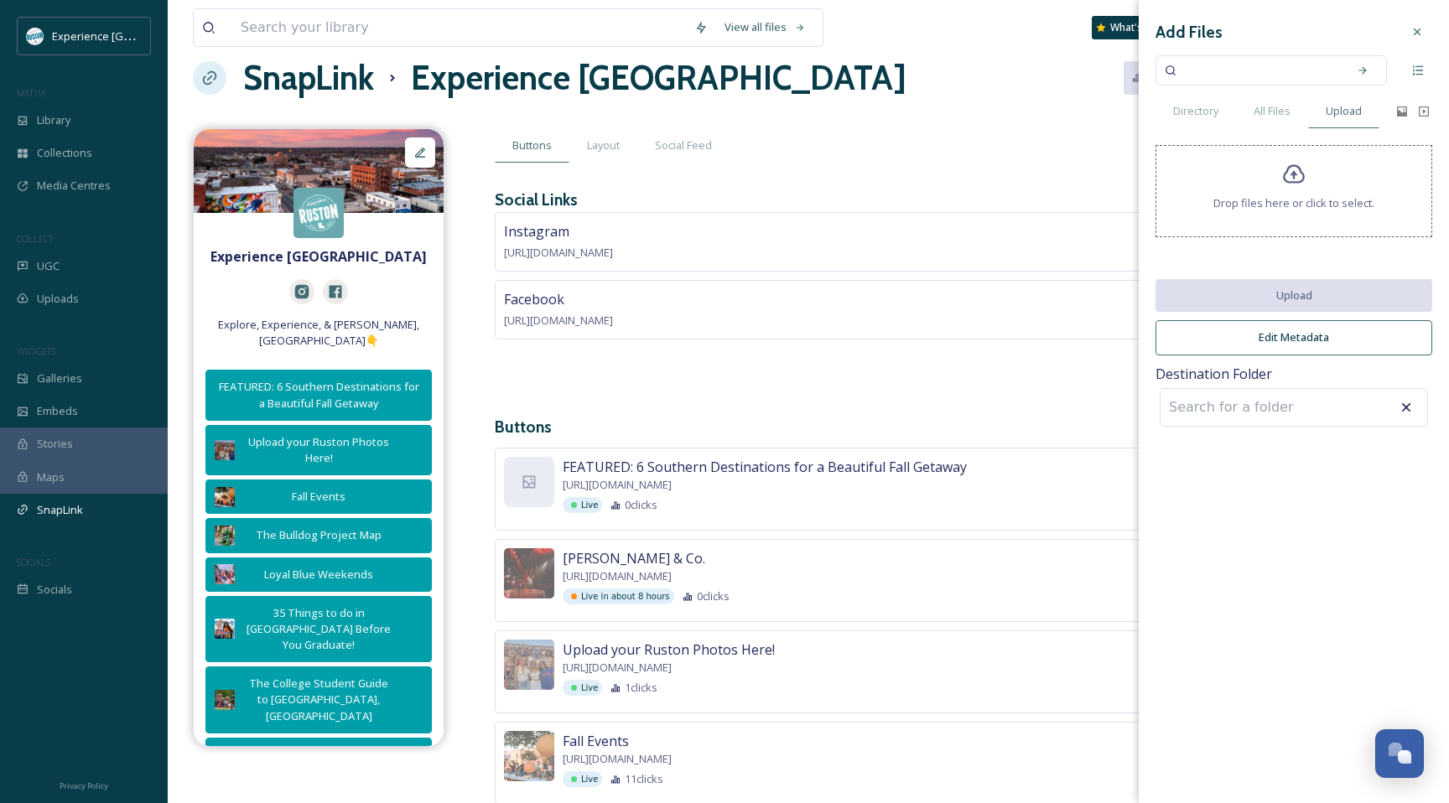
click at [1312, 171] on div "Drop files here or click to select." at bounding box center [1294, 191] width 277 height 92
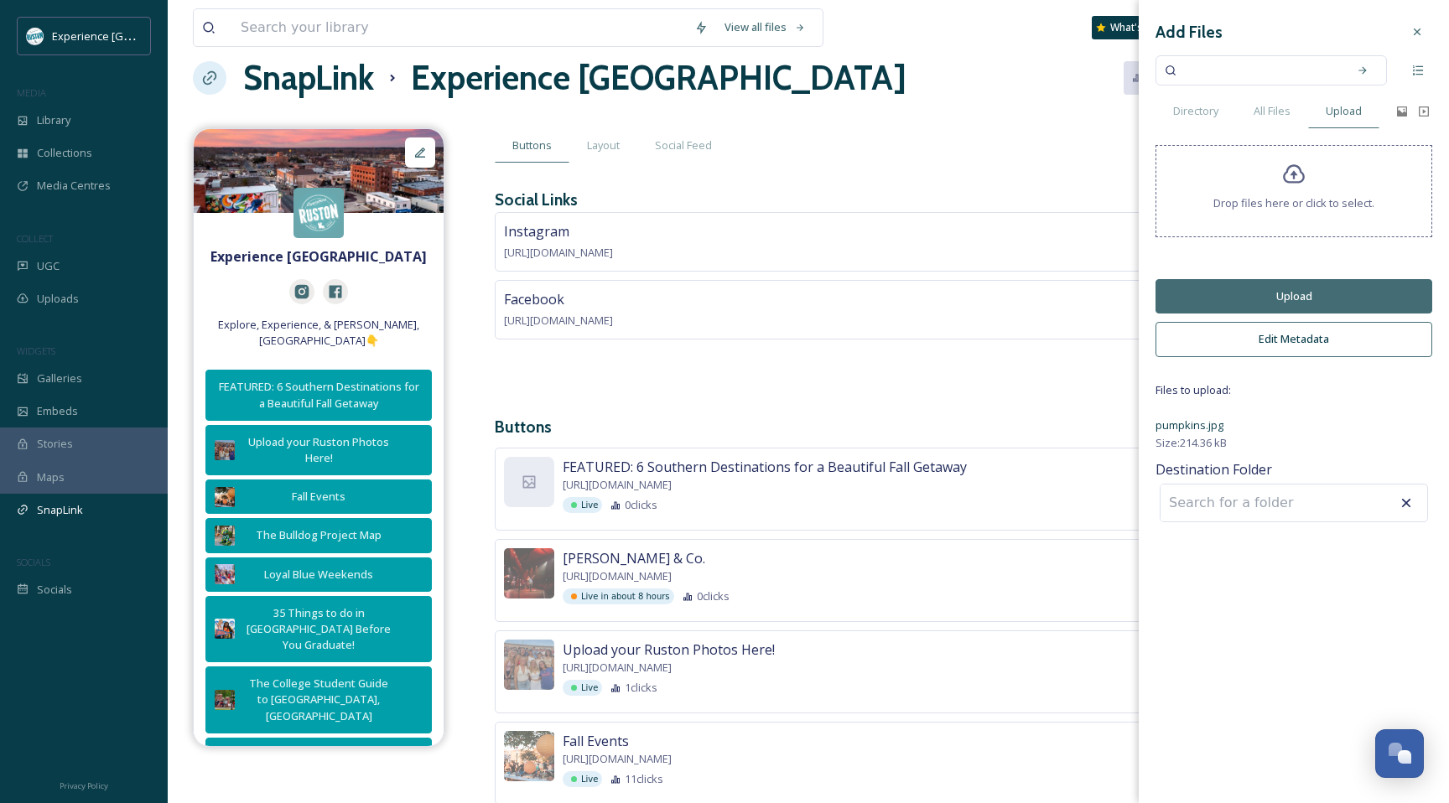
click at [1295, 296] on button "Upload" at bounding box center [1294, 296] width 277 height 34
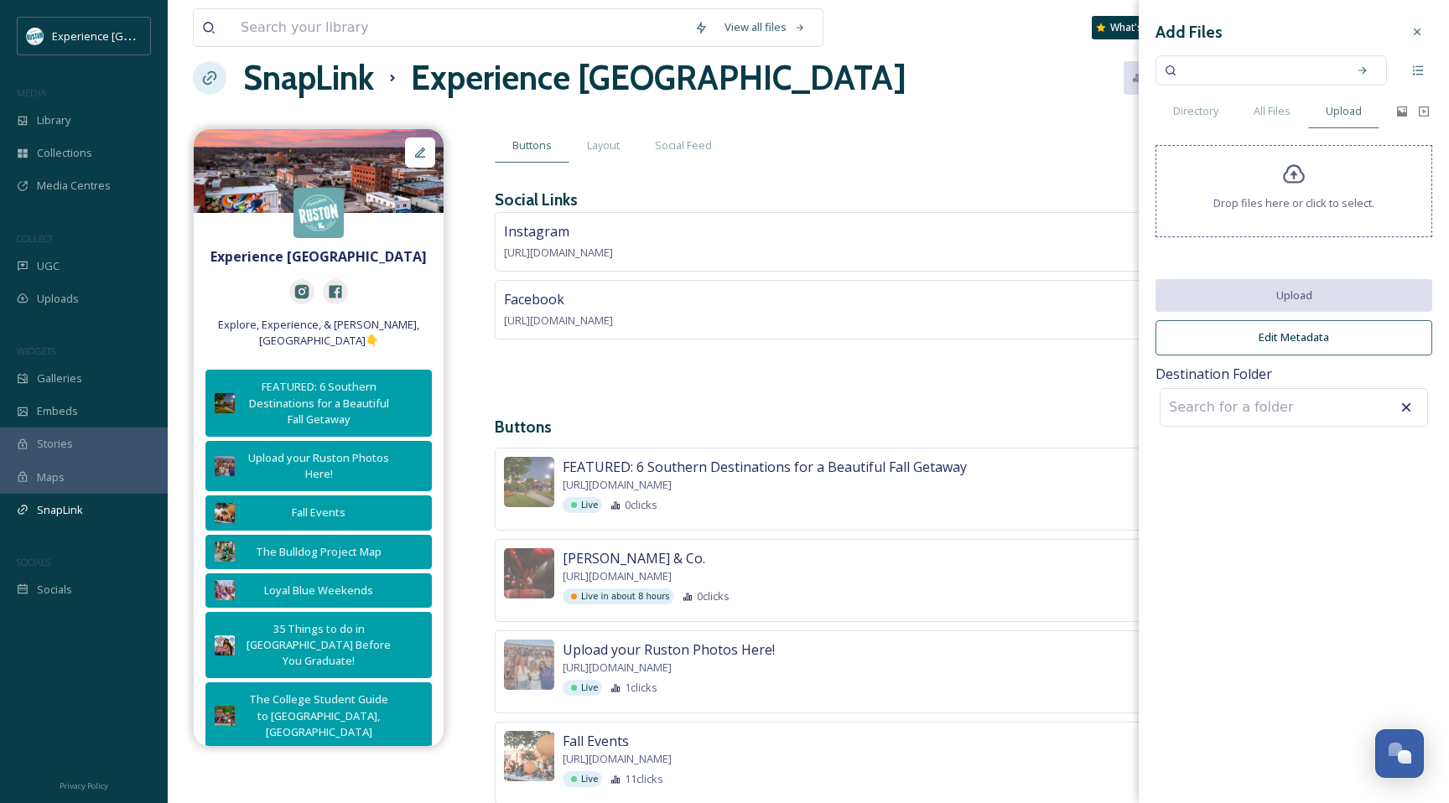
click at [1088, 308] on div "Facebook [URL][DOMAIN_NAME]" at bounding box center [959, 310] width 929 height 60
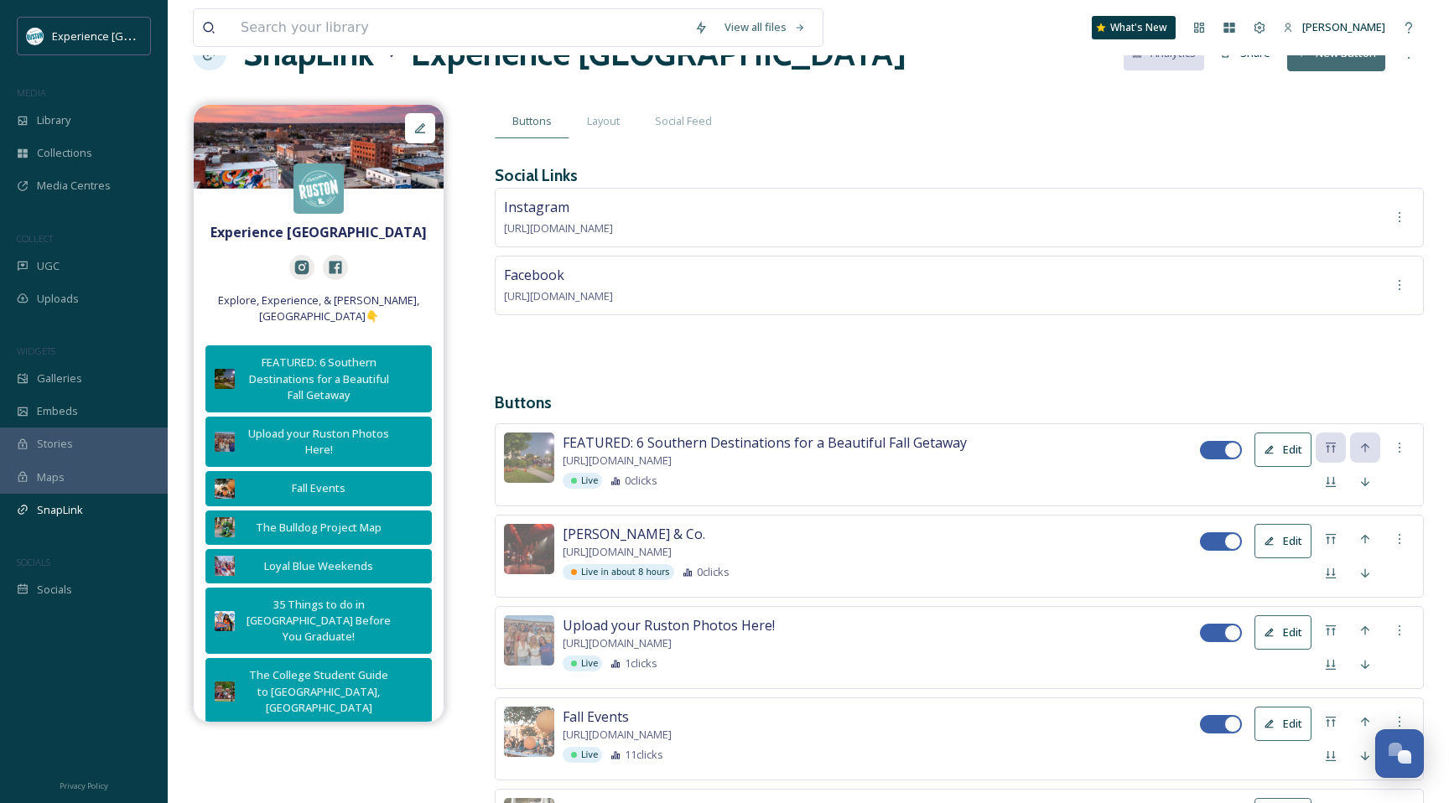
scroll to position [53, 0]
click at [1338, 532] on div "Move to Top" at bounding box center [1331, 538] width 30 height 30
